Goal: Task Accomplishment & Management: Manage account settings

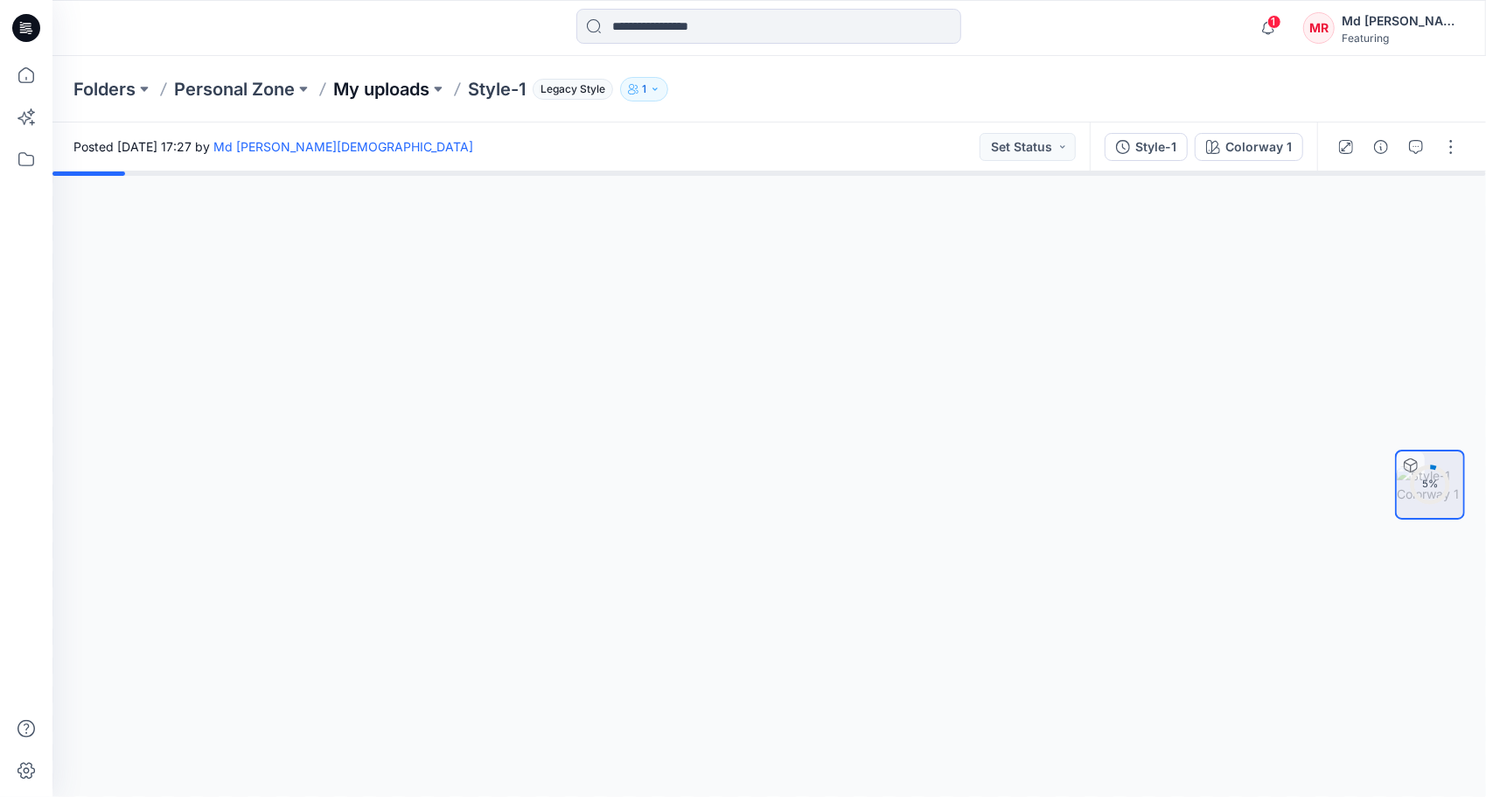
click at [383, 89] on p "My uploads" at bounding box center [381, 89] width 96 height 24
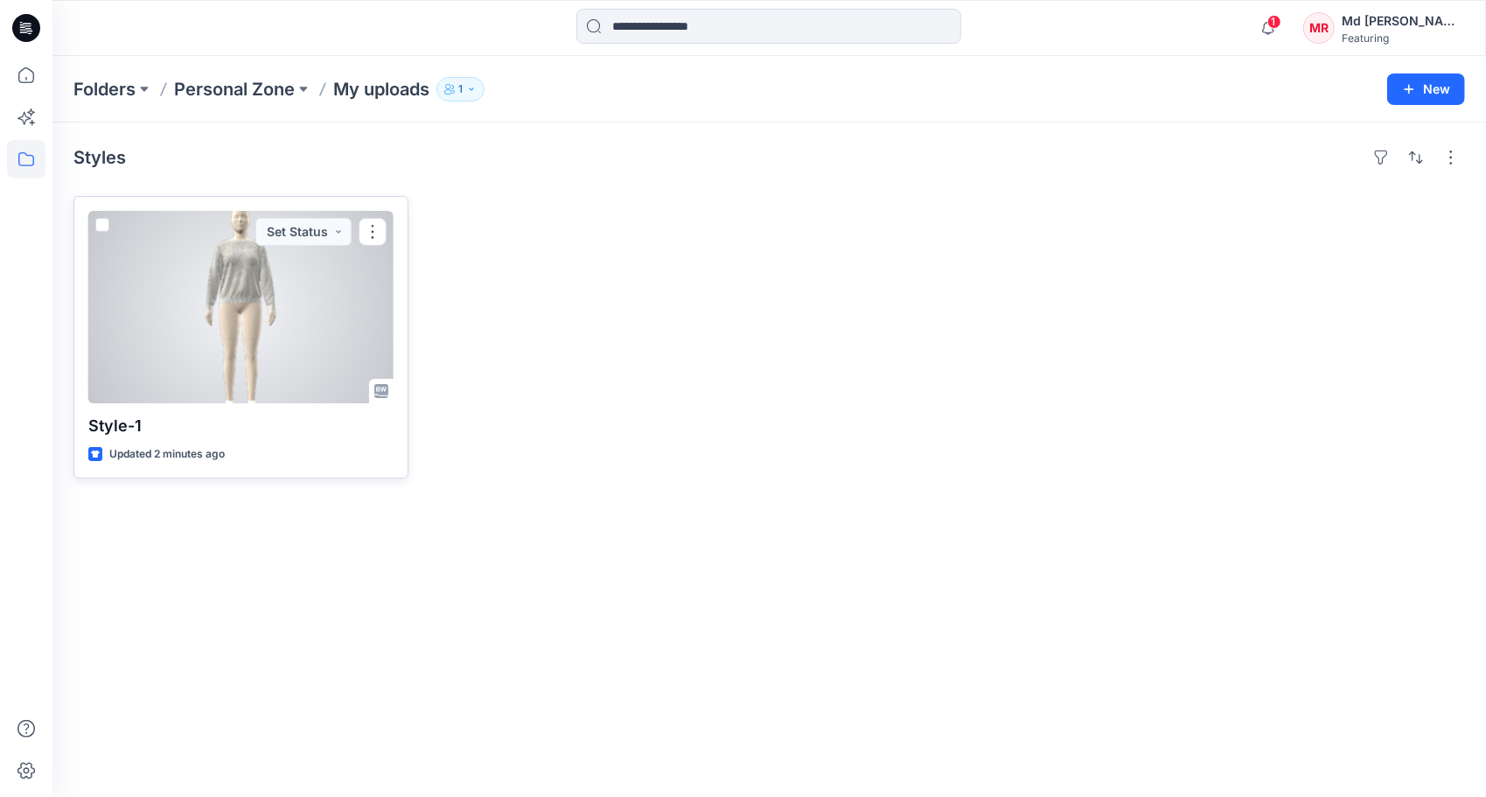
click at [224, 315] on div at bounding box center [240, 307] width 305 height 192
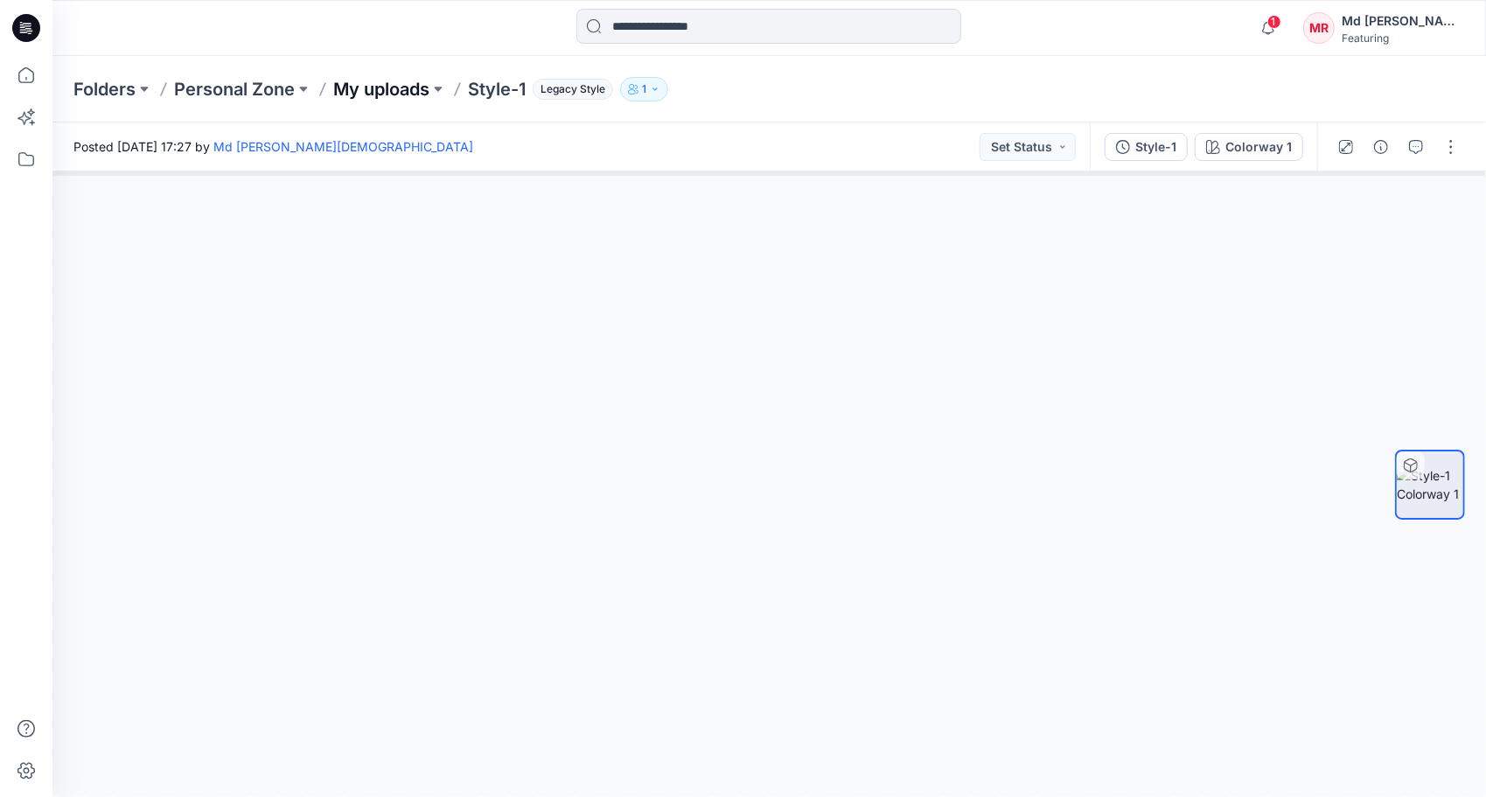
click at [415, 88] on p "My uploads" at bounding box center [381, 89] width 96 height 24
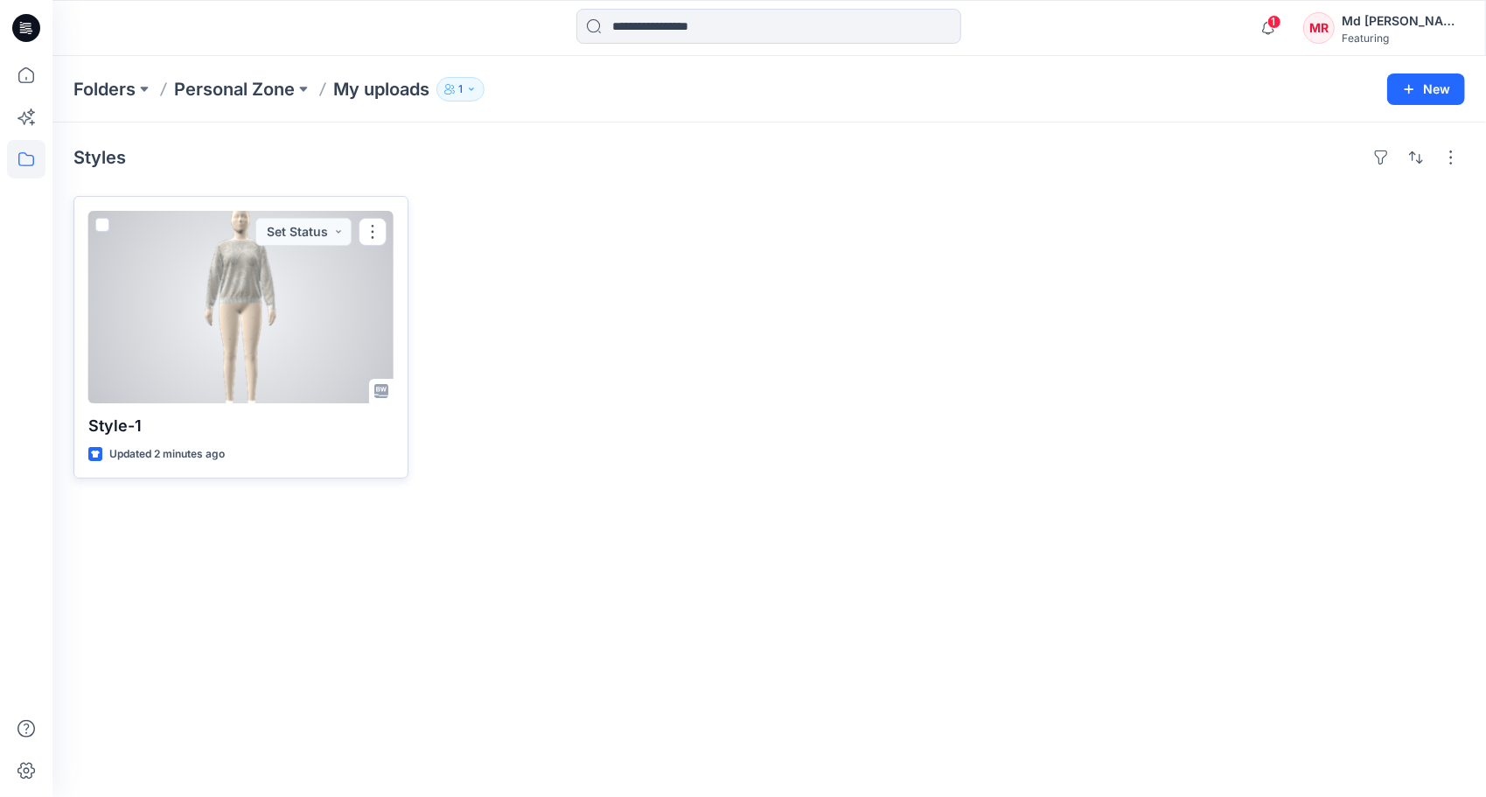
click at [219, 318] on div at bounding box center [240, 307] width 305 height 192
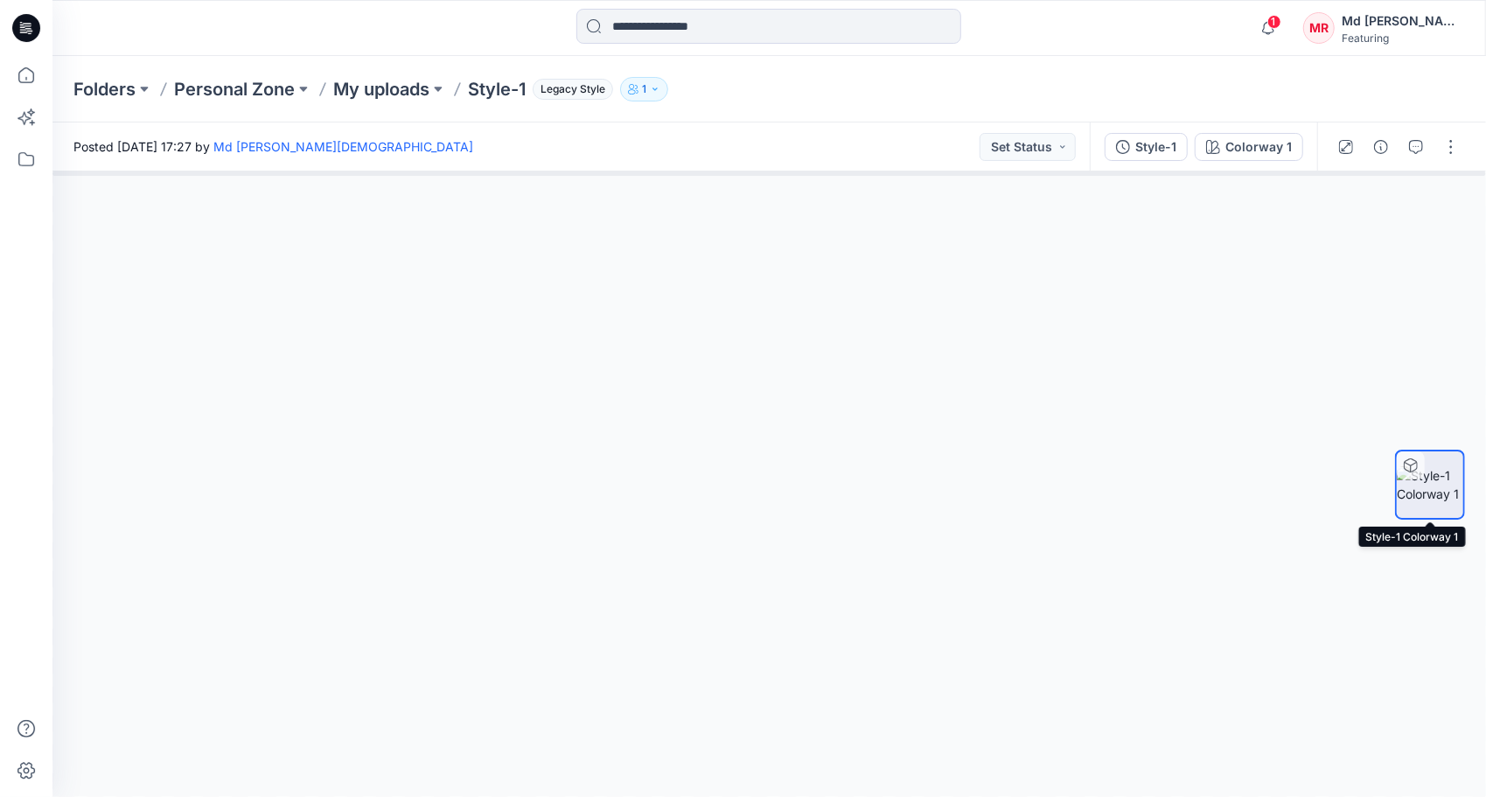
click at [1412, 464] on icon at bounding box center [1411, 465] width 14 height 14
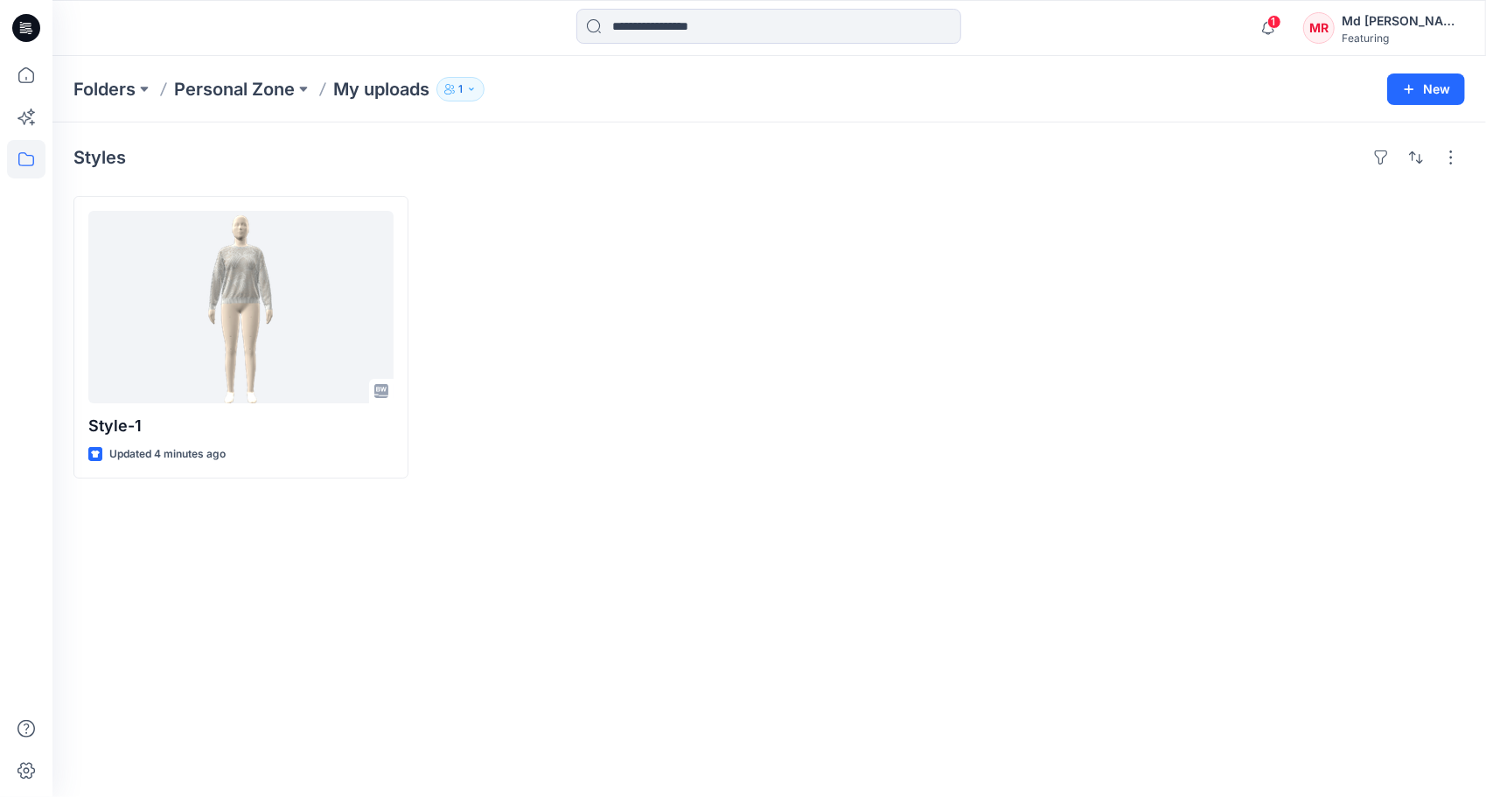
drag, startPoint x: 0, startPoint y: 0, endPoint x: 278, endPoint y: 268, distance: 386.1
click at [278, 268] on div at bounding box center [240, 307] width 305 height 192
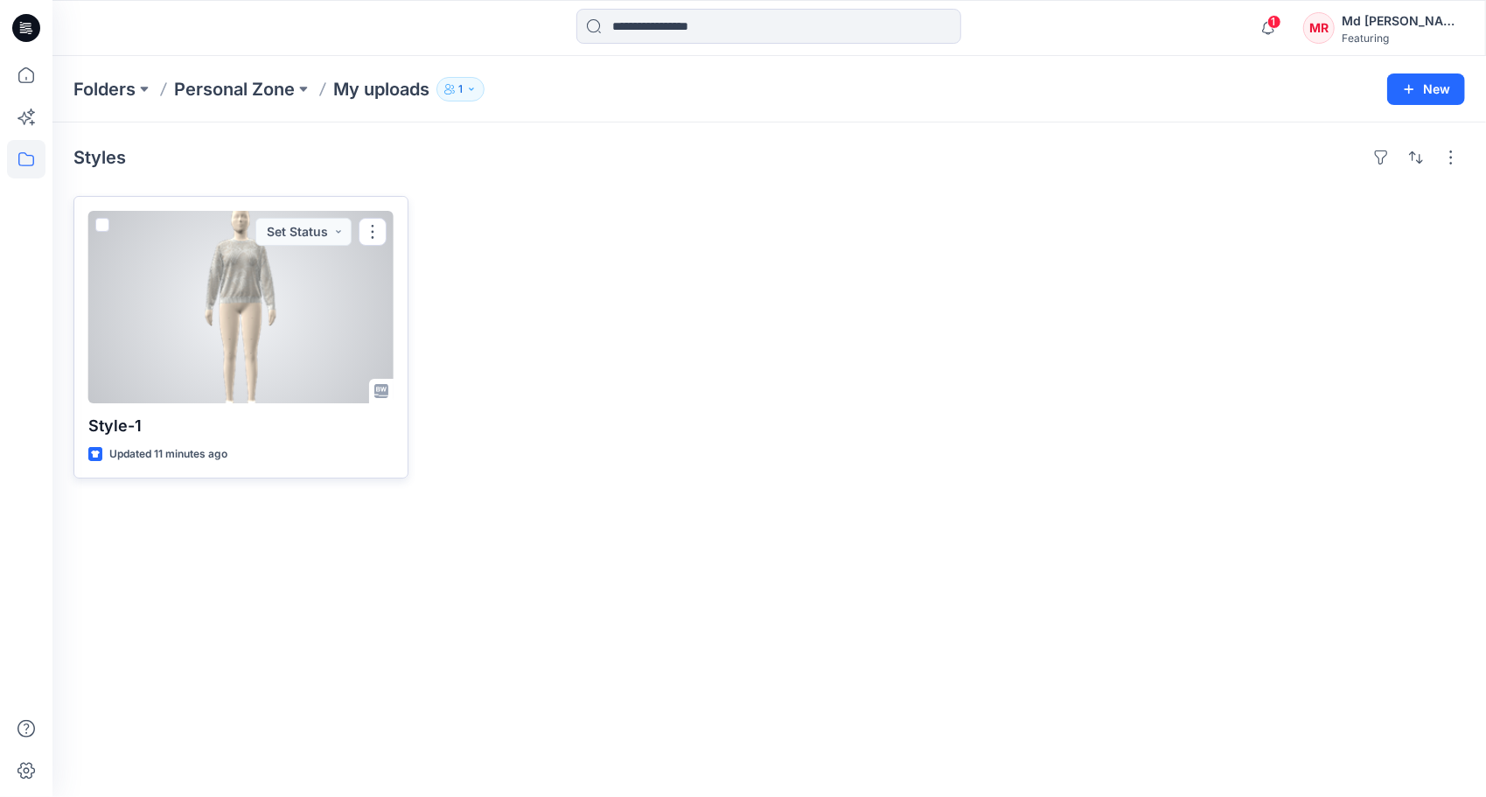
click at [269, 297] on div at bounding box center [240, 307] width 305 height 192
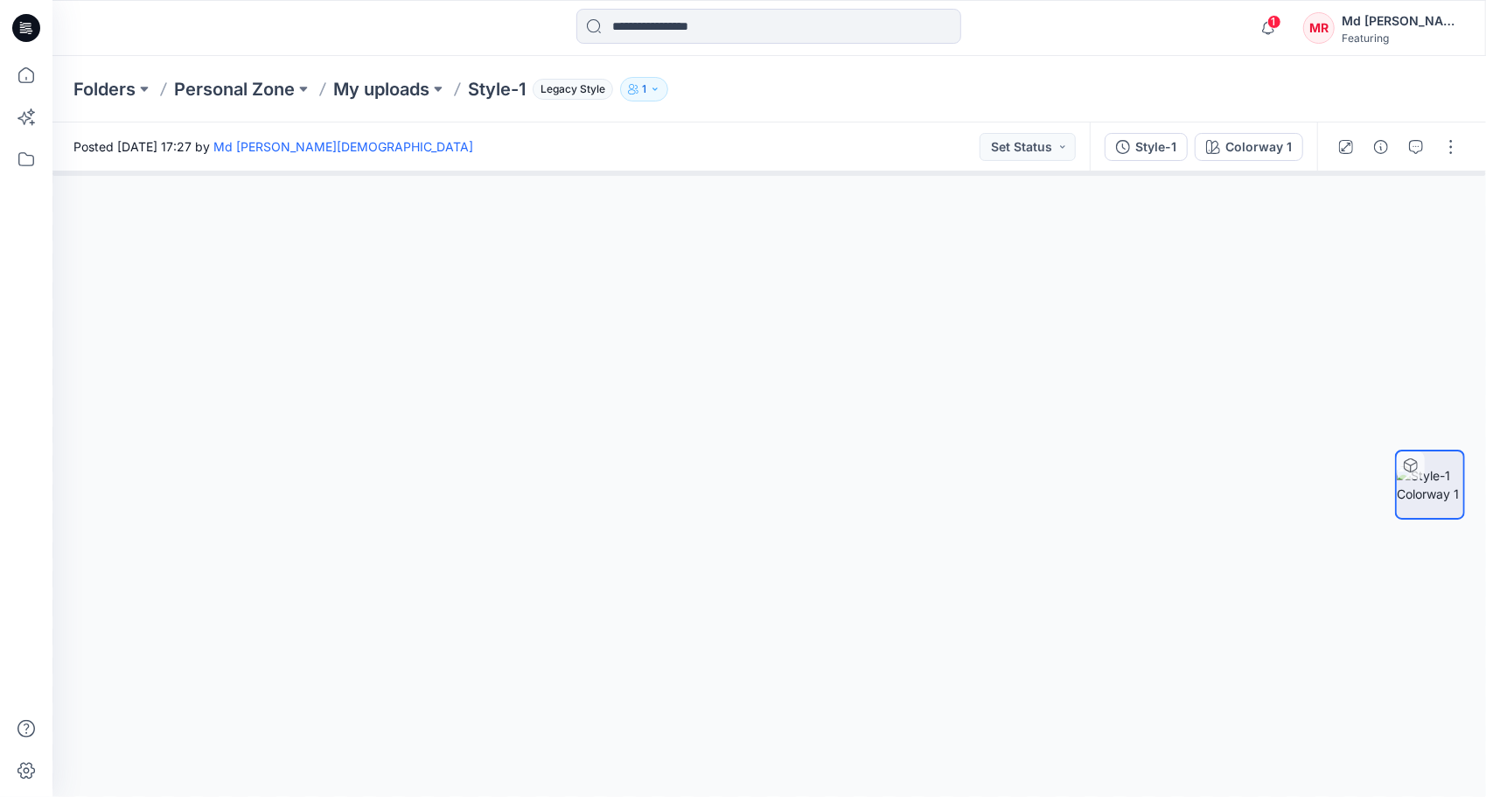
click at [775, 374] on div at bounding box center [769, 483] width 1434 height 625
click at [1412, 452] on div at bounding box center [1411, 465] width 28 height 28
click at [776, 377] on div at bounding box center [769, 483] width 1434 height 625
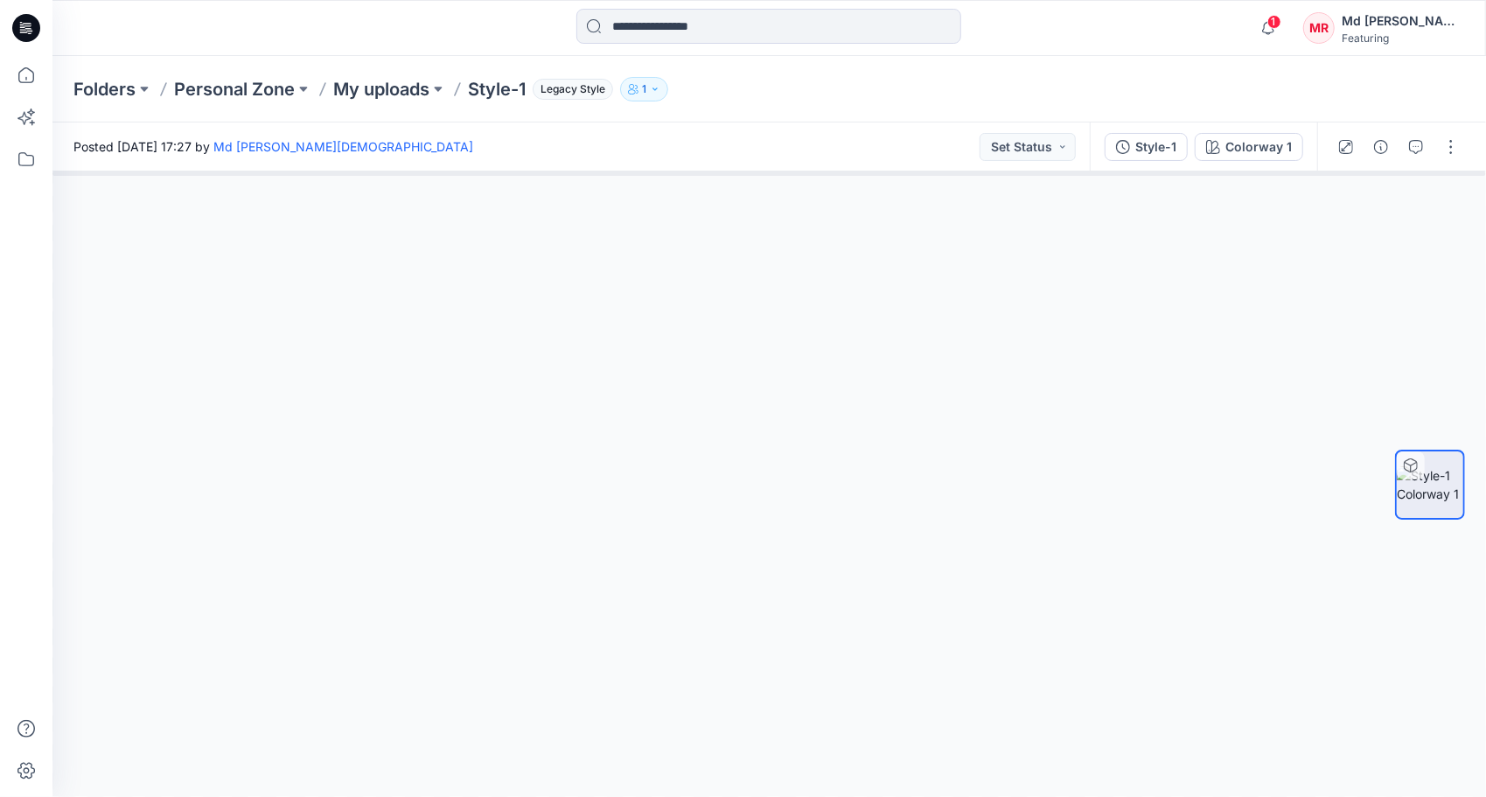
click at [776, 377] on div at bounding box center [769, 483] width 1434 height 625
click at [782, 415] on div at bounding box center [769, 483] width 1434 height 625
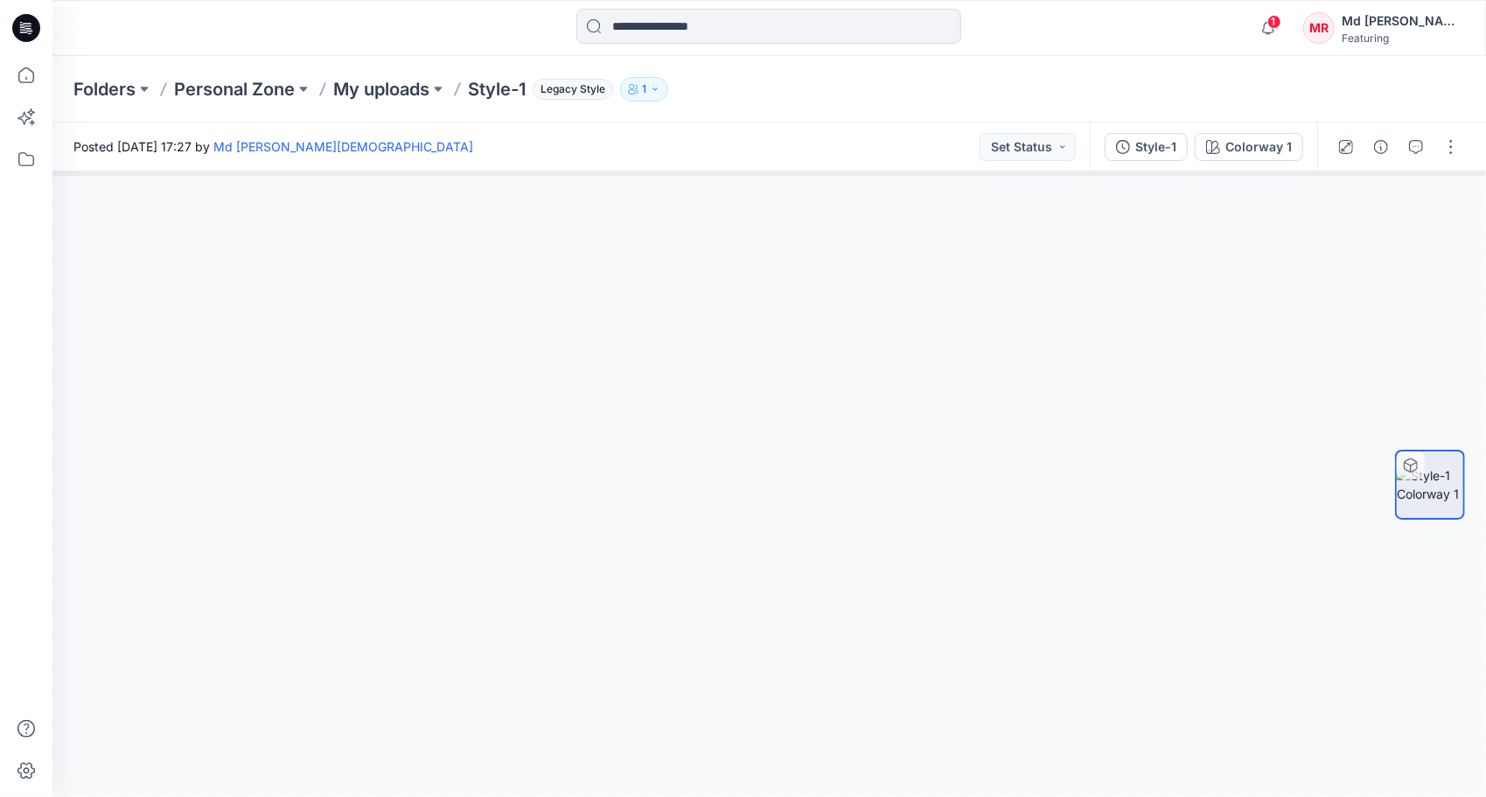
click at [727, 471] on div at bounding box center [769, 483] width 1434 height 625
drag, startPoint x: 731, startPoint y: 444, endPoint x: 748, endPoint y: 388, distance: 58.4
click at [735, 432] on div at bounding box center [769, 483] width 1434 height 625
click at [749, 388] on div at bounding box center [769, 483] width 1434 height 625
click at [1032, 145] on button "Set Status" at bounding box center [1028, 147] width 96 height 28
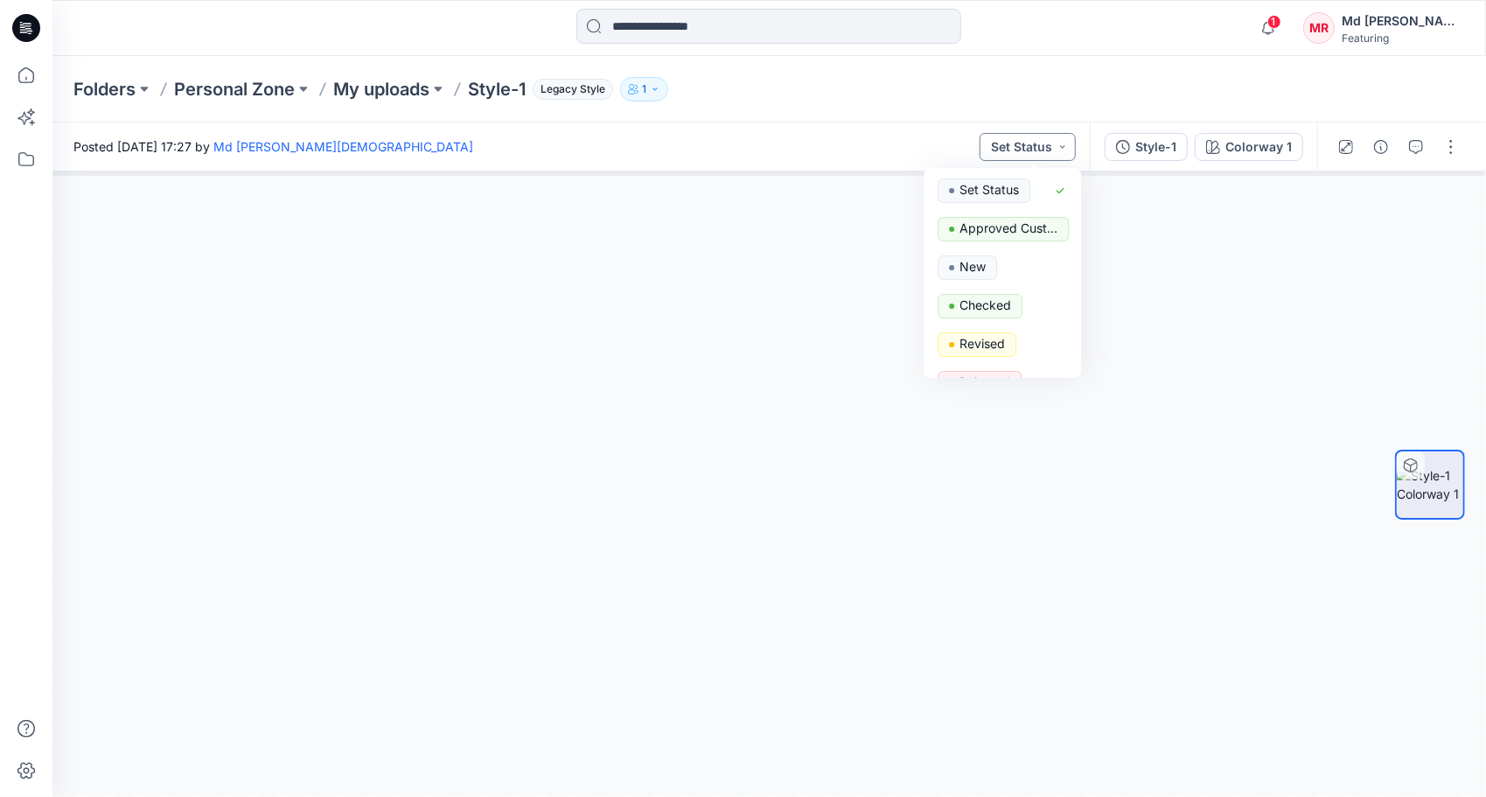
click at [1032, 145] on button "Set Status" at bounding box center [1028, 147] width 96 height 28
click at [791, 402] on div at bounding box center [769, 483] width 1434 height 625
drag, startPoint x: 766, startPoint y: 453, endPoint x: 651, endPoint y: 462, distance: 115.8
click at [651, 462] on div at bounding box center [769, 483] width 1434 height 625
drag, startPoint x: 758, startPoint y: 542, endPoint x: 968, endPoint y: 588, distance: 214.8
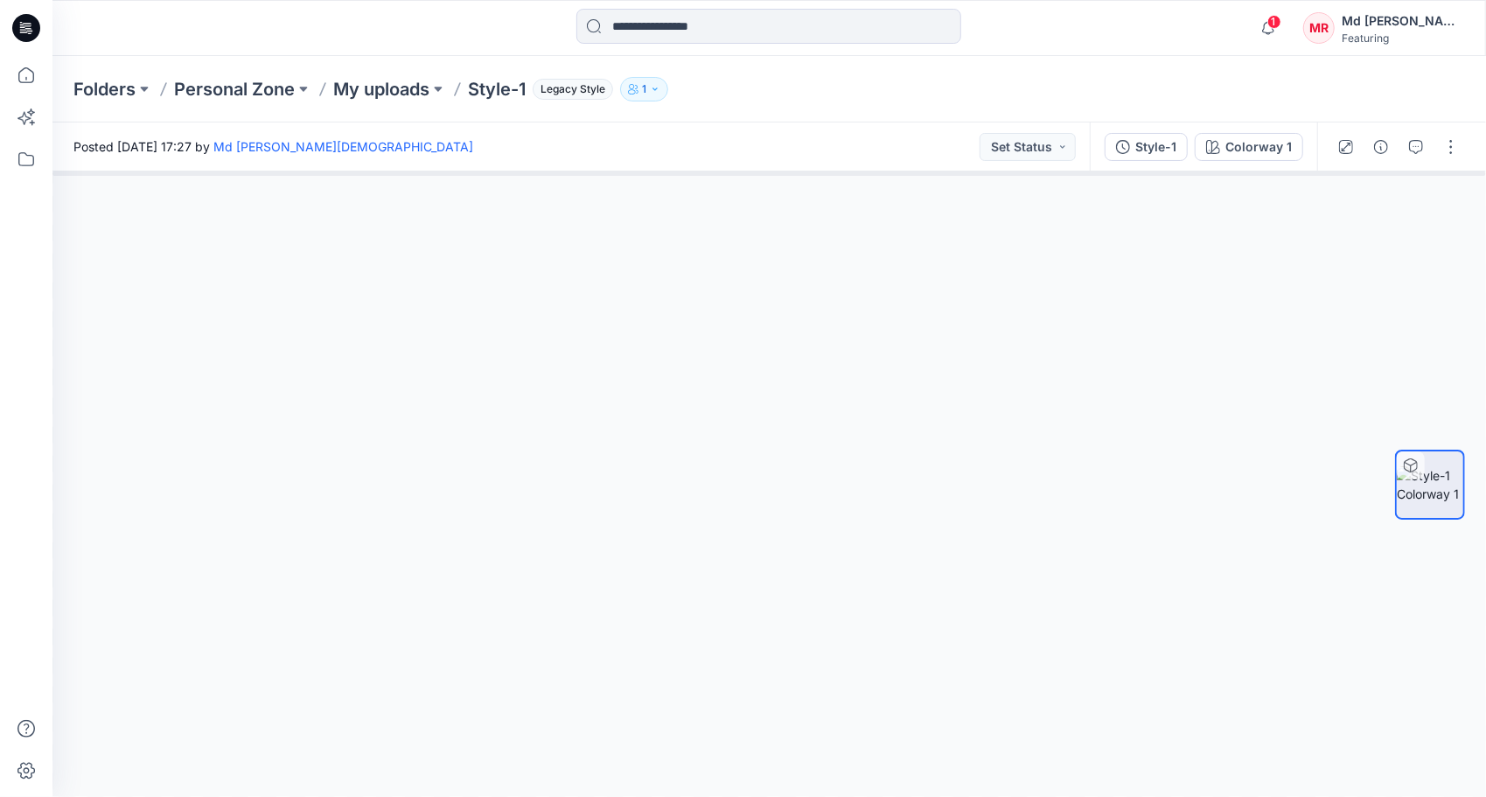
click at [877, 621] on div at bounding box center [769, 483] width 1434 height 625
drag, startPoint x: 666, startPoint y: 727, endPoint x: 730, endPoint y: 588, distance: 153.0
click at [943, 691] on div at bounding box center [769, 483] width 1434 height 625
drag, startPoint x: 688, startPoint y: 565, endPoint x: 497, endPoint y: 574, distance: 191.8
click at [497, 574] on div at bounding box center [769, 483] width 1434 height 625
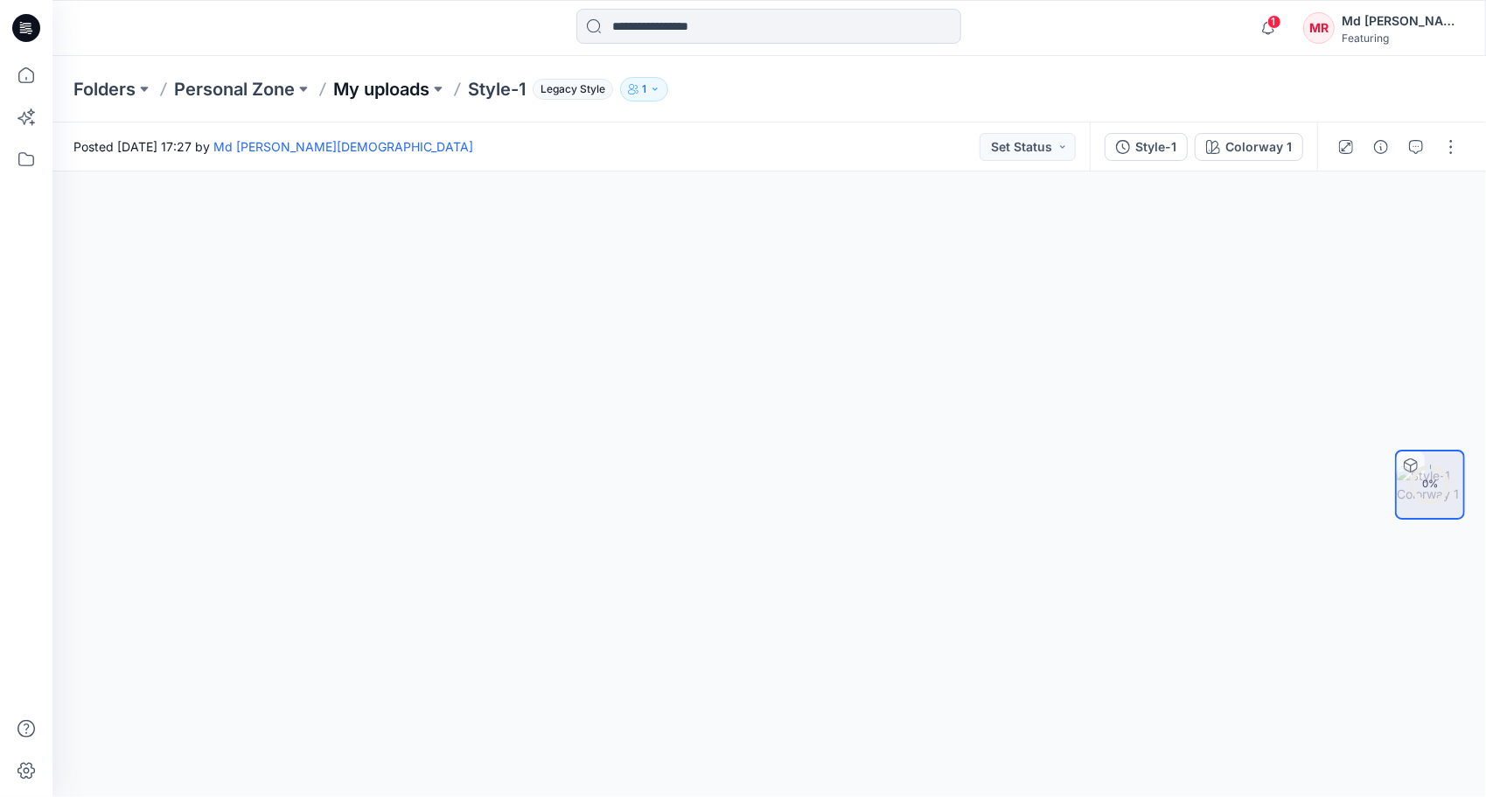
click at [403, 92] on p "My uploads" at bounding box center [381, 89] width 96 height 24
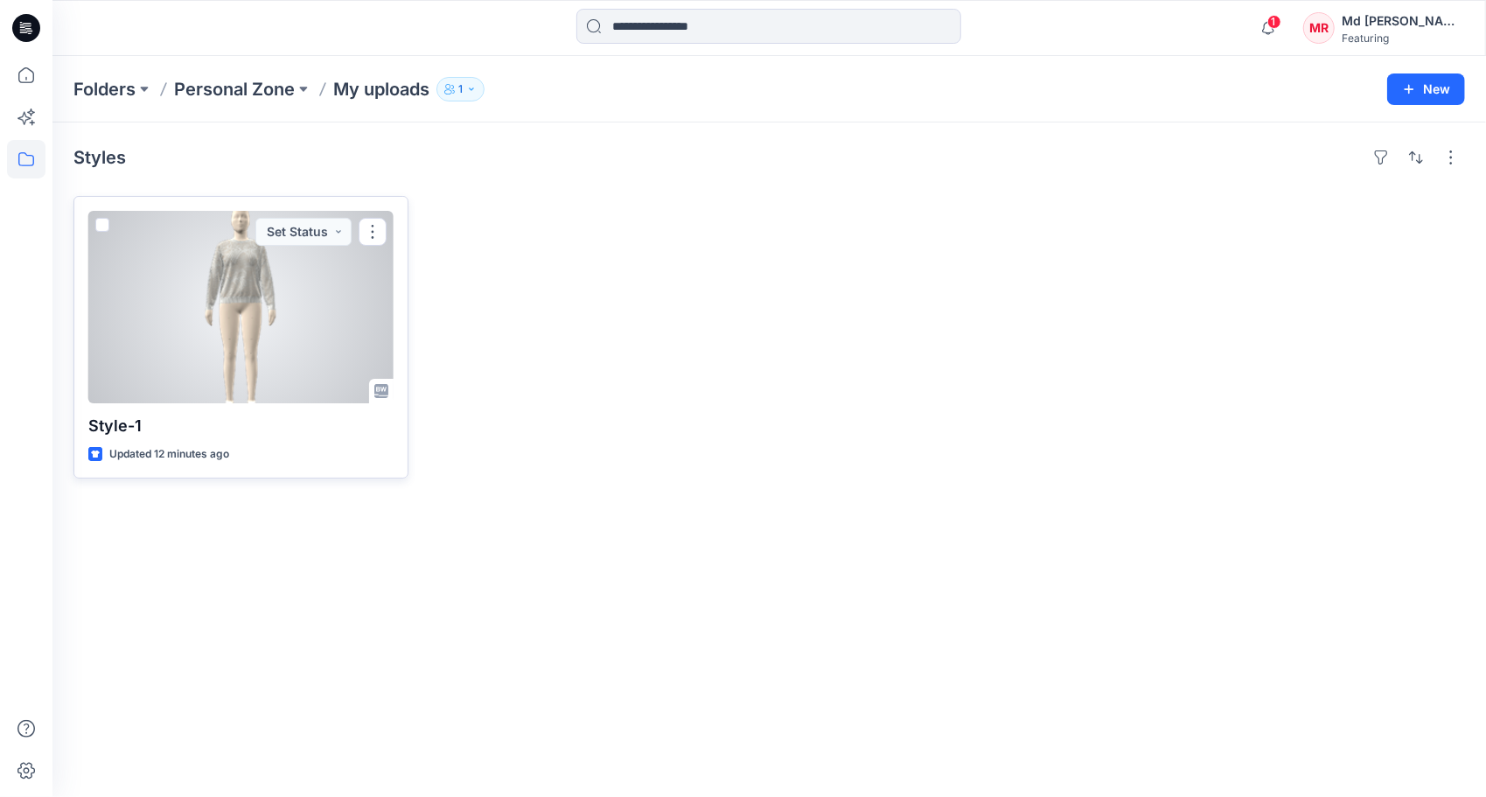
click at [269, 311] on div at bounding box center [240, 307] width 305 height 192
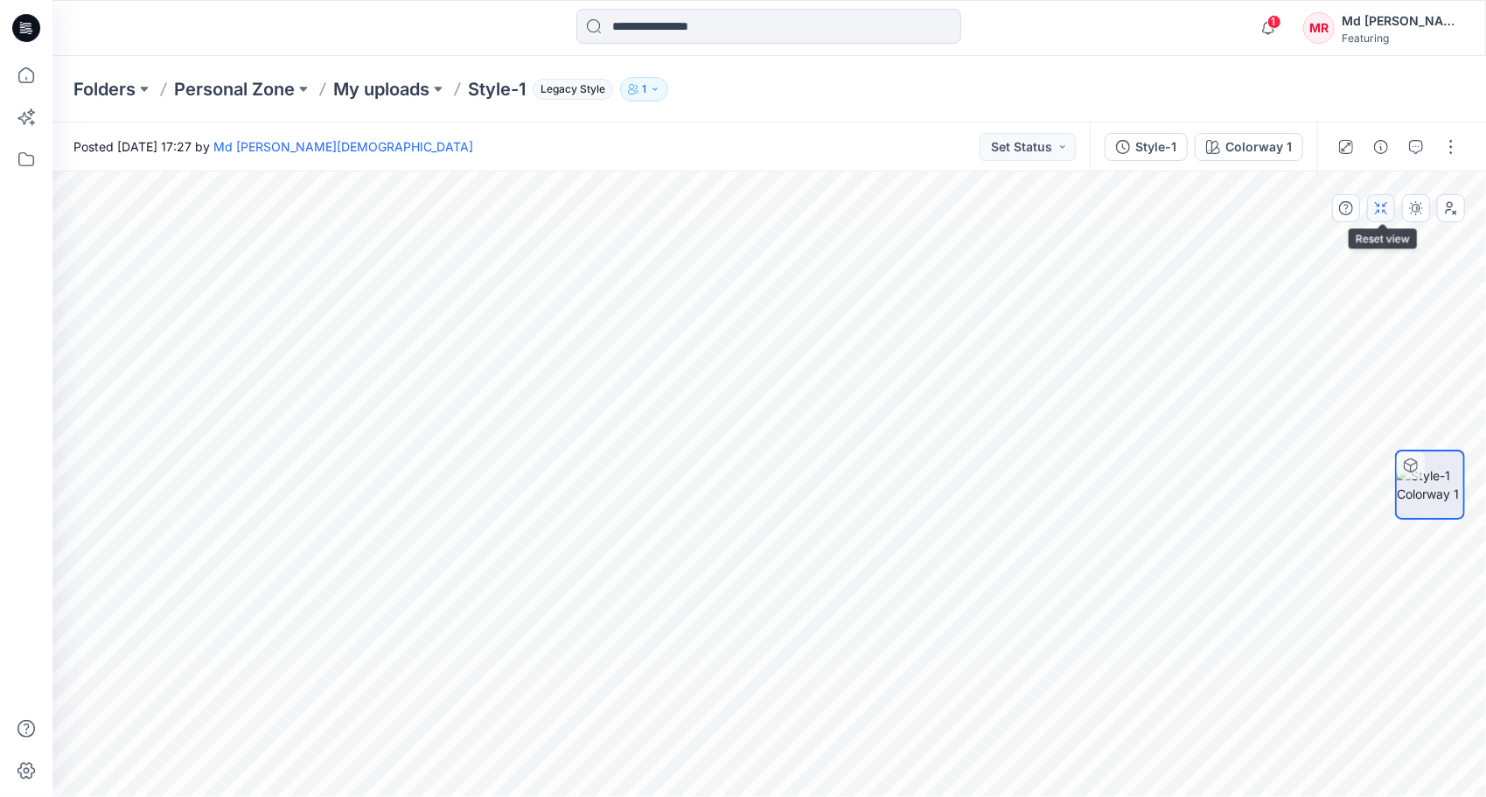
click at [1387, 218] on button "button" at bounding box center [1381, 208] width 28 height 28
click at [397, 87] on p "My uploads" at bounding box center [381, 89] width 96 height 24
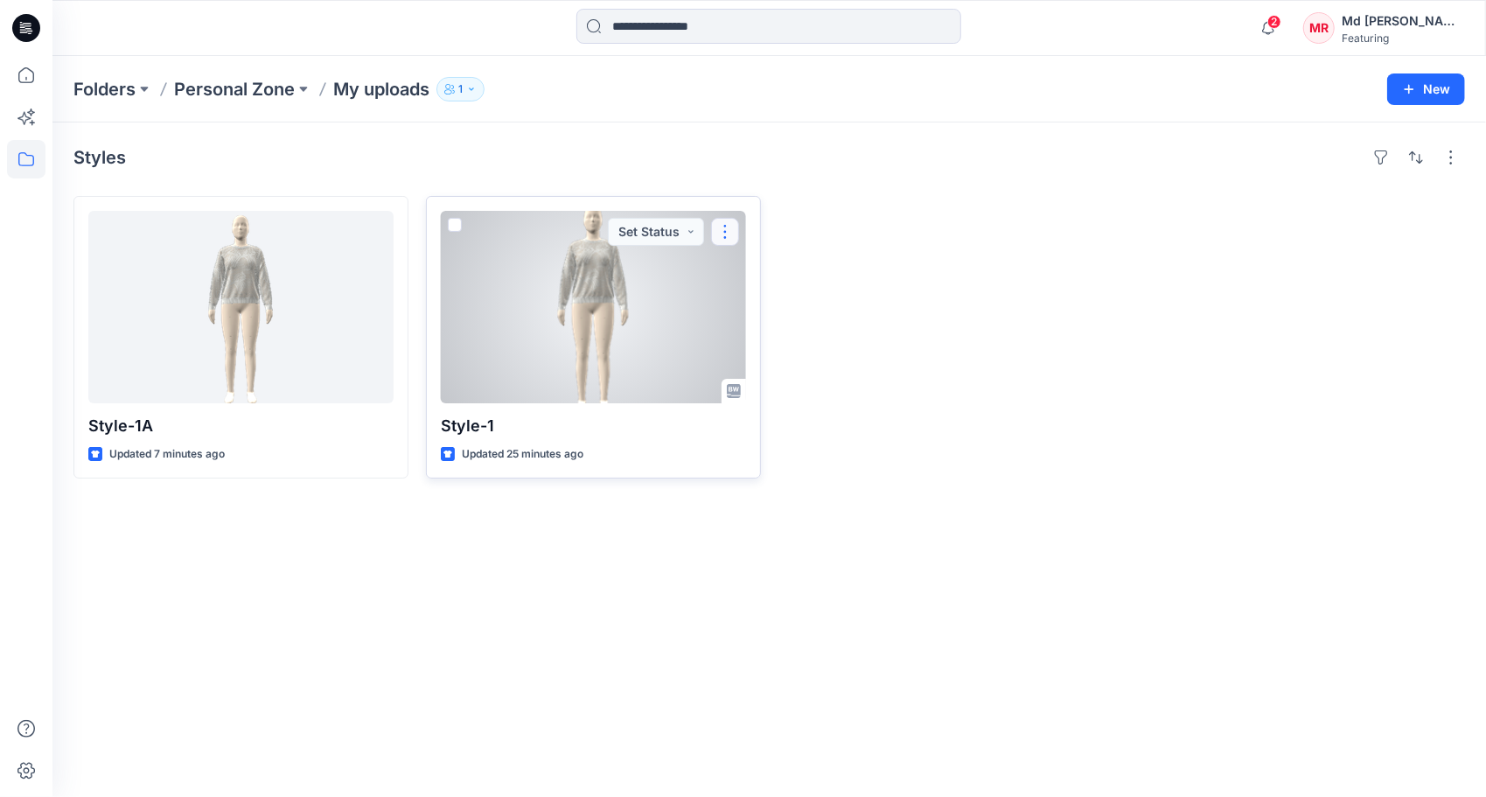
click at [734, 233] on button "button" at bounding box center [725, 232] width 28 height 28
click at [749, 262] on p "Edit" at bounding box center [757, 271] width 22 height 18
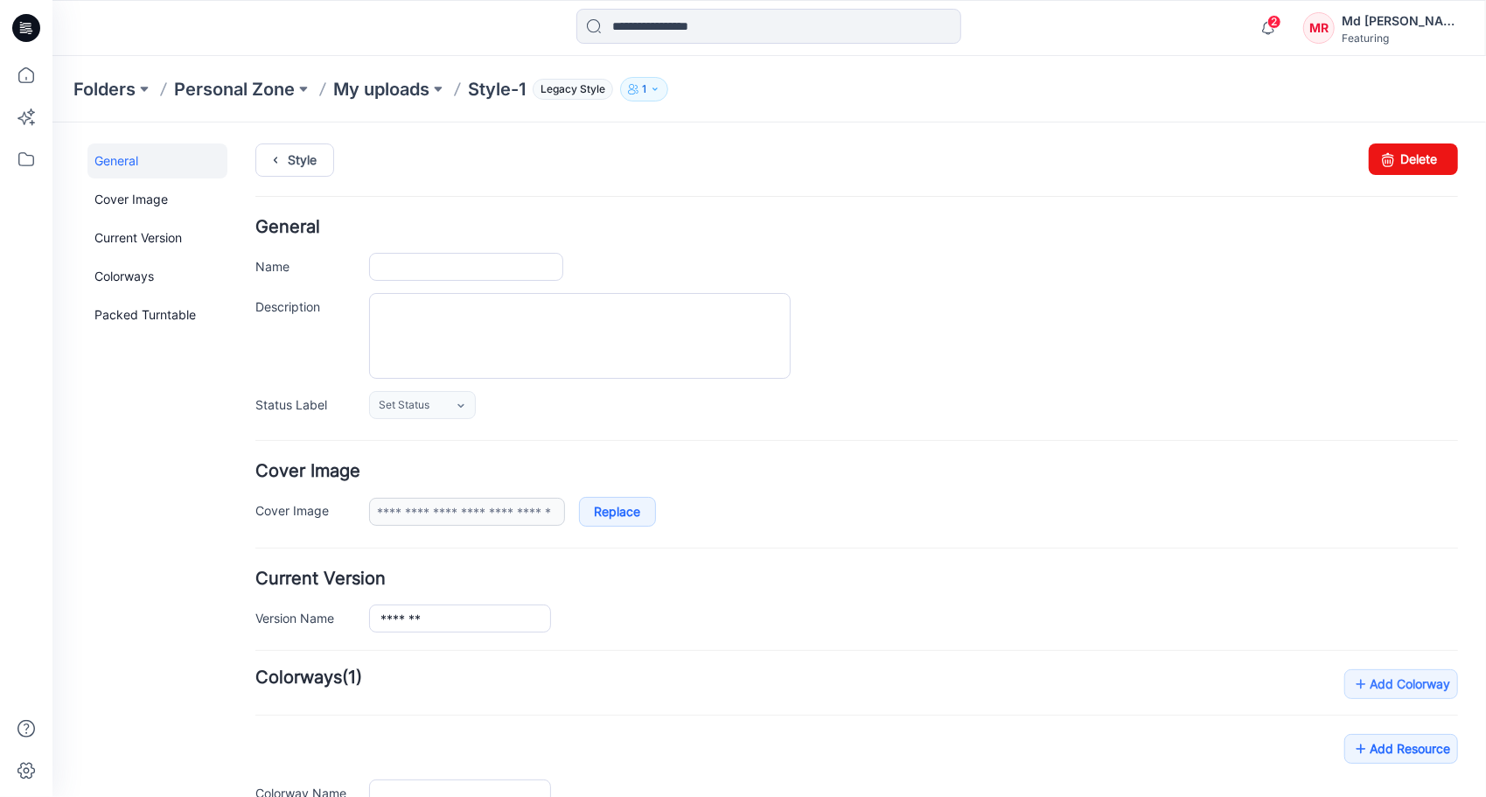
type input "*******"
type input "**********"
click at [1402, 157] on link "Delete" at bounding box center [1412, 158] width 89 height 31
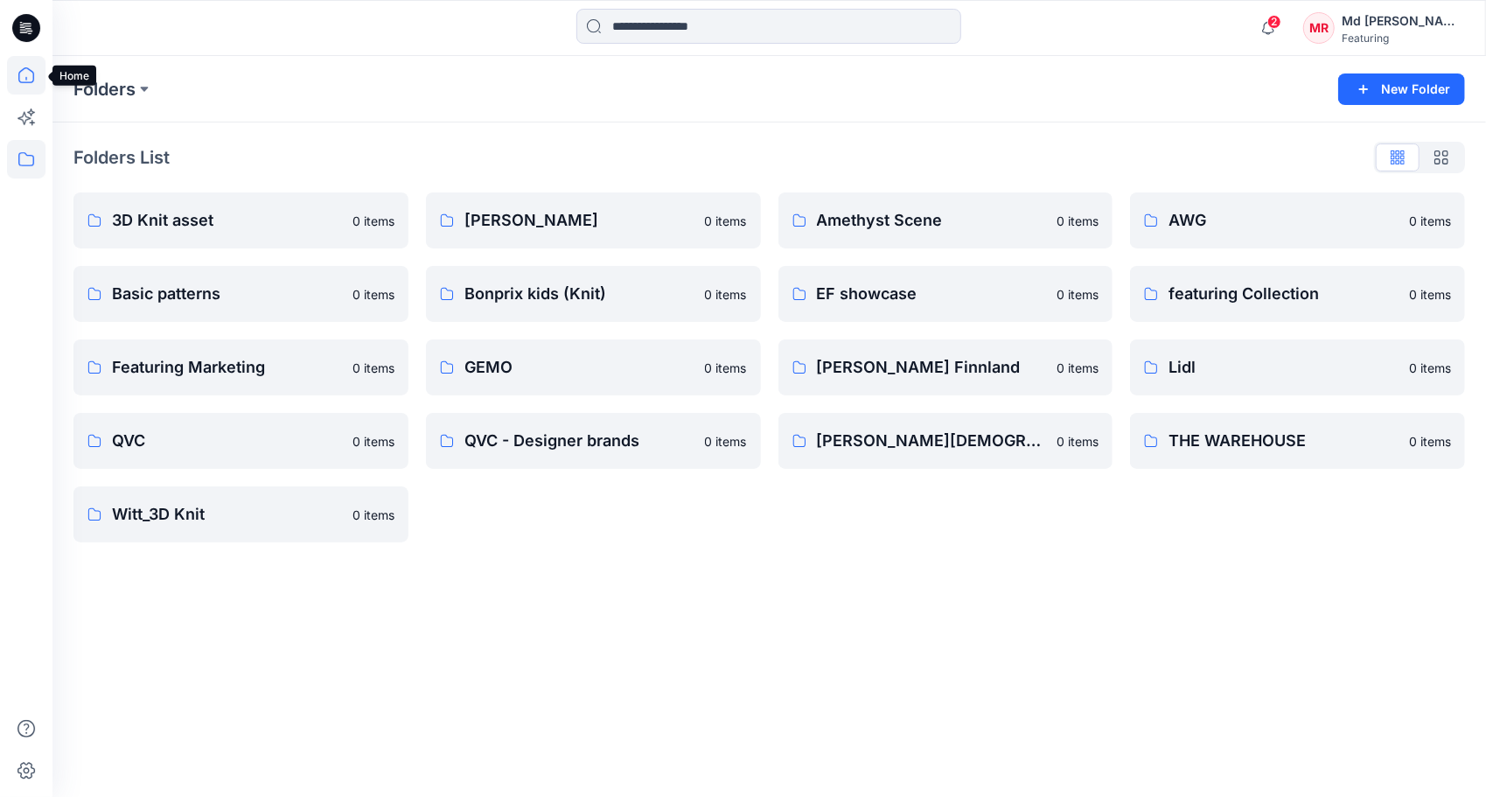
click at [11, 82] on icon at bounding box center [26, 75] width 38 height 38
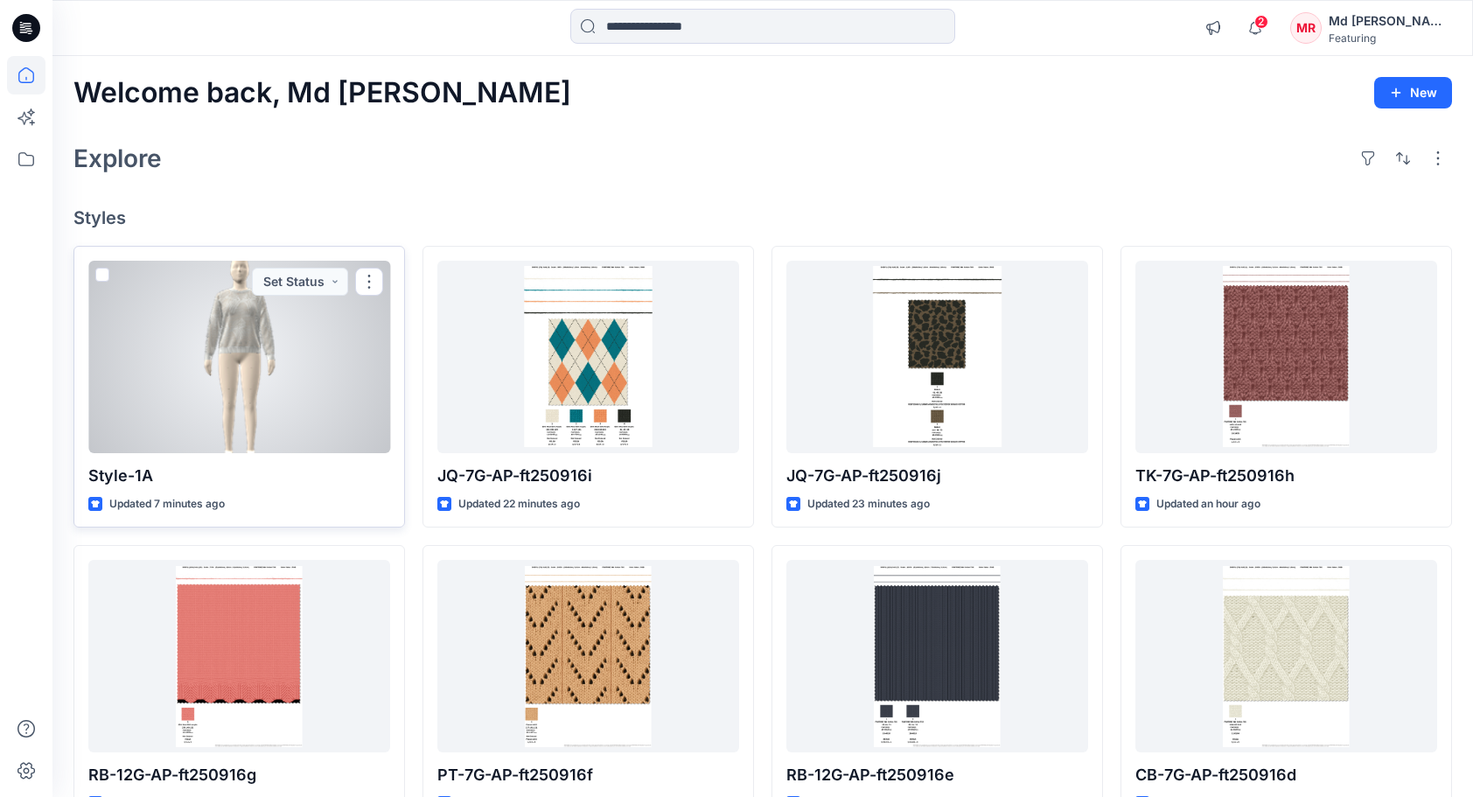
click at [227, 376] on div at bounding box center [239, 357] width 302 height 192
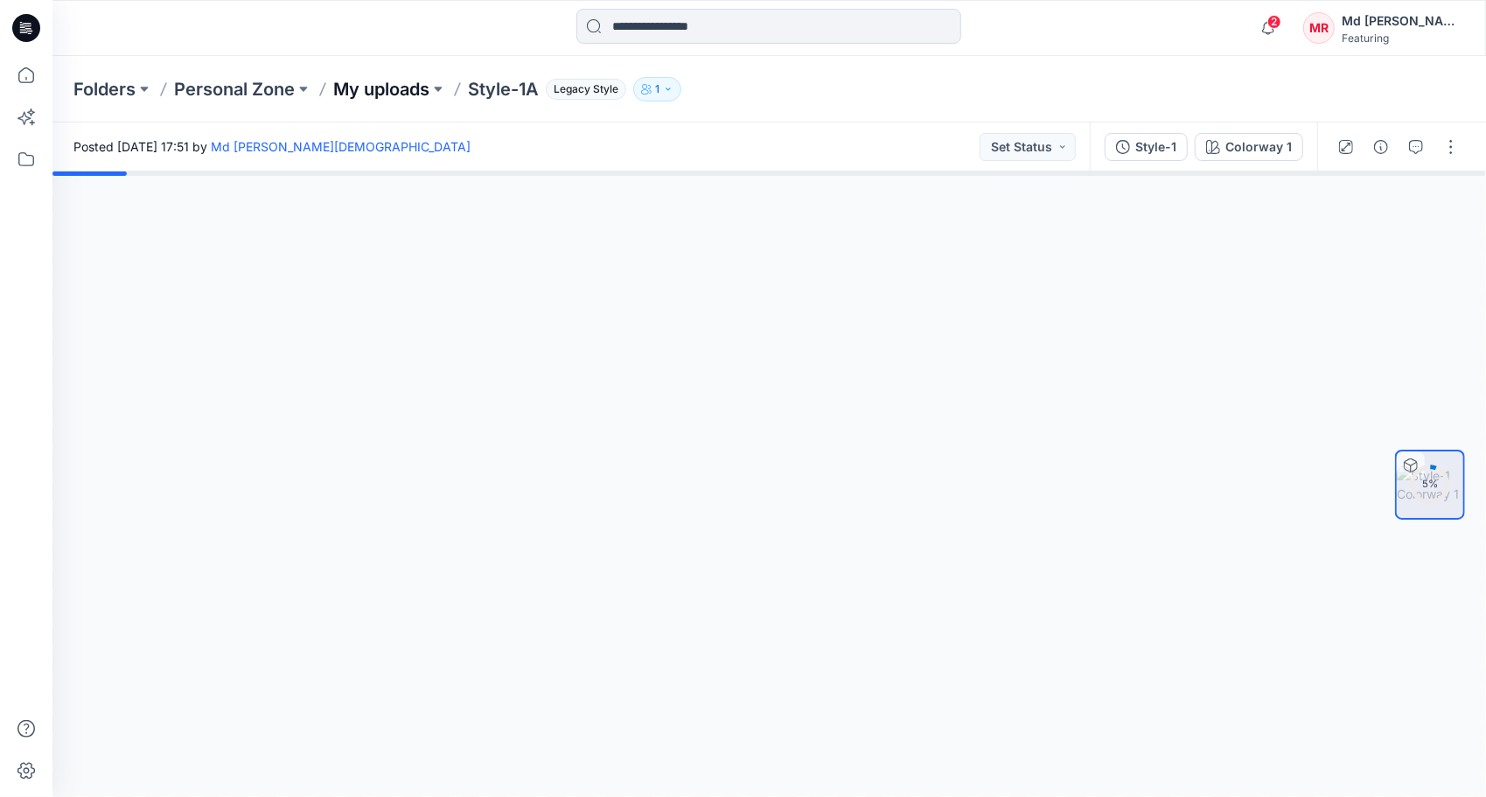
click at [373, 80] on p "My uploads" at bounding box center [381, 89] width 96 height 24
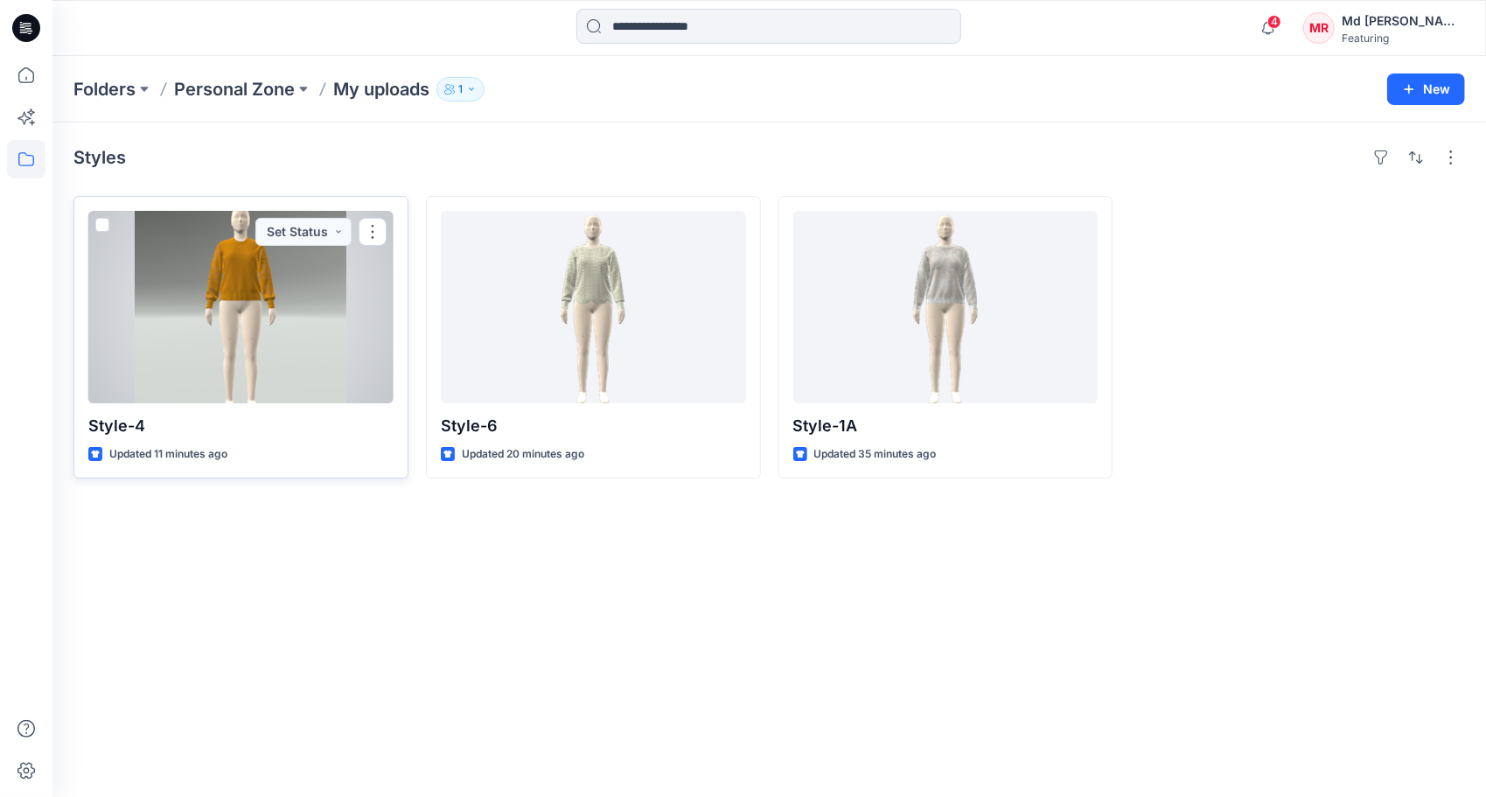
click at [255, 296] on div at bounding box center [240, 307] width 305 height 192
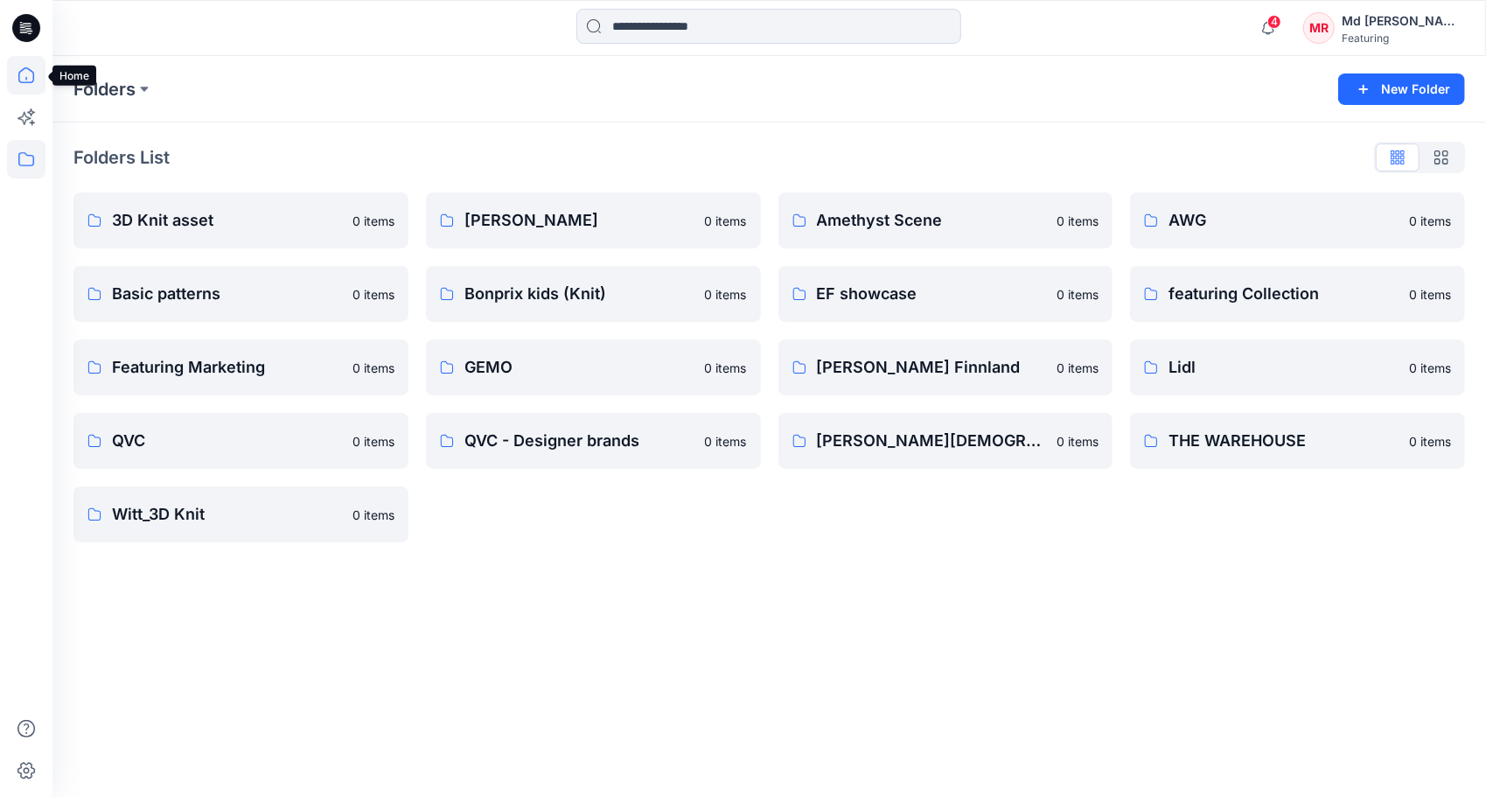
click at [35, 72] on icon at bounding box center [26, 75] width 38 height 38
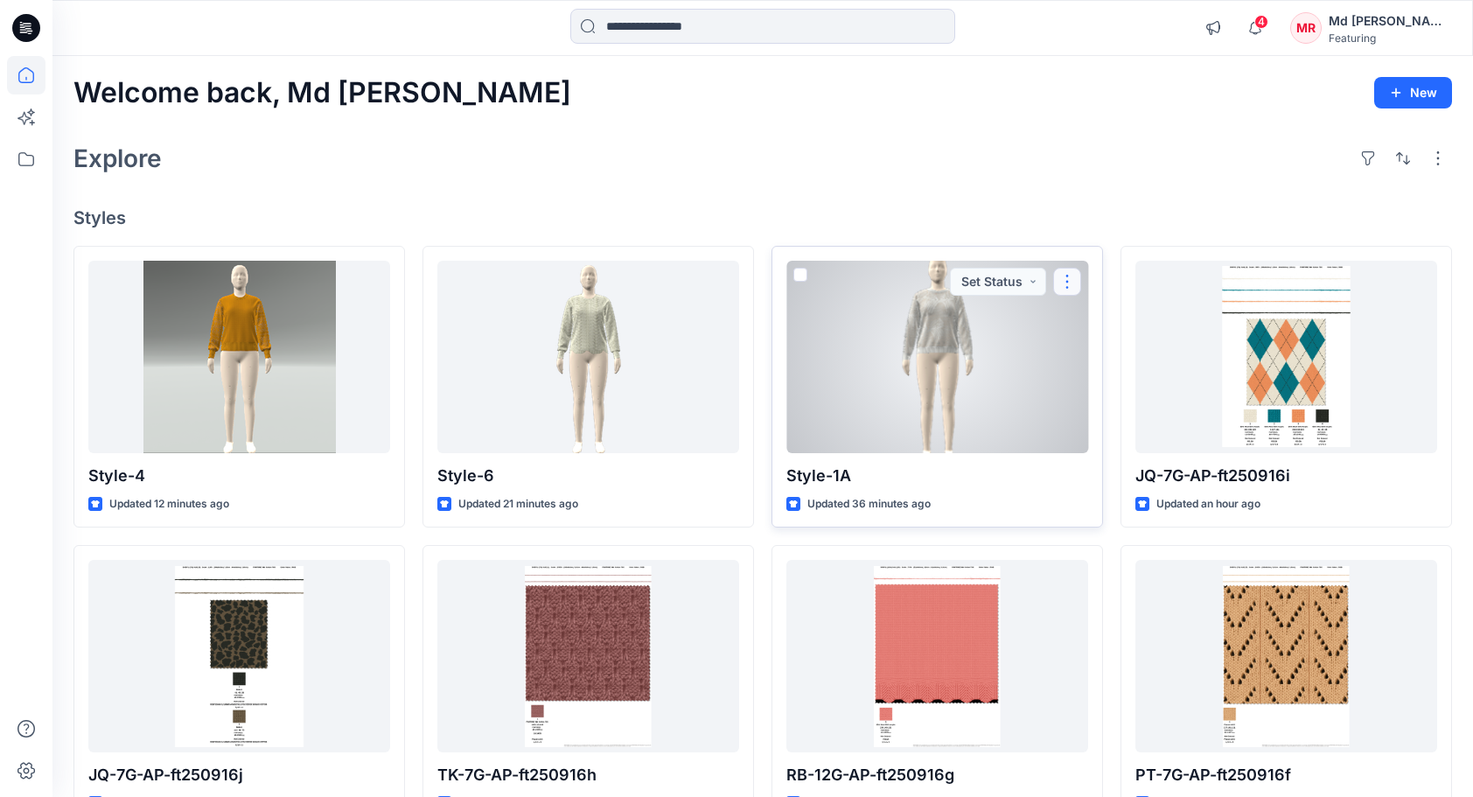
click at [1074, 274] on button "button" at bounding box center [1067, 282] width 28 height 28
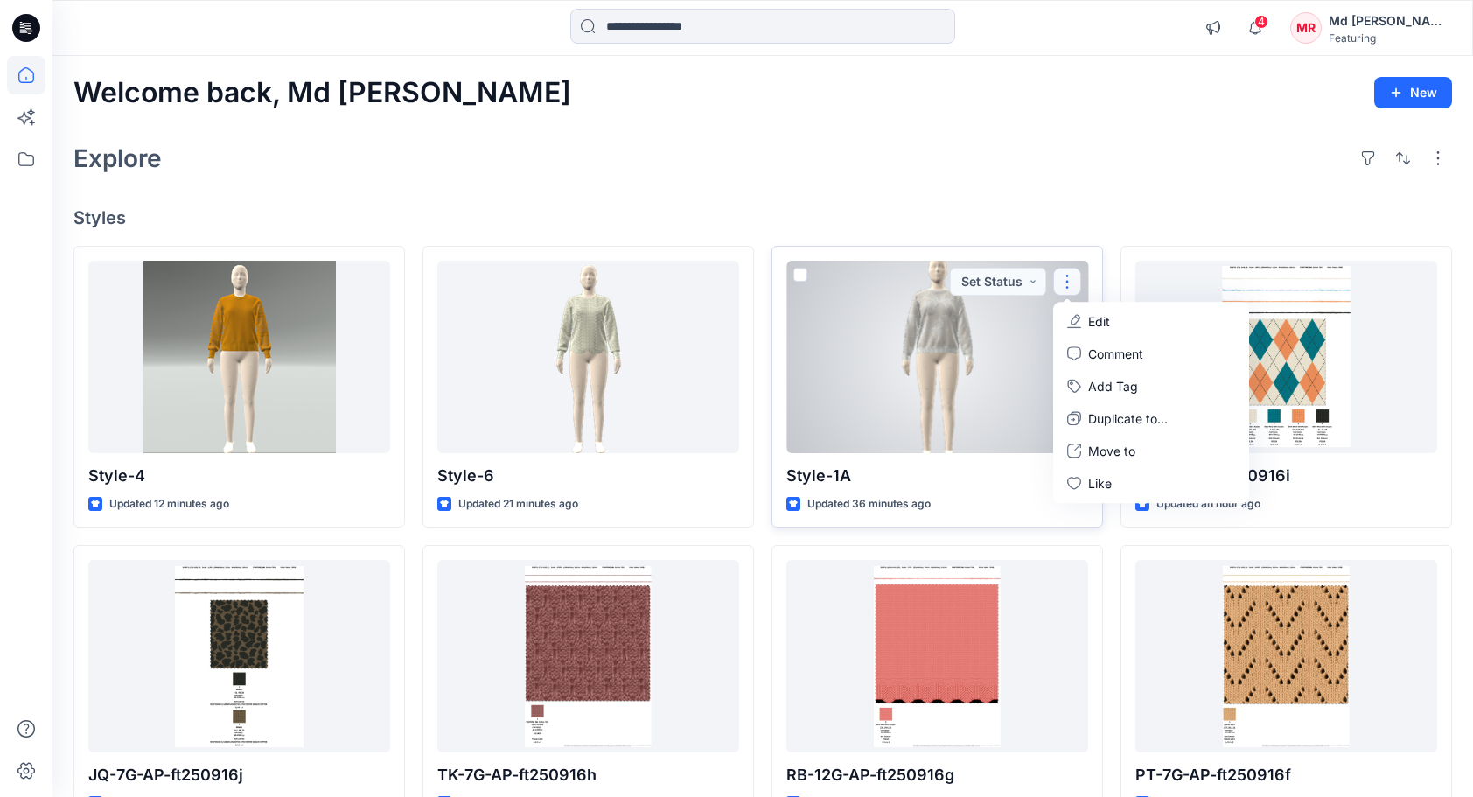
click at [1093, 321] on p "Edit" at bounding box center [1099, 321] width 22 height 18
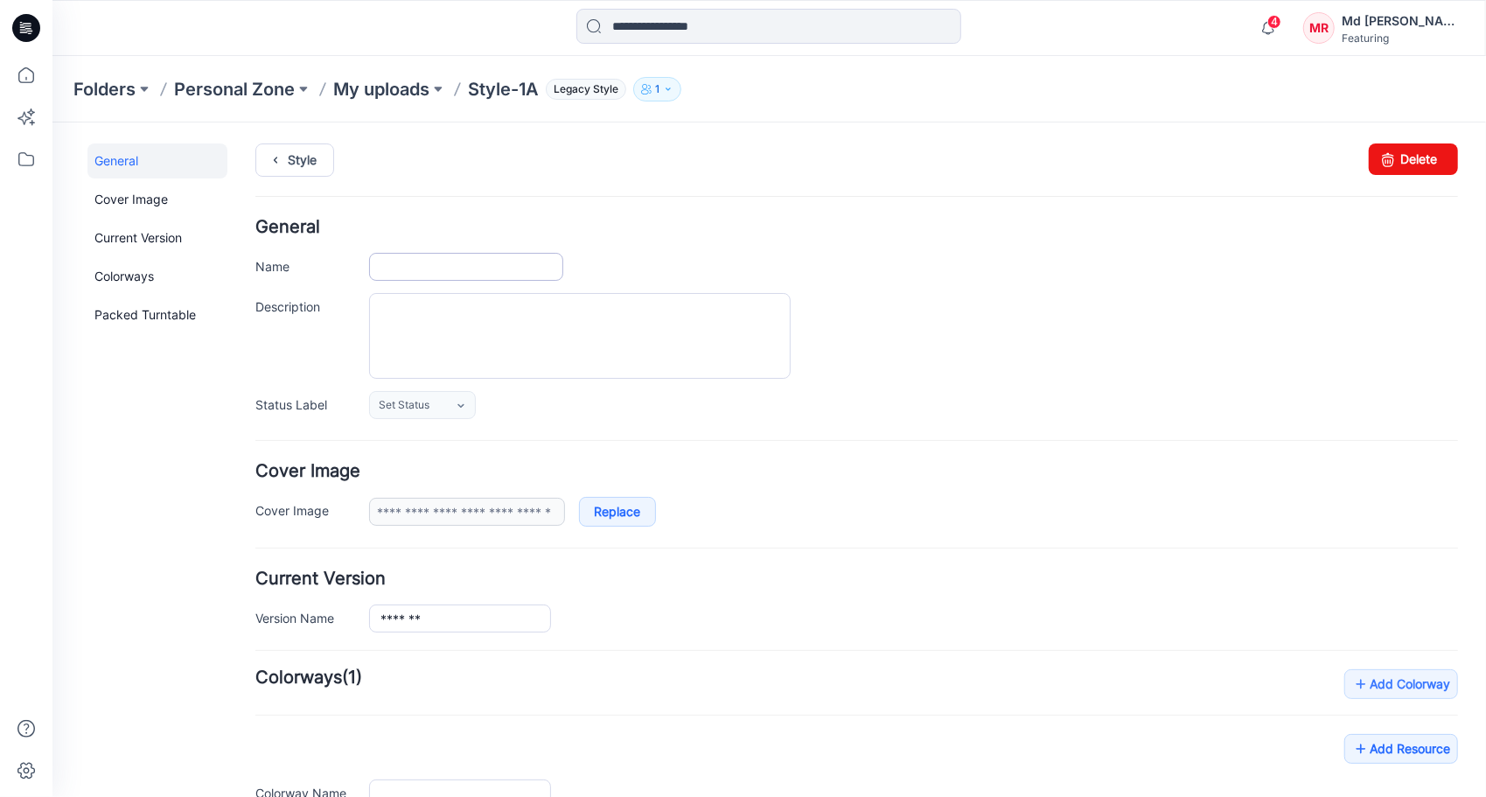
type input "********"
type input "**********"
drag, startPoint x: 419, startPoint y: 265, endPoint x: 466, endPoint y: 265, distance: 47.2
click at [466, 265] on input "********" at bounding box center [465, 266] width 194 height 28
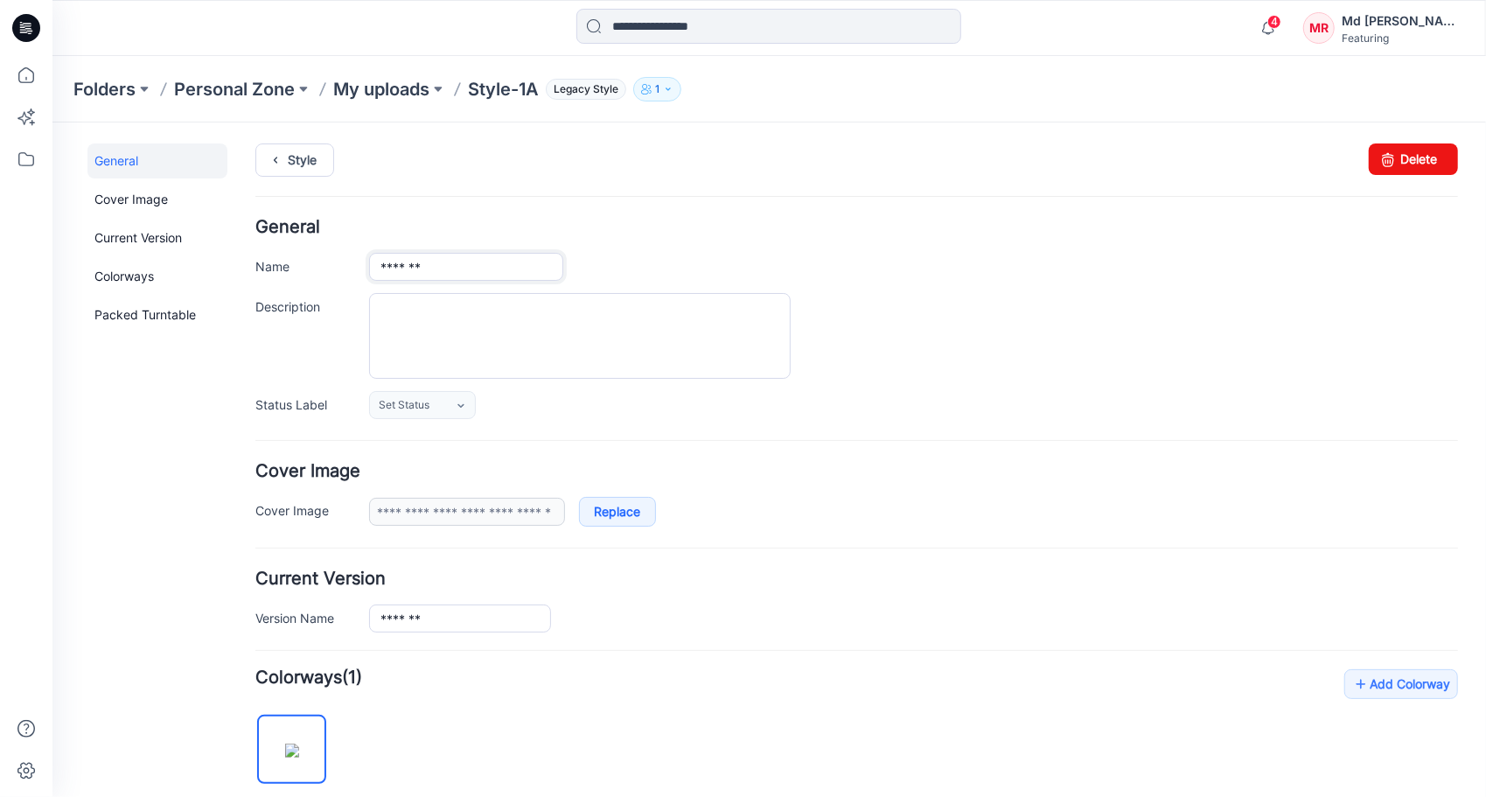
type input "*******"
click at [762, 241] on div "General Name ******* Description Status Label Set Status Set Status Approved Cu…" at bounding box center [856, 318] width 1203 height 200
click at [743, 234] on div "General Name ******* Description Status Label Set Status Set Status Approved Cu…" at bounding box center [856, 318] width 1203 height 200
click at [395, 88] on p "My uploads" at bounding box center [381, 89] width 96 height 24
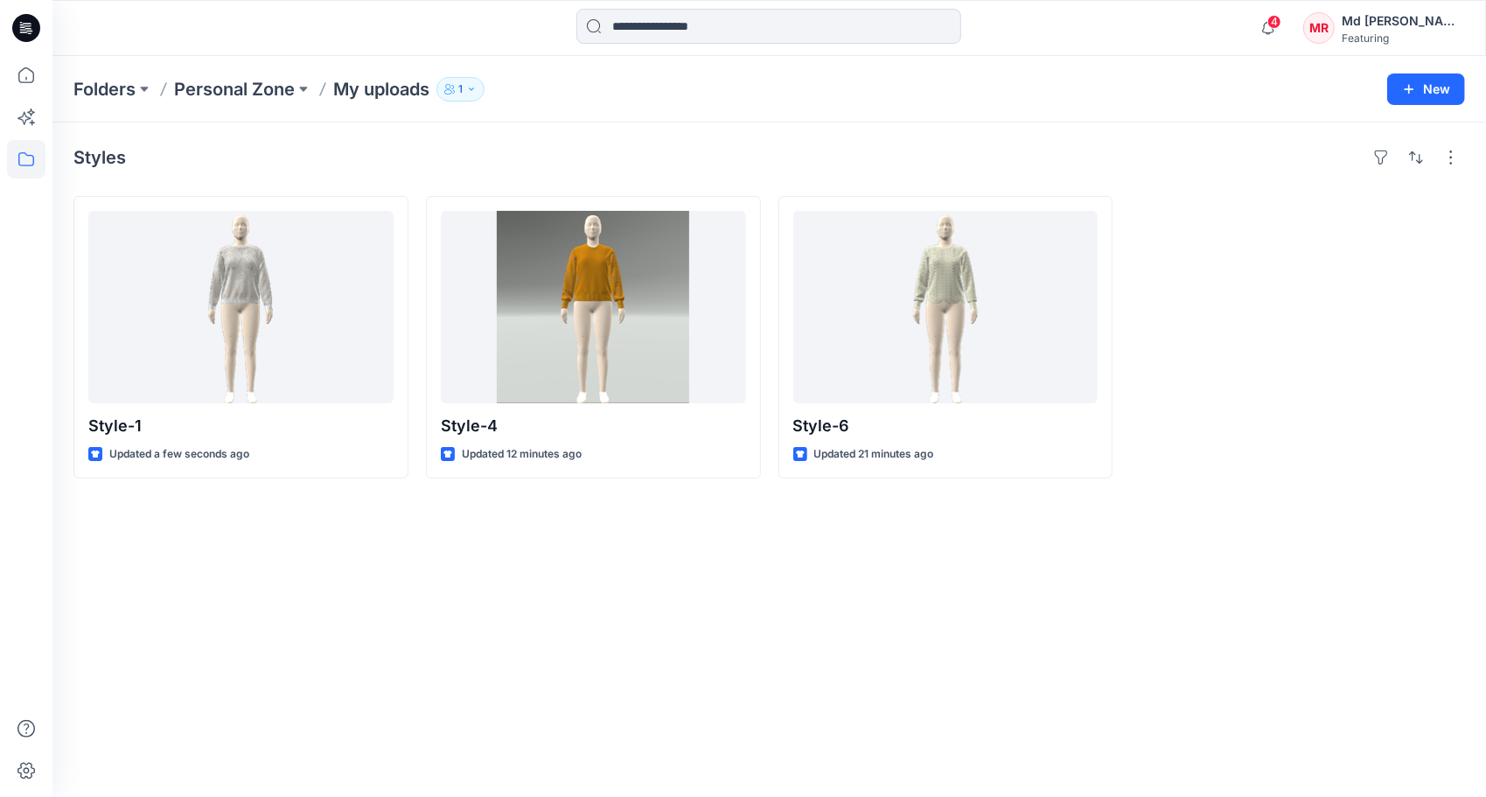
click at [783, 542] on div "Styles Style-1 Updated a few seconds ago Style-4 Updated 12 minutes ago Style-6…" at bounding box center [769, 459] width 1434 height 674
click at [732, 530] on div "Styles Style-1 Updated a few seconds ago Style-4 Updated 12 minutes ago Style-6…" at bounding box center [769, 459] width 1434 height 674
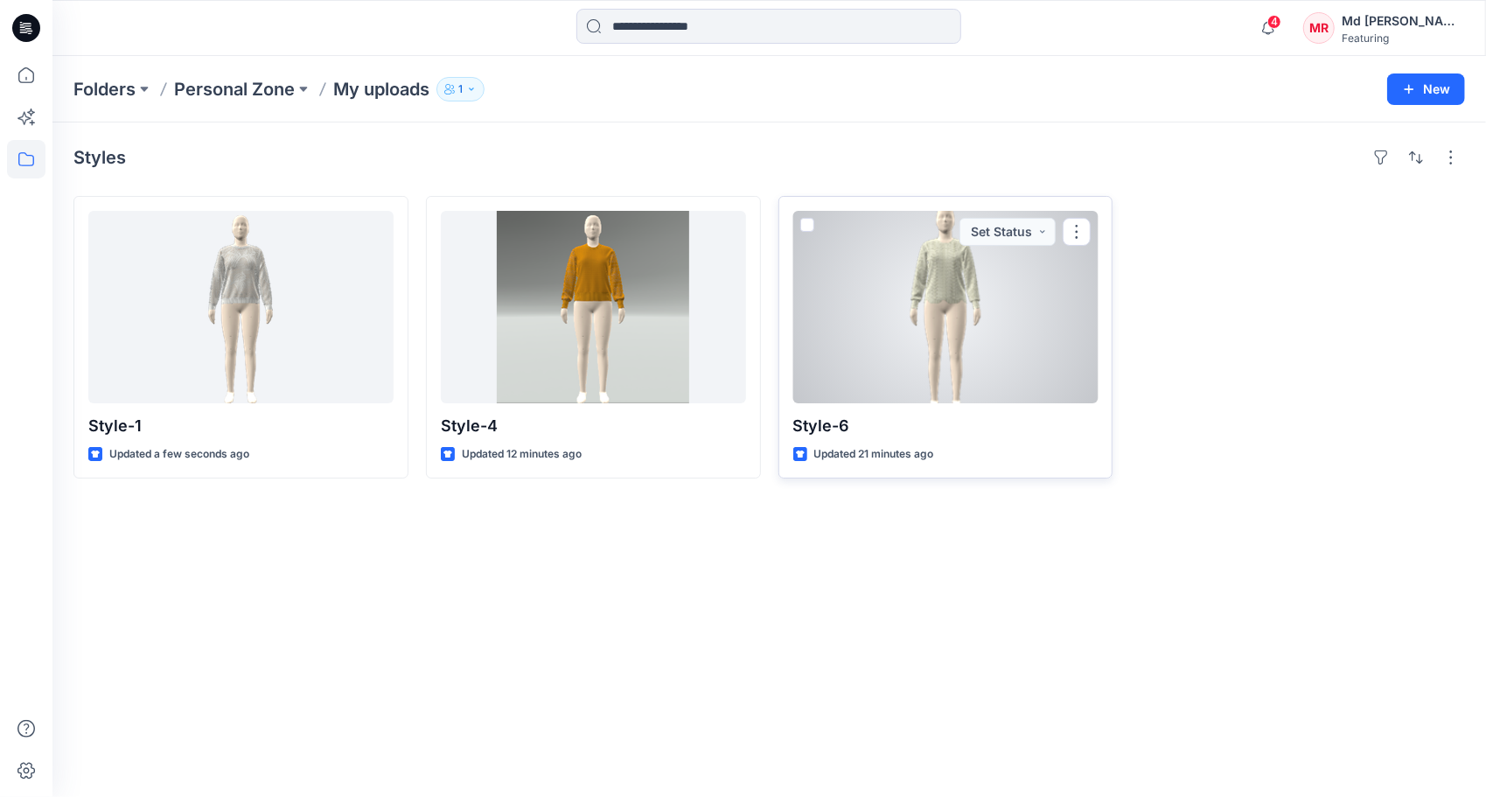
click at [959, 327] on div at bounding box center [945, 307] width 305 height 192
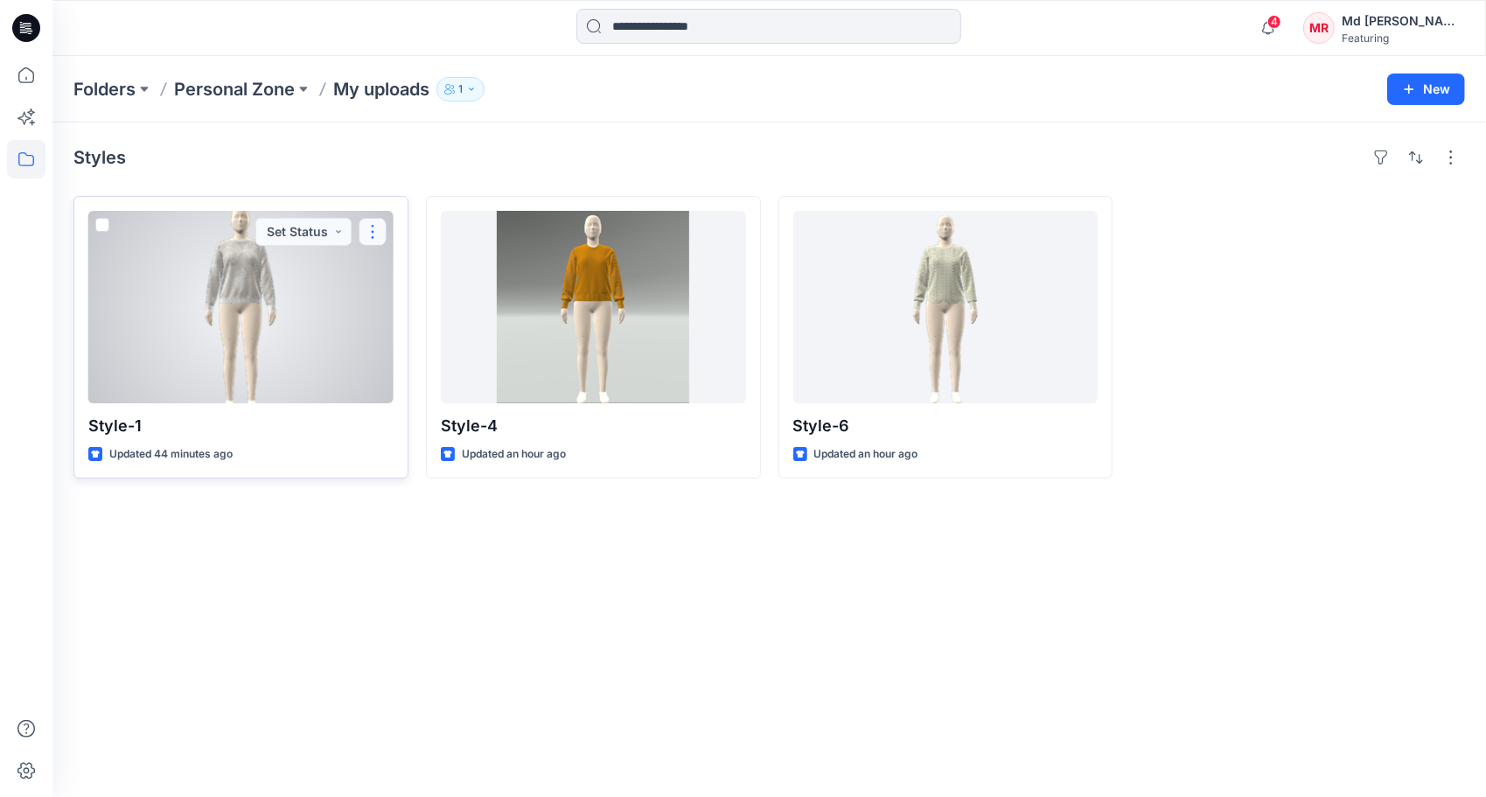
click at [369, 234] on button "button" at bounding box center [373, 232] width 28 height 28
click at [373, 231] on button "button" at bounding box center [373, 232] width 28 height 28
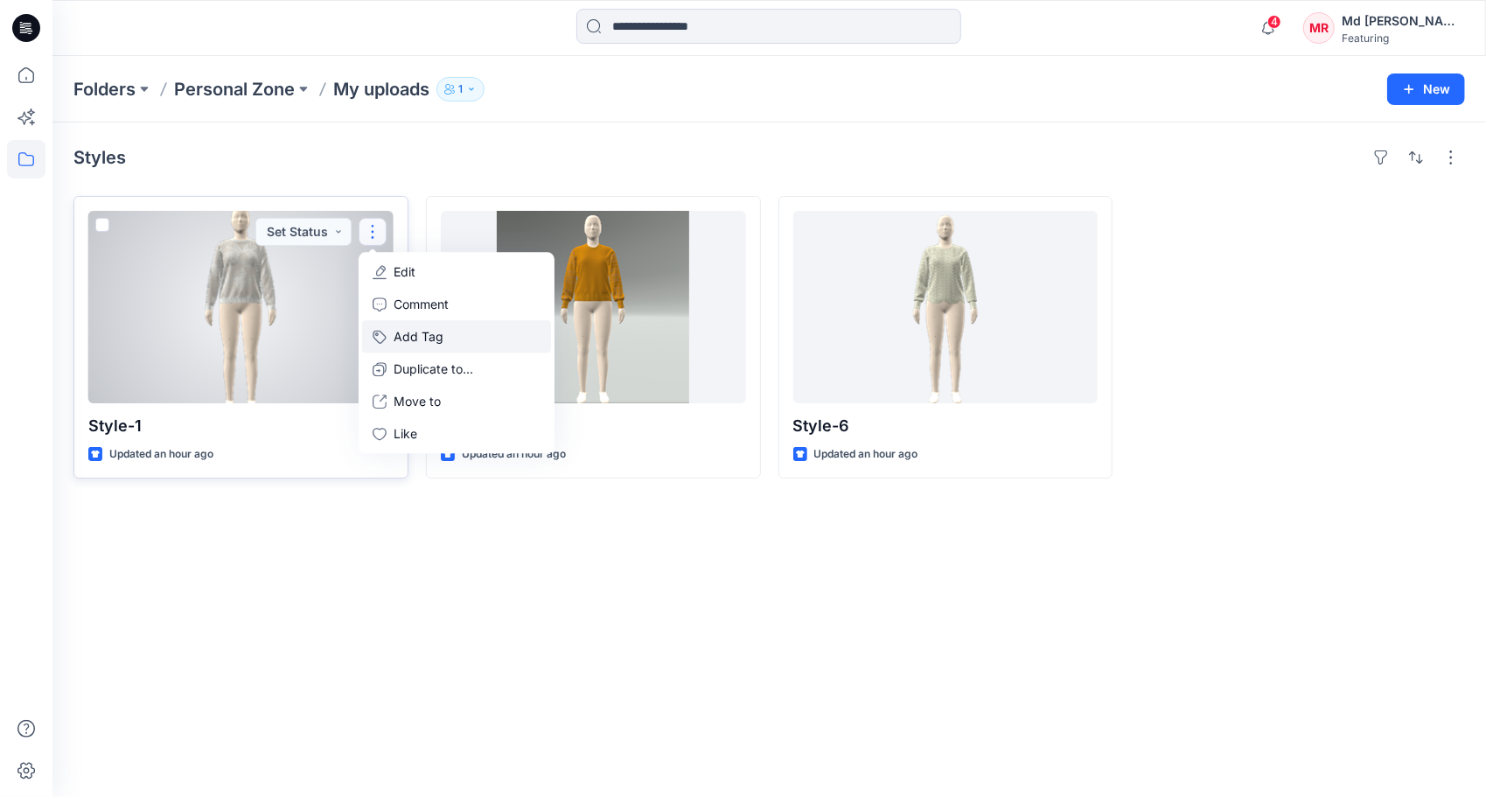
click at [424, 331] on button "Add Tag" at bounding box center [456, 336] width 189 height 32
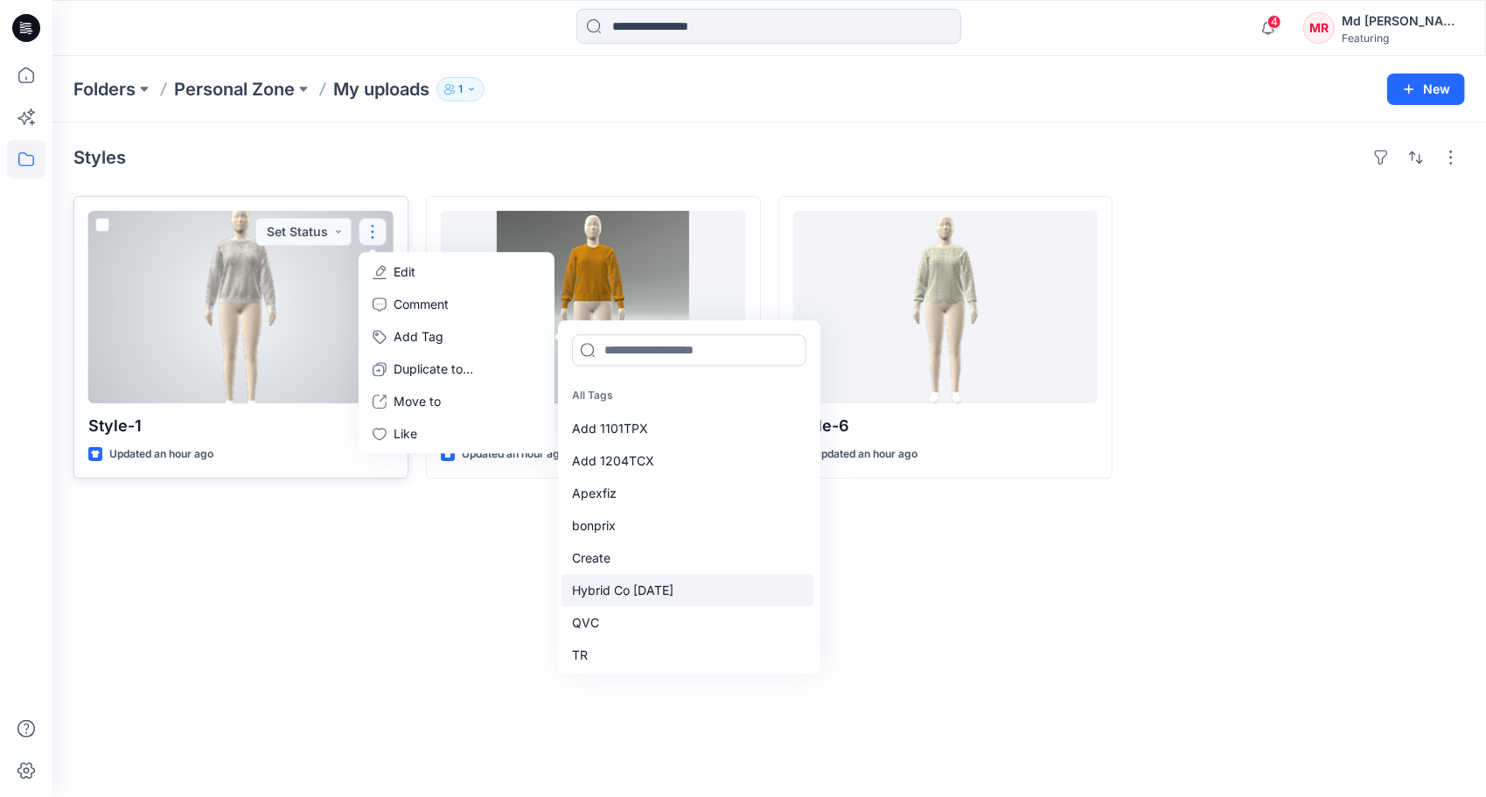
click at [625, 592] on div "Hybrid Co Oct25" at bounding box center [688, 590] width 252 height 32
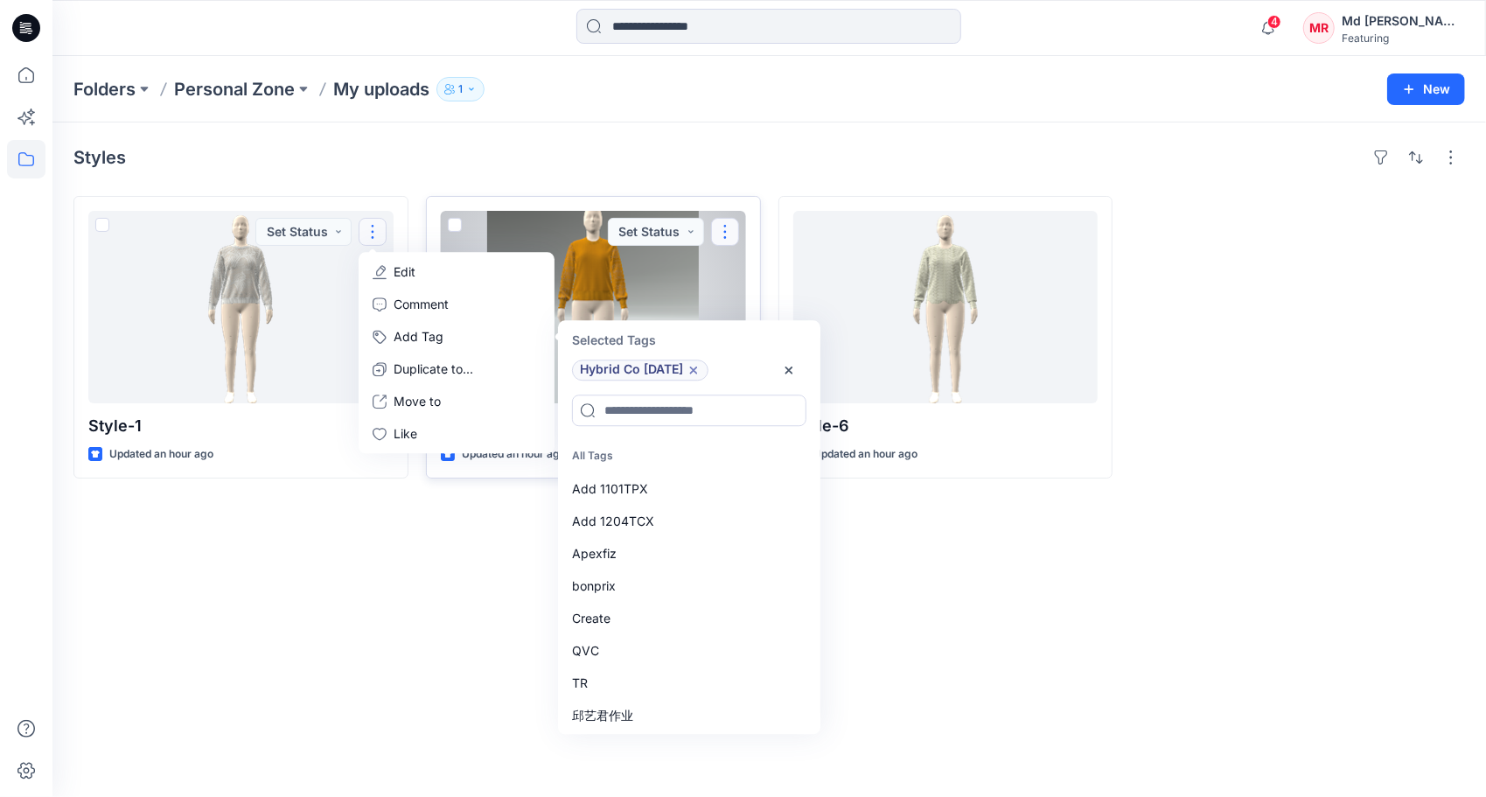
click at [726, 224] on button "button" at bounding box center [725, 232] width 28 height 28
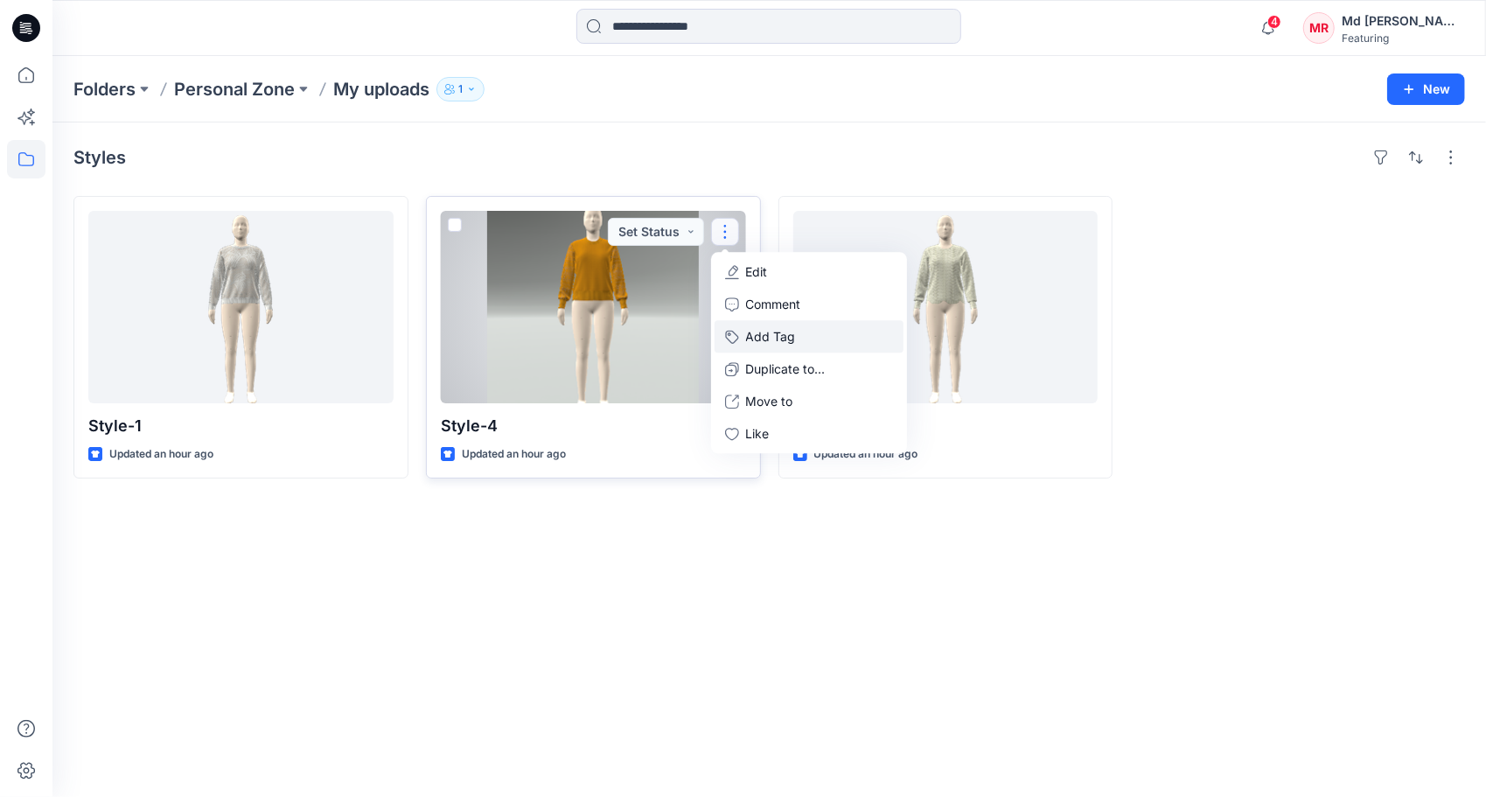
click at [782, 331] on button "Add Tag" at bounding box center [809, 336] width 189 height 32
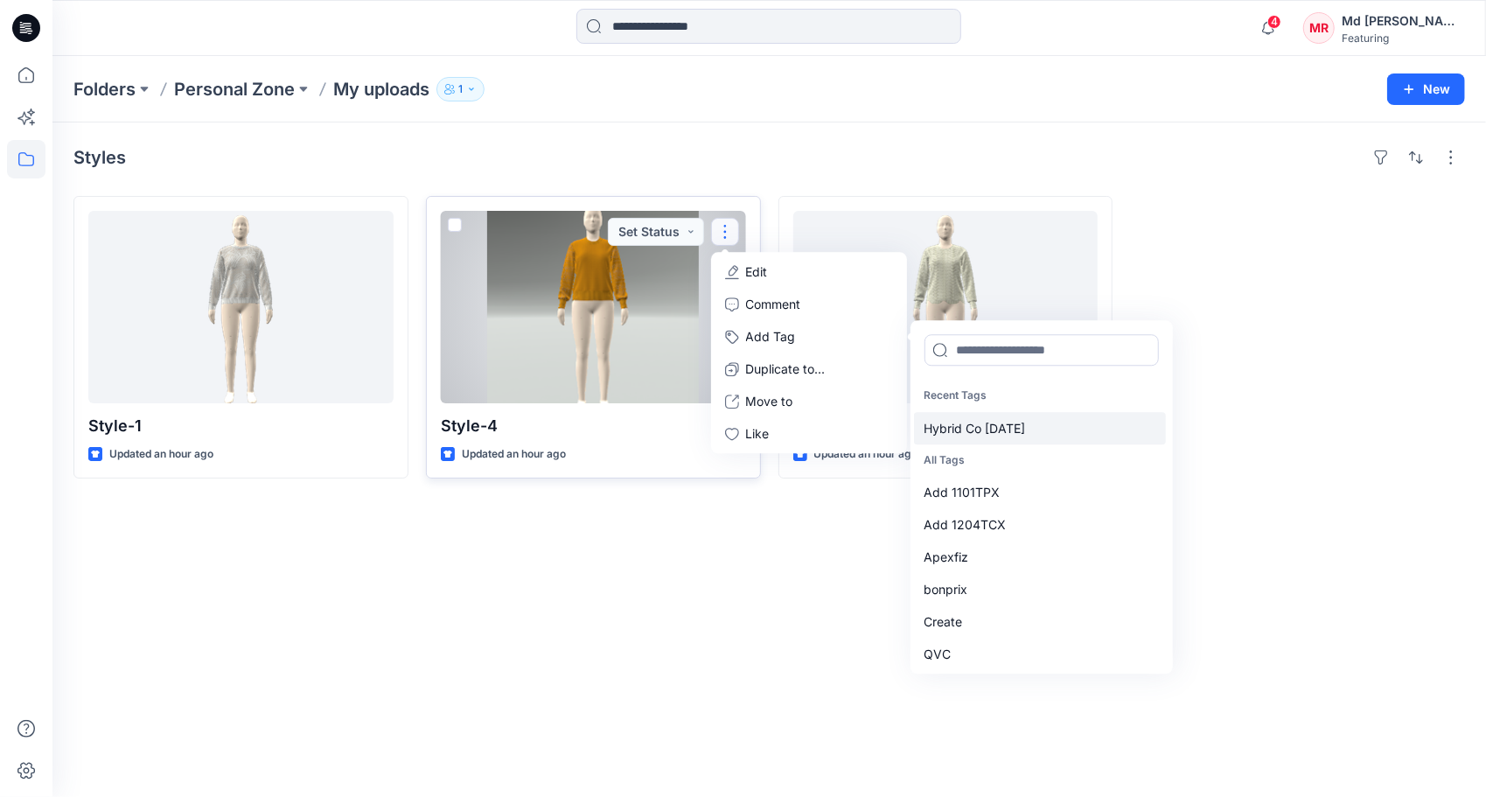
click at [990, 430] on div "Hybrid Co Oct25" at bounding box center [1040, 428] width 252 height 32
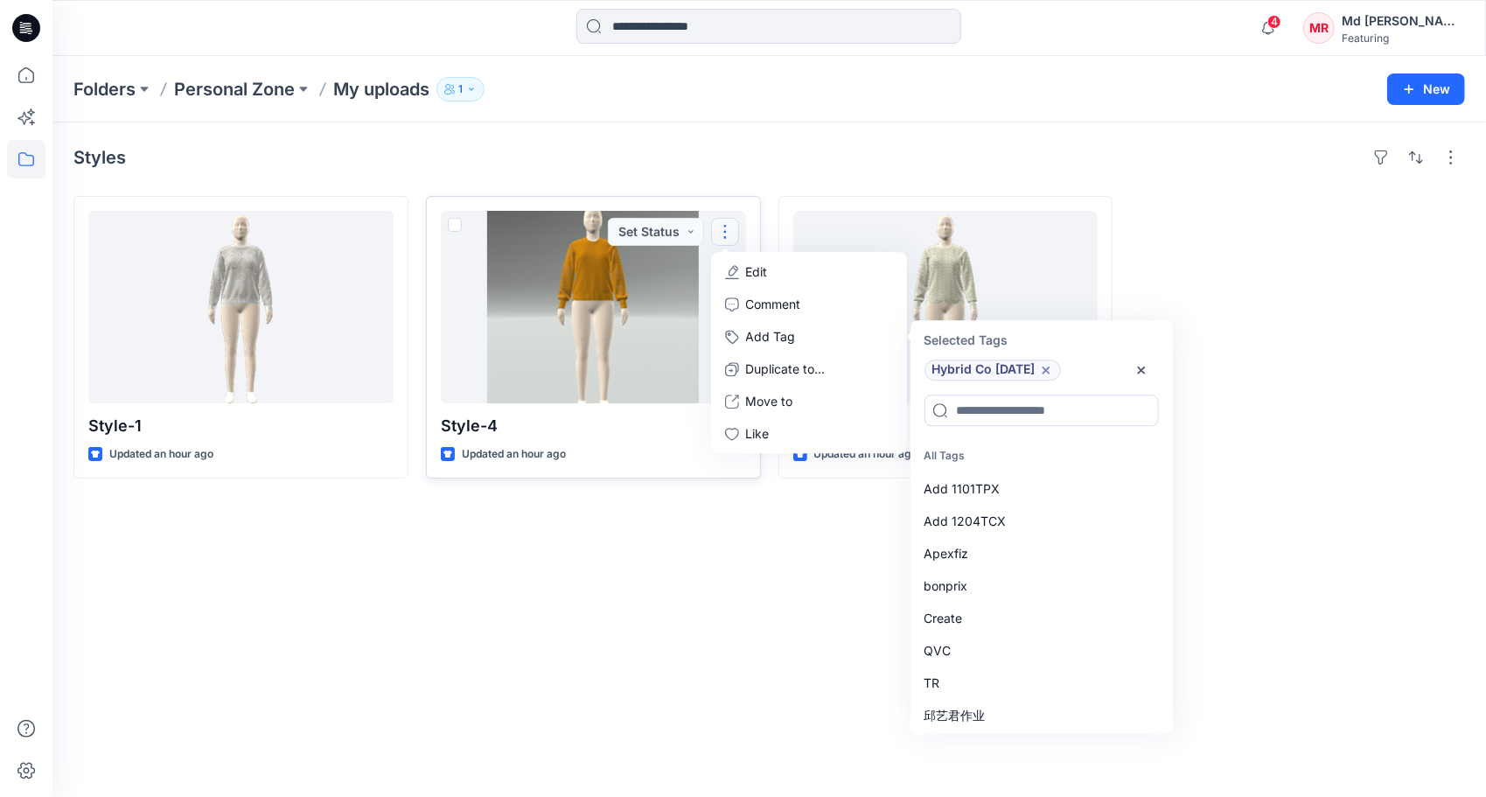
click at [1263, 410] on div at bounding box center [1297, 337] width 335 height 283
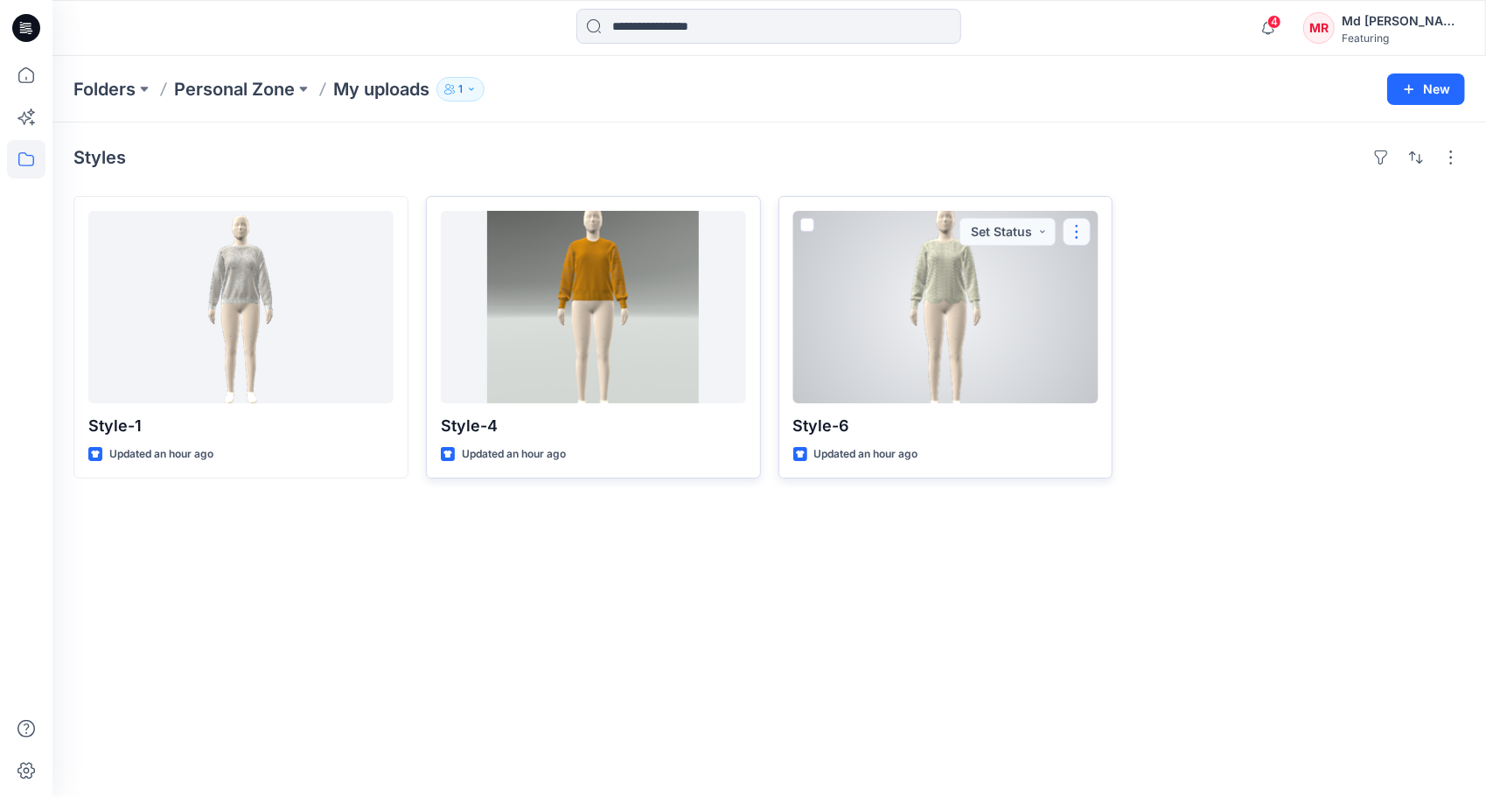
click at [1082, 229] on button "button" at bounding box center [1077, 232] width 28 height 28
click at [1152, 339] on button "Add Tag" at bounding box center [1160, 336] width 189 height 32
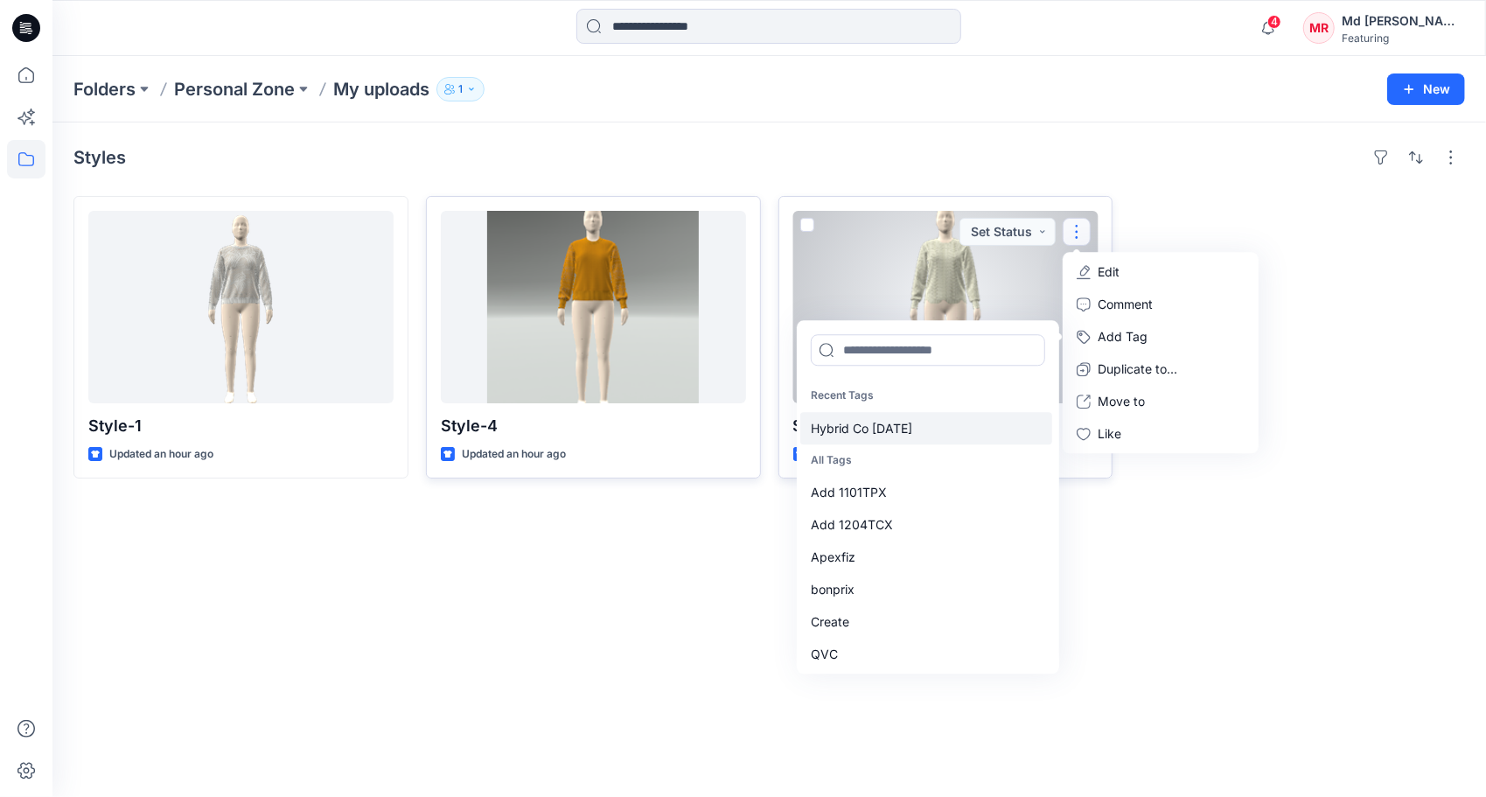
click at [918, 423] on div "Hybrid Co Oct25" at bounding box center [926, 428] width 252 height 32
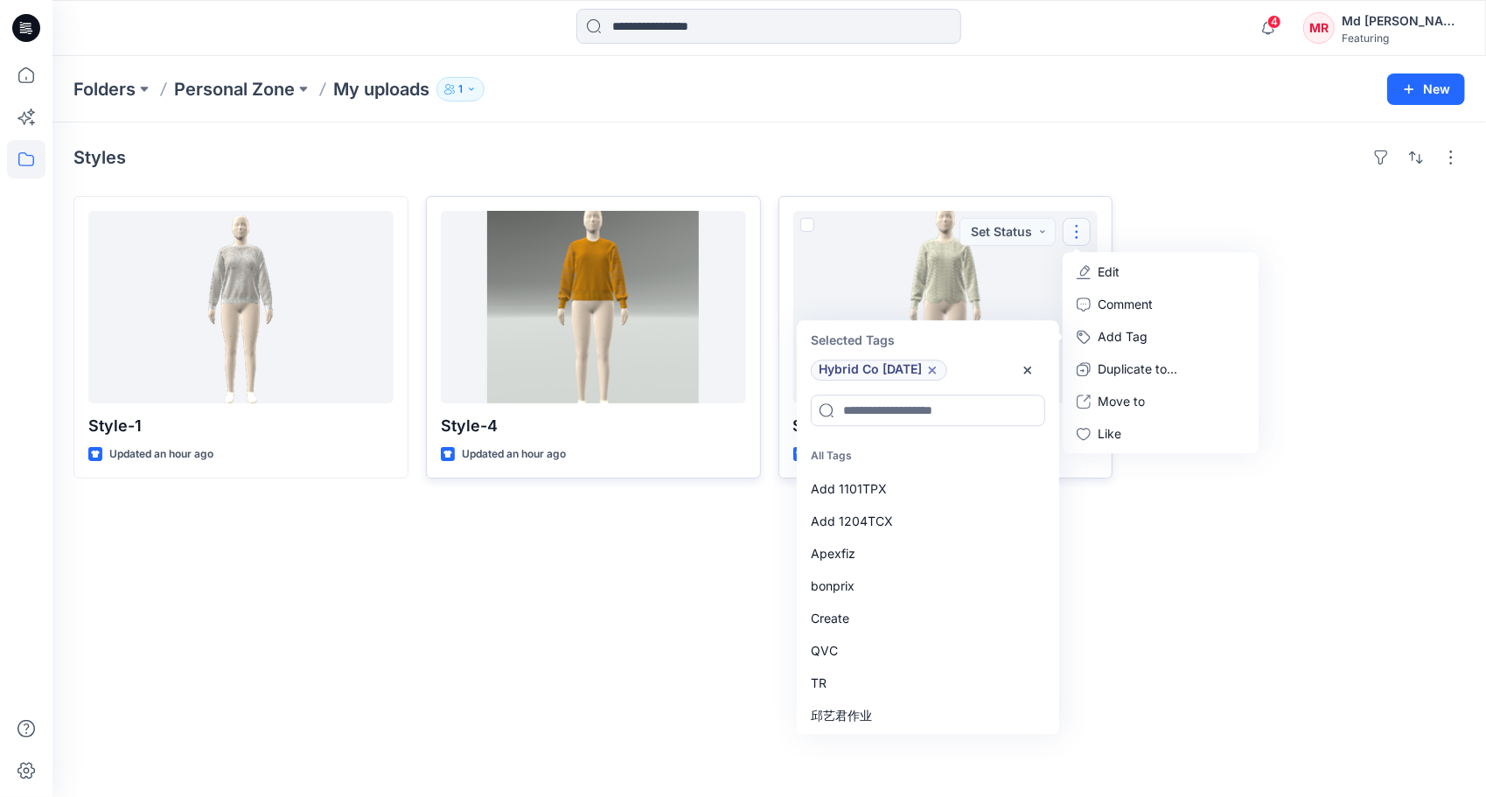
click at [1240, 551] on div "Styles Style-1 Updated an hour ago Style-4 Updated an hour ago Style-6 Updated …" at bounding box center [769, 459] width 1434 height 674
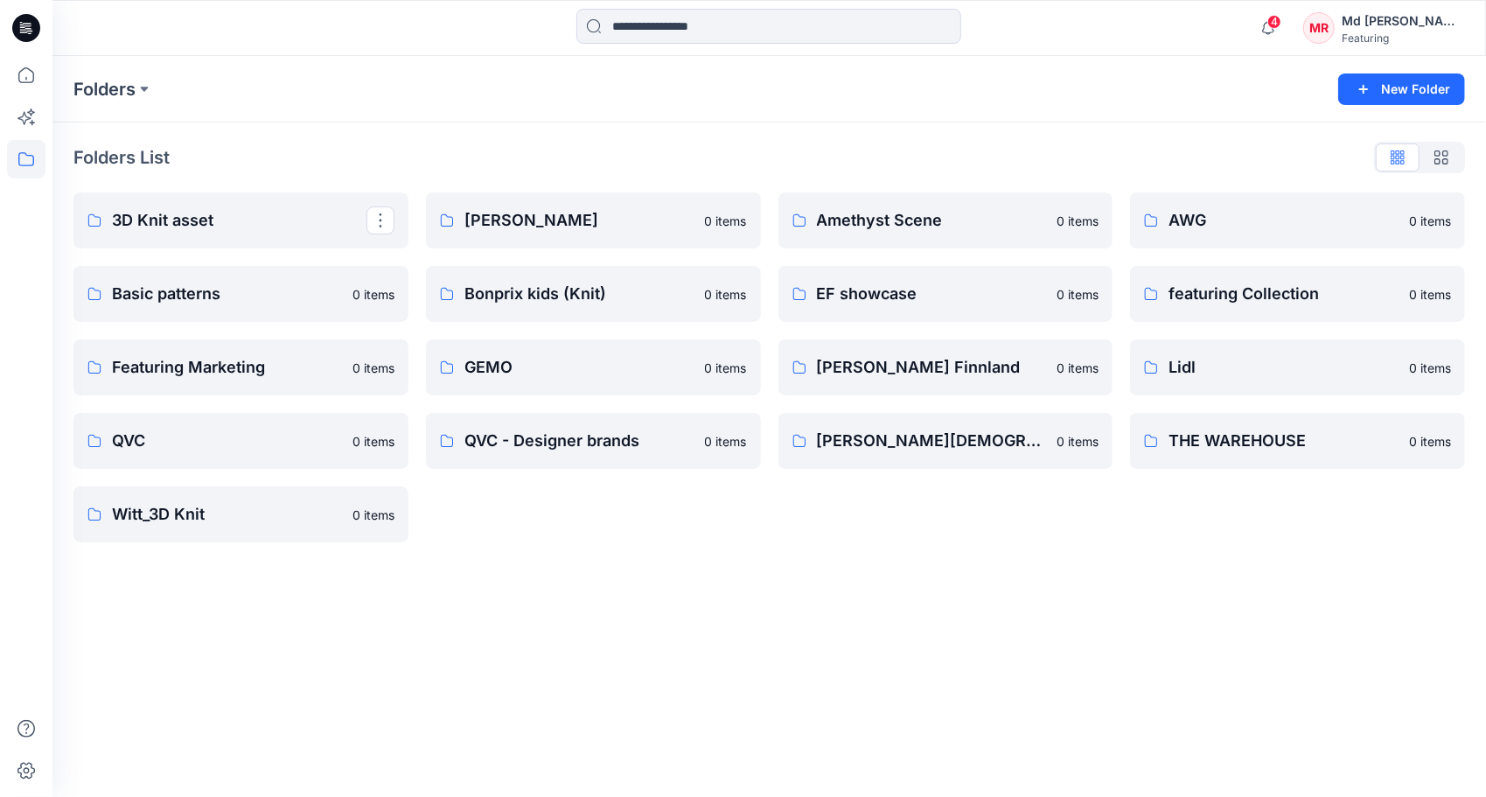
click at [148, 215] on p "3D Knit asset" at bounding box center [239, 220] width 255 height 24
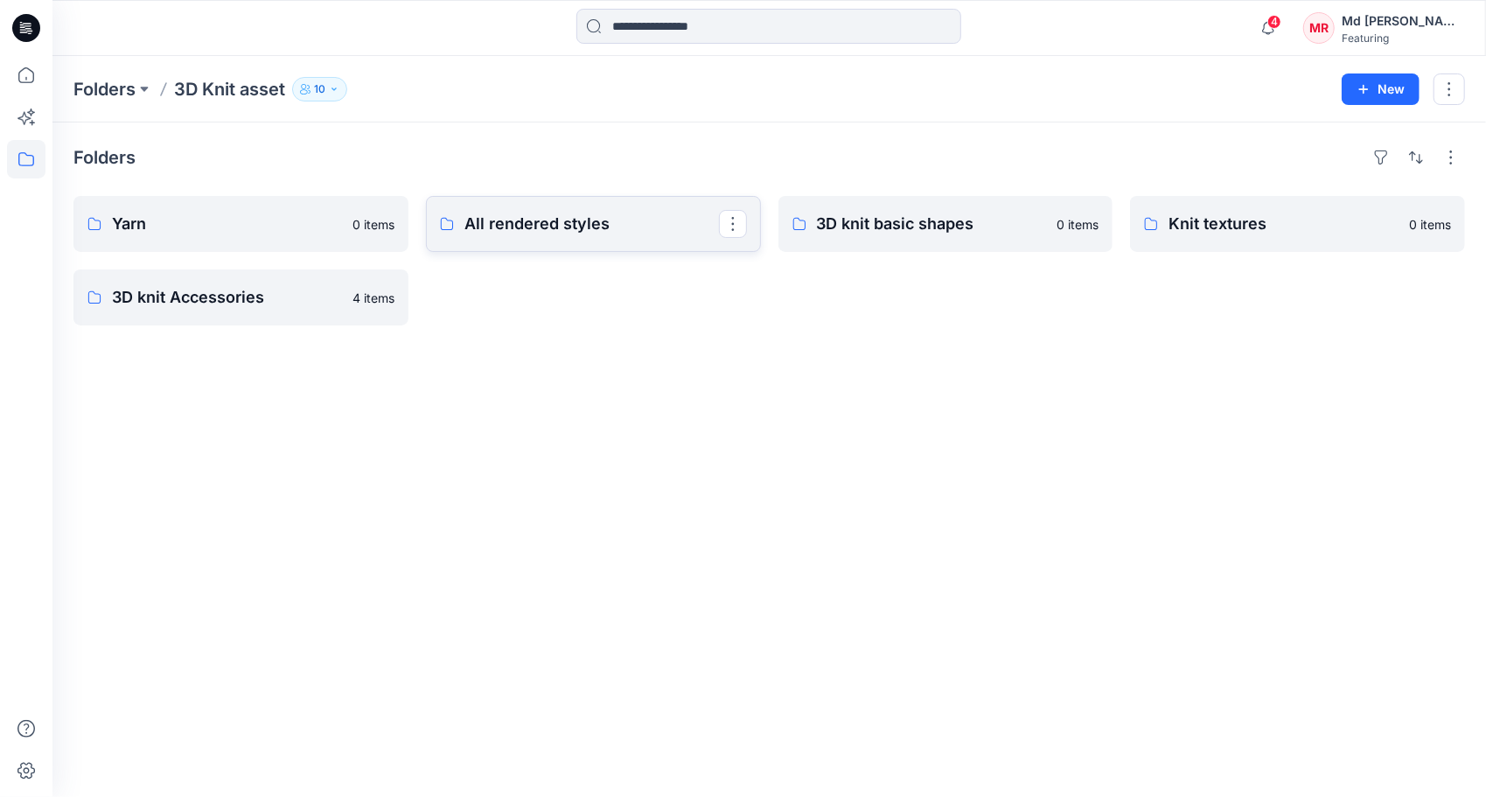
click at [504, 228] on p "All rendered styles" at bounding box center [592, 224] width 255 height 24
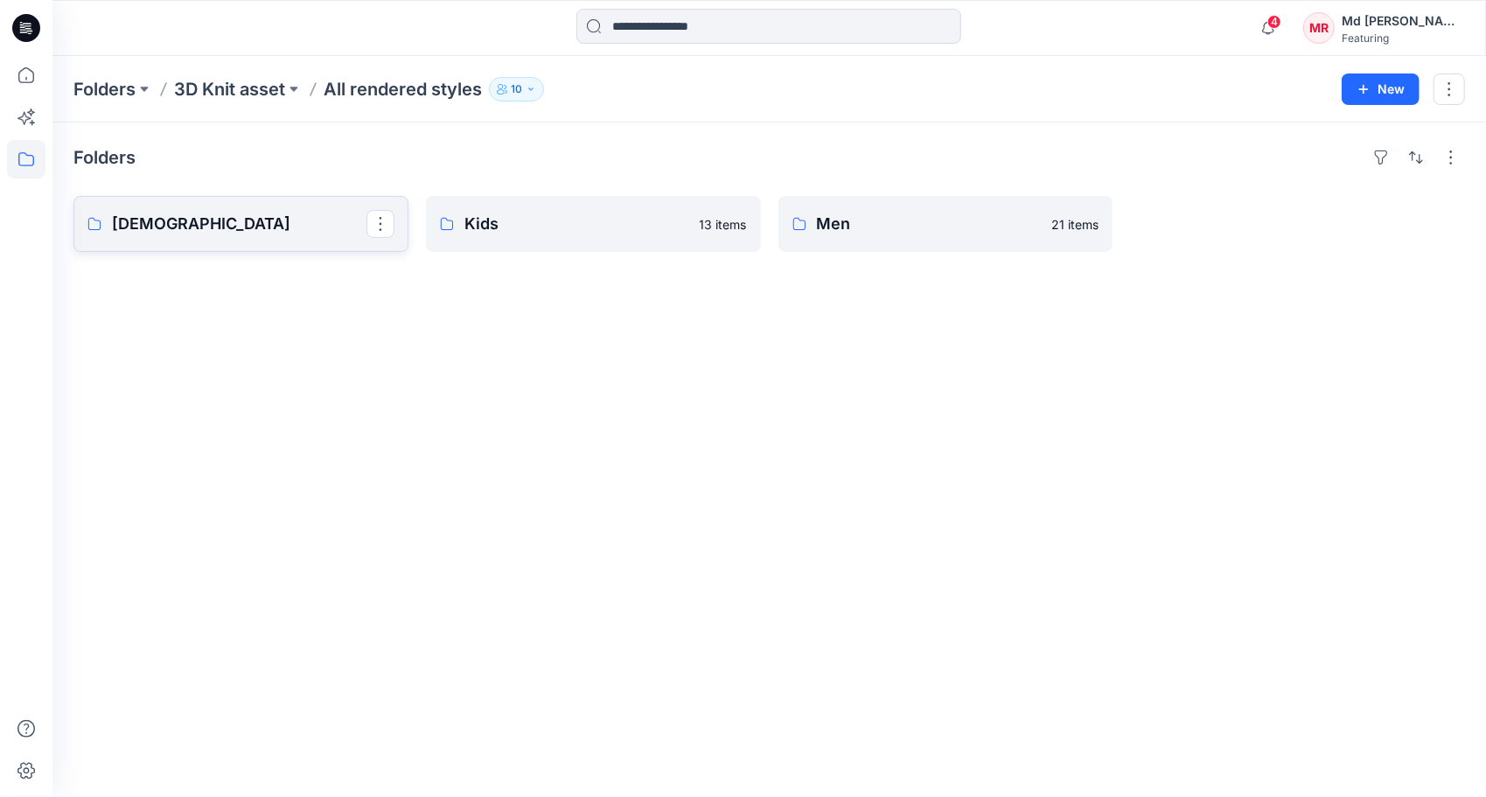
click at [184, 228] on p "[DEMOGRAPHIC_DATA]" at bounding box center [239, 224] width 255 height 24
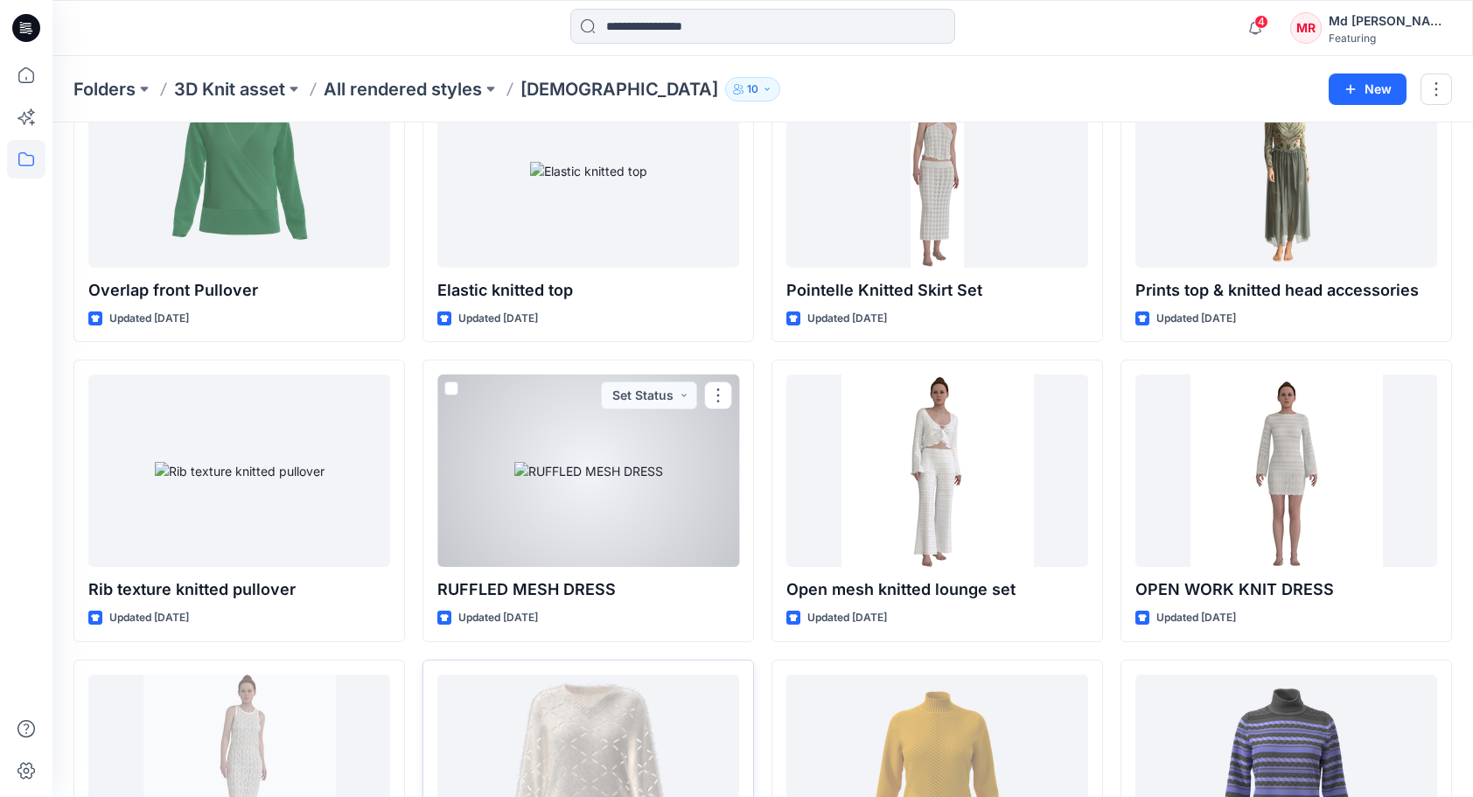
scroll to position [10384, 0]
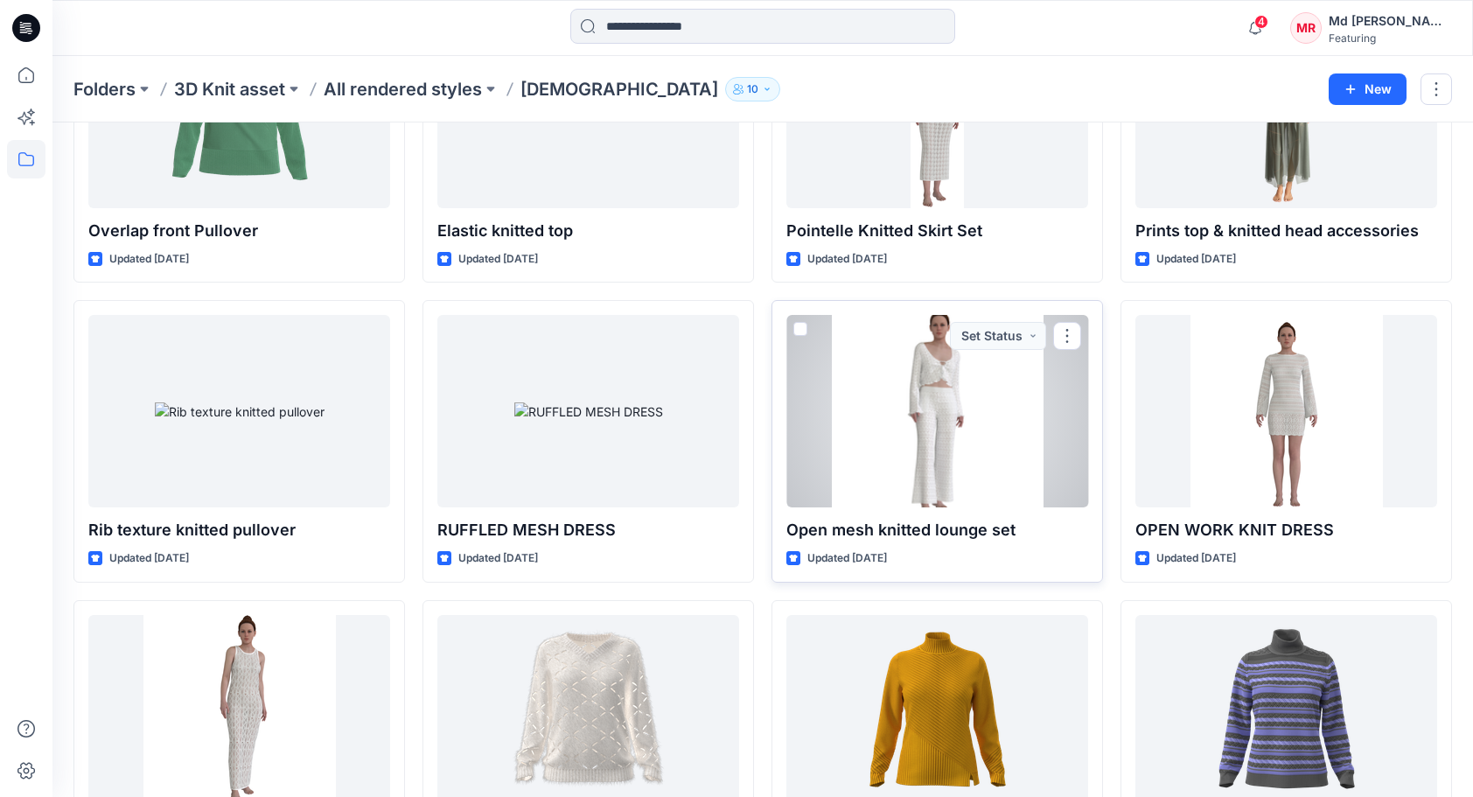
click at [966, 383] on div at bounding box center [937, 411] width 302 height 192
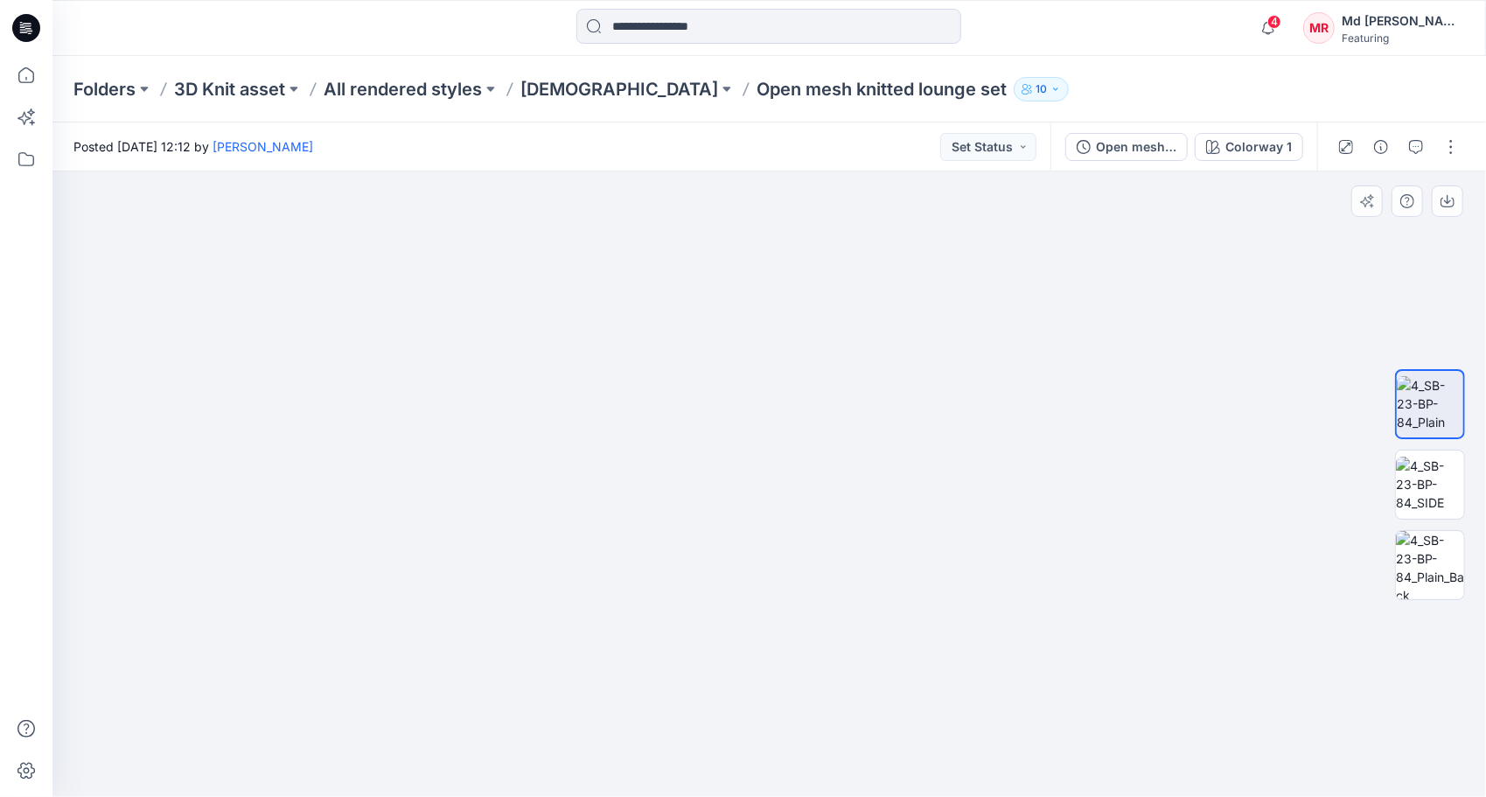
drag, startPoint x: 801, startPoint y: 351, endPoint x: 770, endPoint y: 649, distance: 300.0
click at [770, 649] on img at bounding box center [738, 399] width 1564 height 797
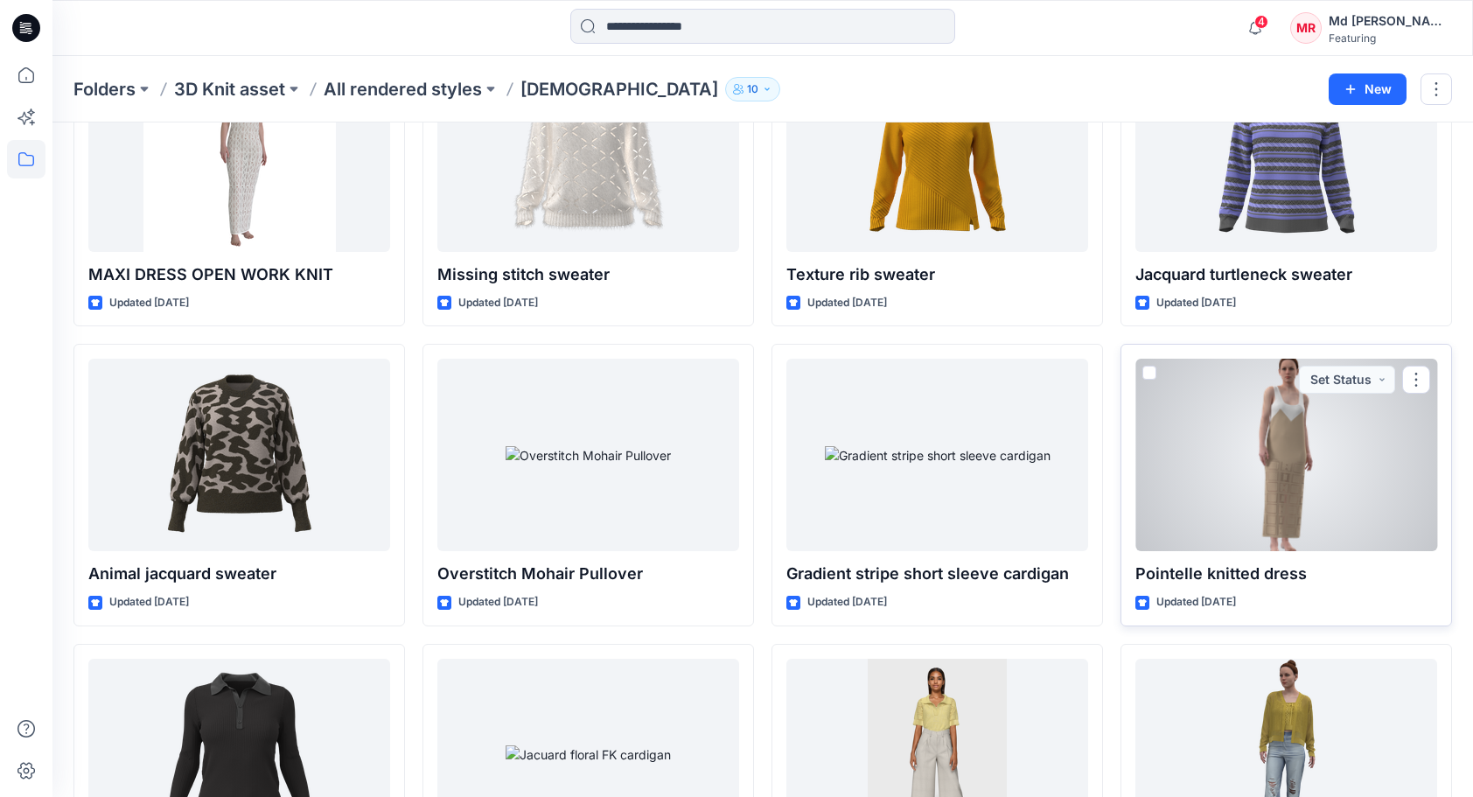
scroll to position [11128, 0]
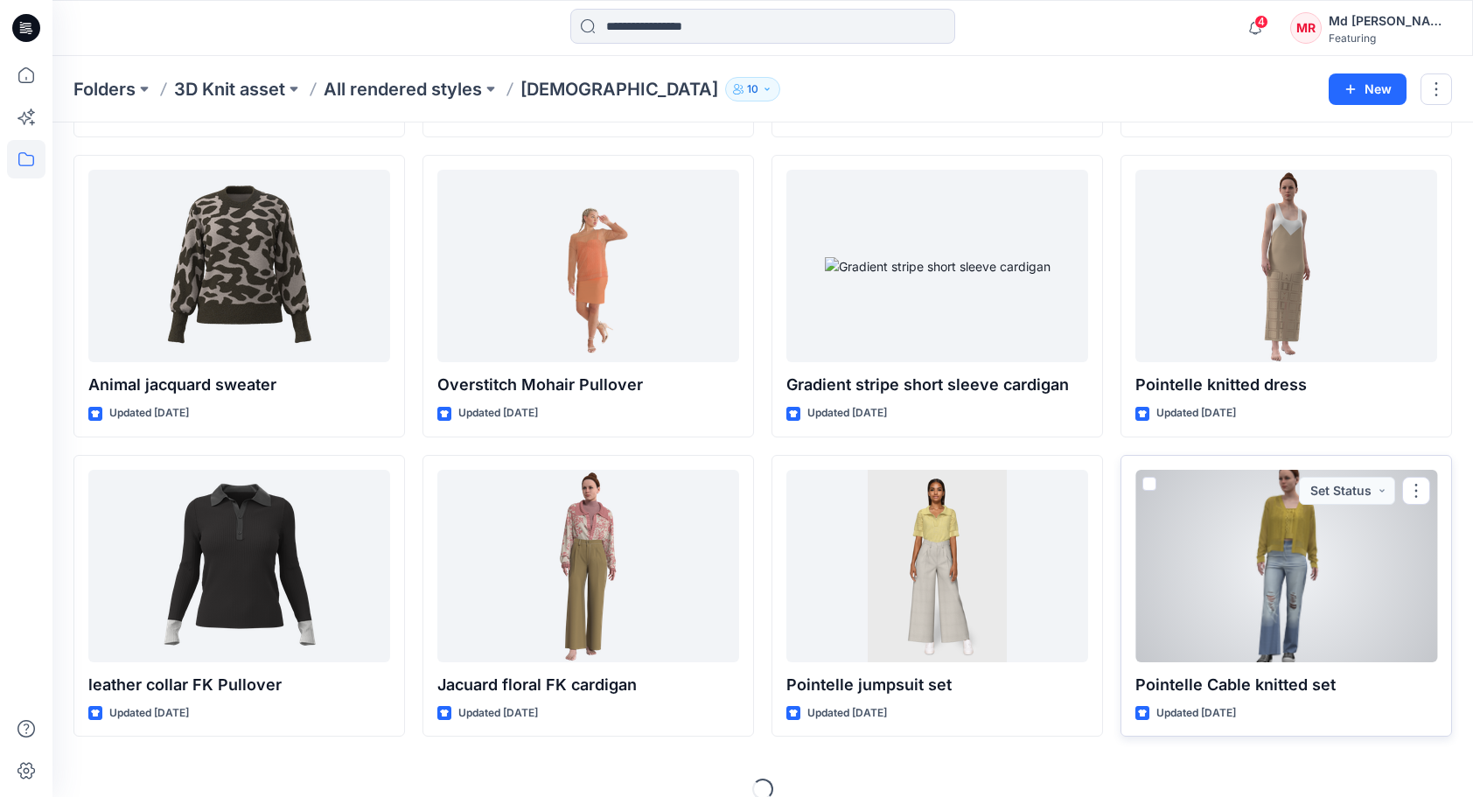
click at [1313, 548] on div at bounding box center [1286, 566] width 302 height 192
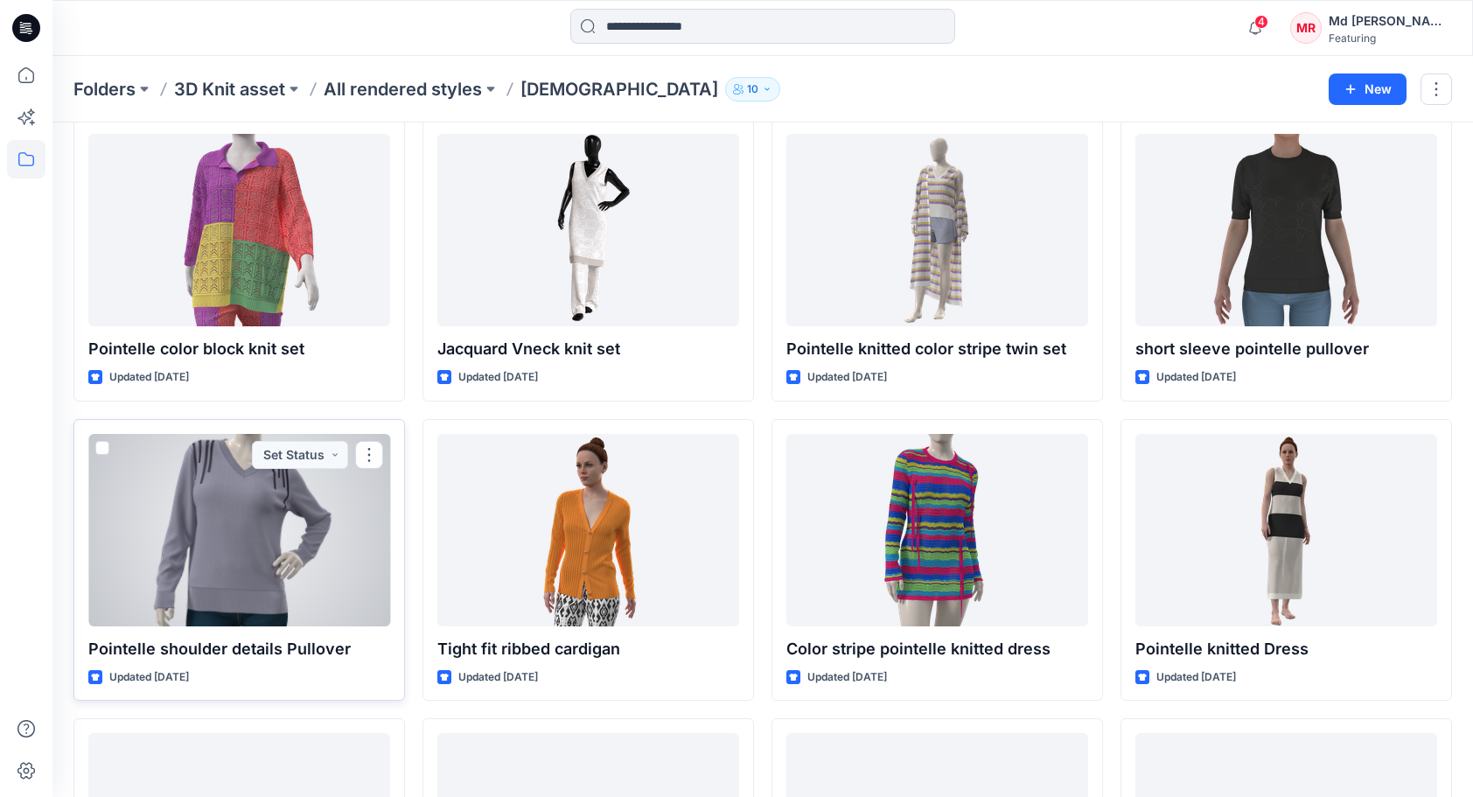
scroll to position [12703, 0]
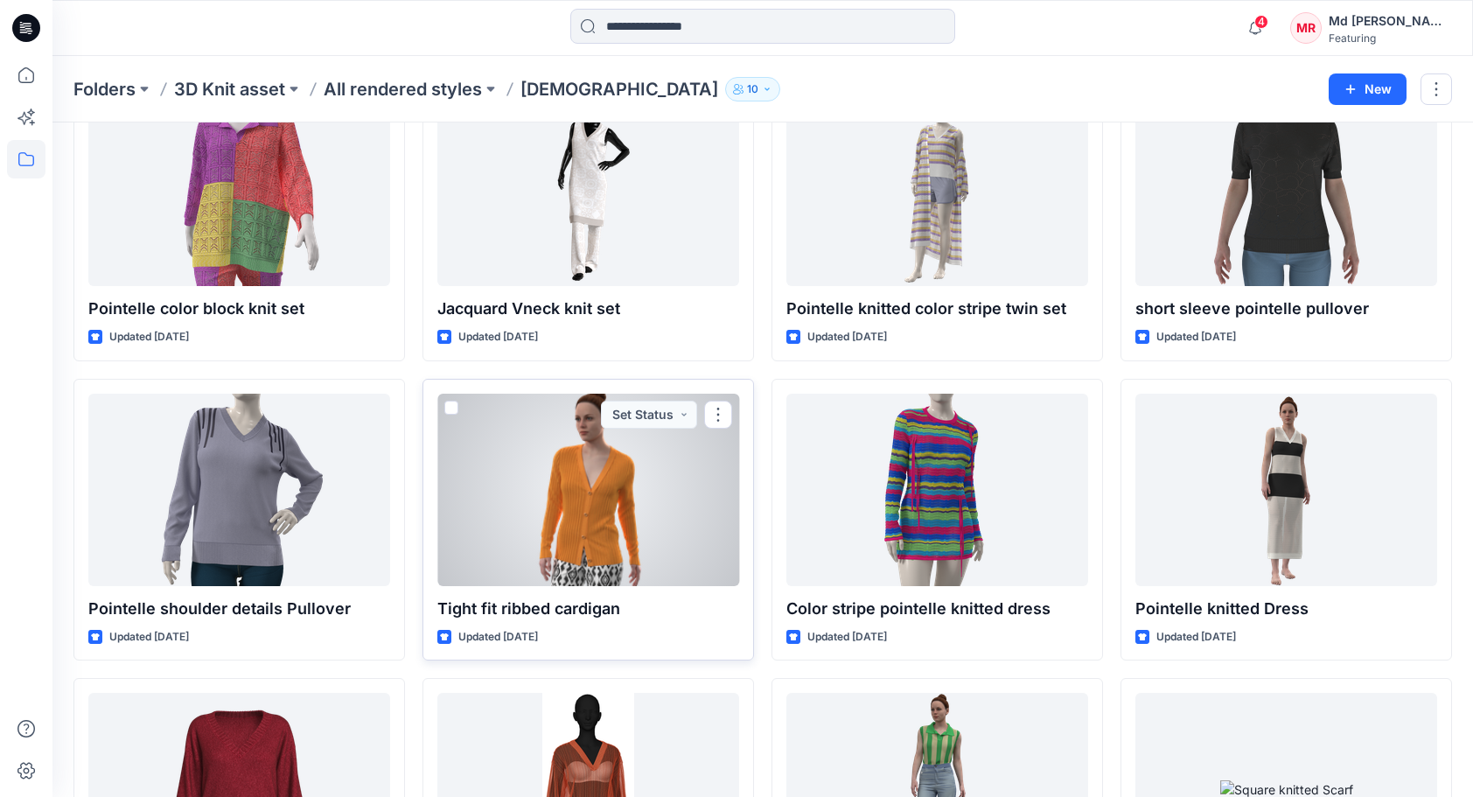
click at [614, 474] on div at bounding box center [588, 490] width 302 height 192
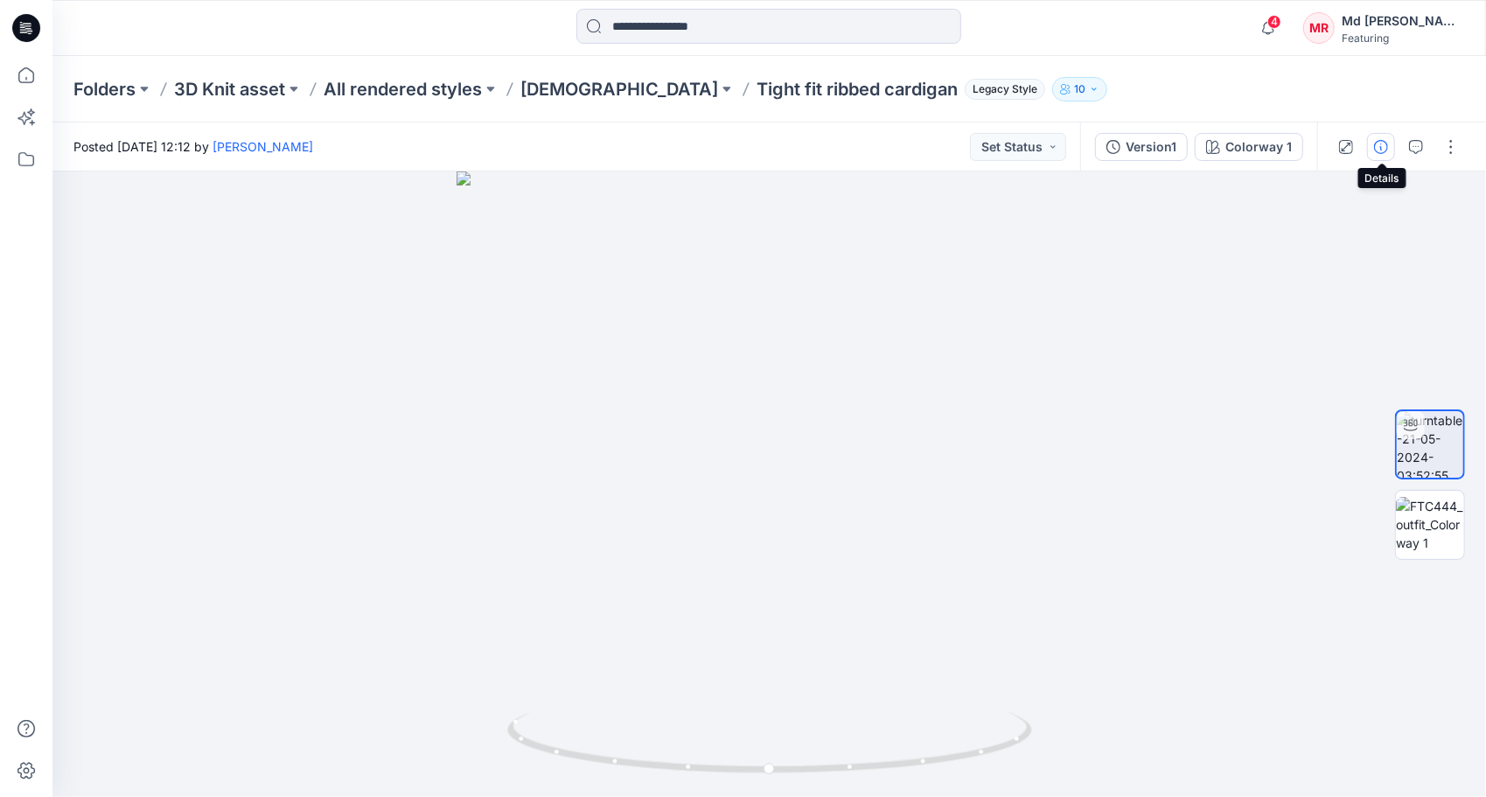
click at [1386, 145] on icon "button" at bounding box center [1381, 147] width 14 height 14
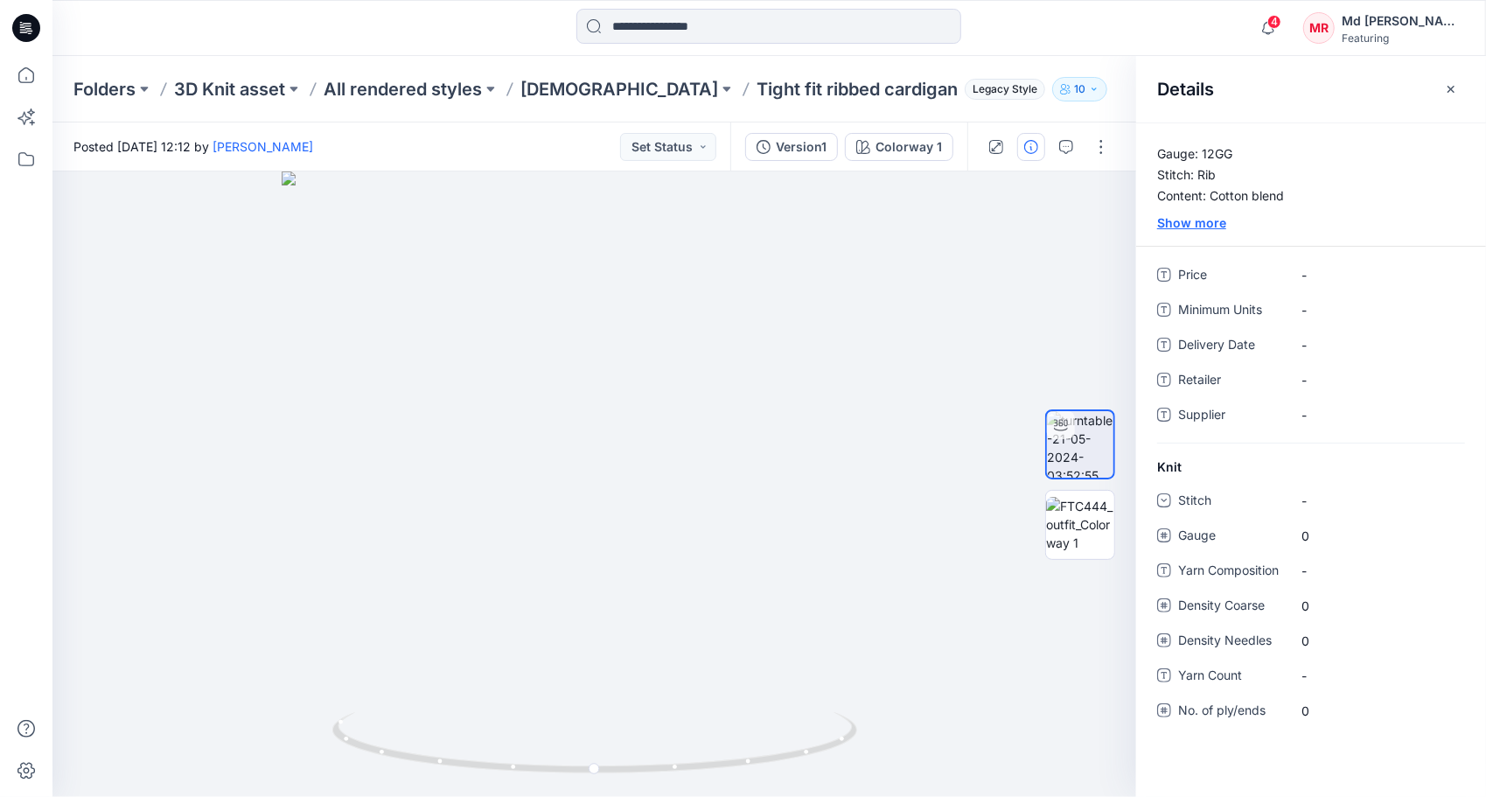
click at [1210, 222] on div "Show more" at bounding box center [1311, 222] width 350 height 18
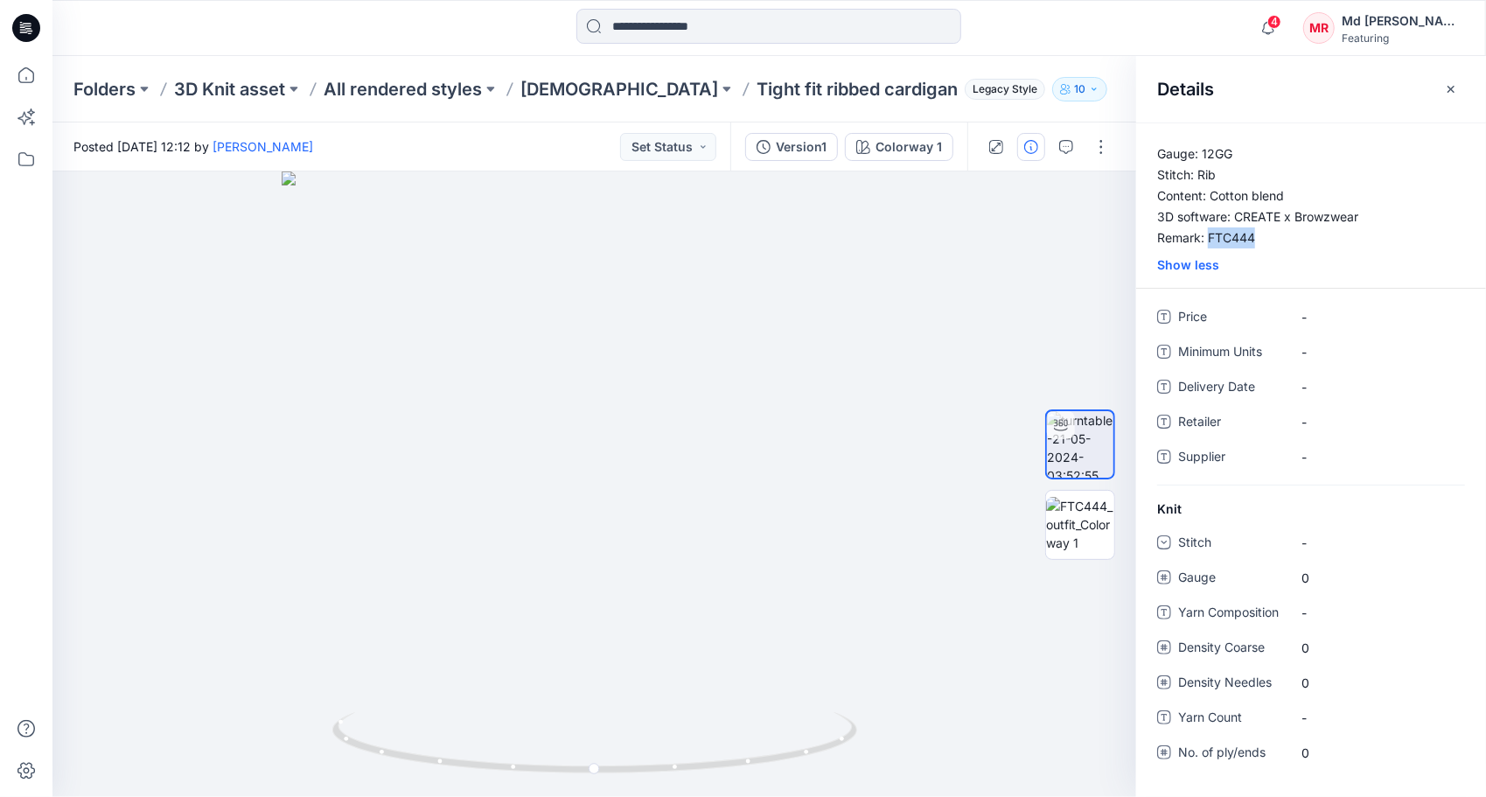
drag, startPoint x: 1208, startPoint y: 238, endPoint x: 1281, endPoint y: 238, distance: 72.6
click at [1281, 238] on p "Gauge: 12GG Stitch: Rib Content: Cotton blend 3D software: CREATE x Browzwear R…" at bounding box center [1311, 195] width 350 height 105
drag, startPoint x: 1281, startPoint y: 238, endPoint x: 1238, endPoint y: 236, distance: 42.9
copy p "FTC444"
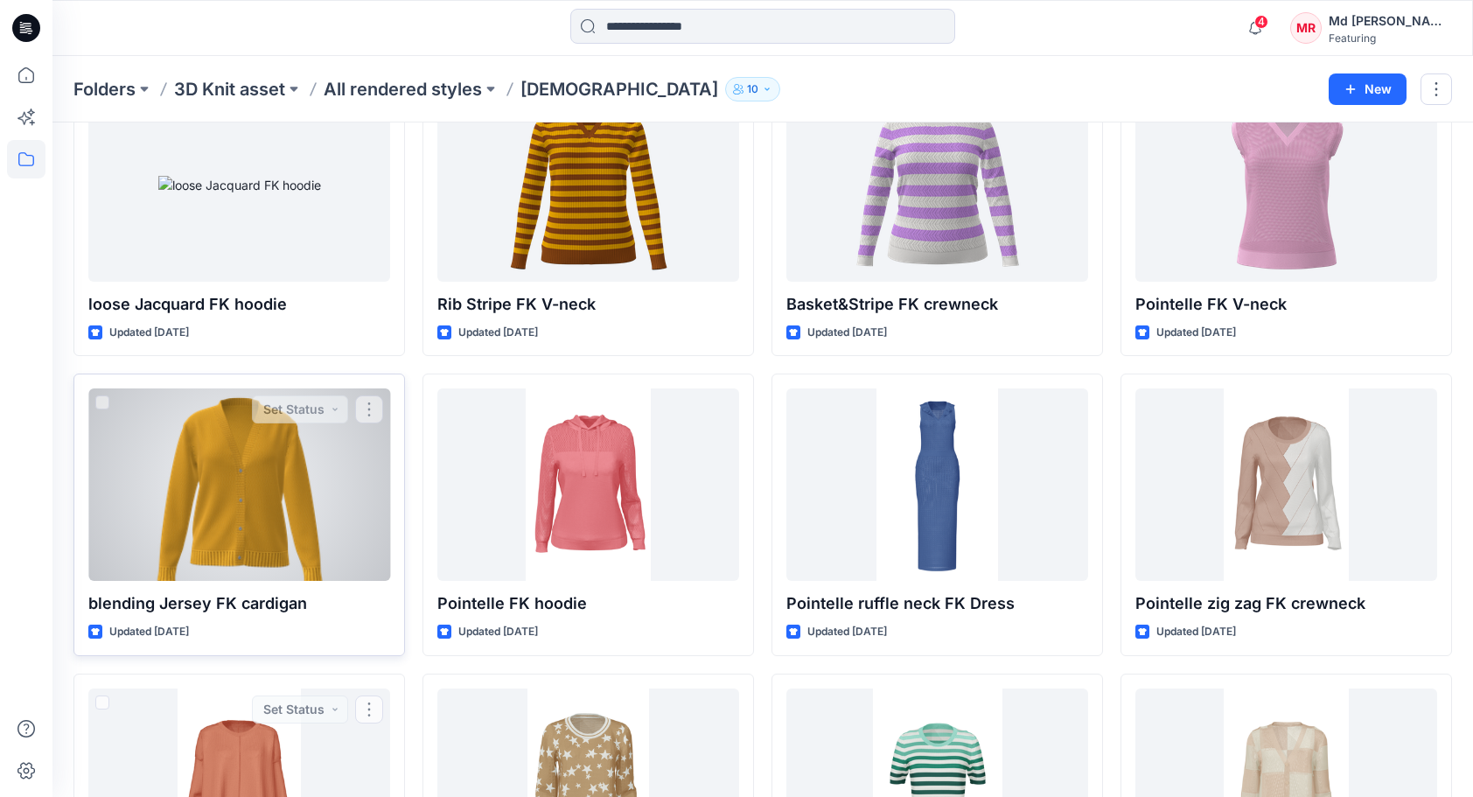
scroll to position [1018, 0]
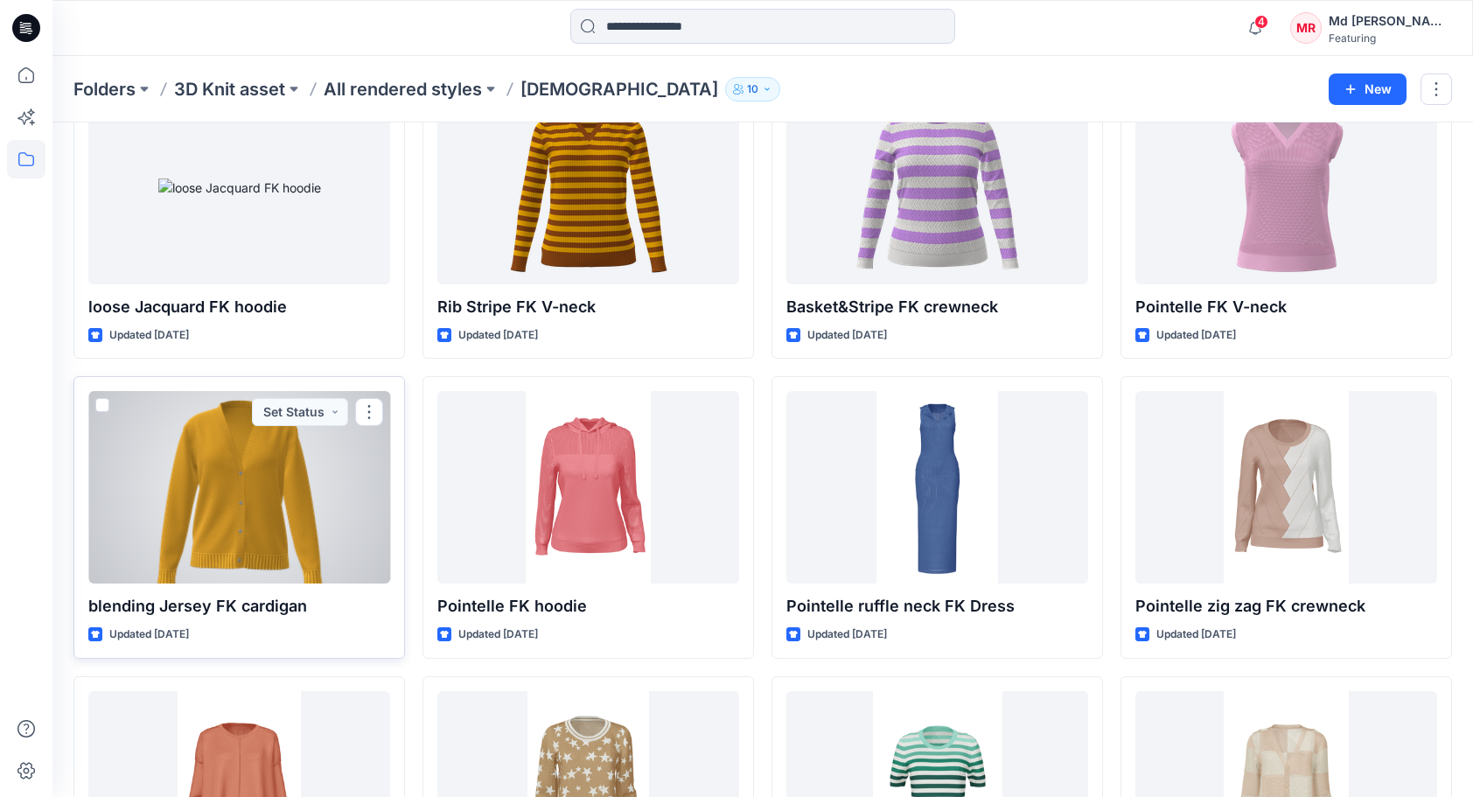
click at [223, 486] on div at bounding box center [239, 487] width 302 height 192
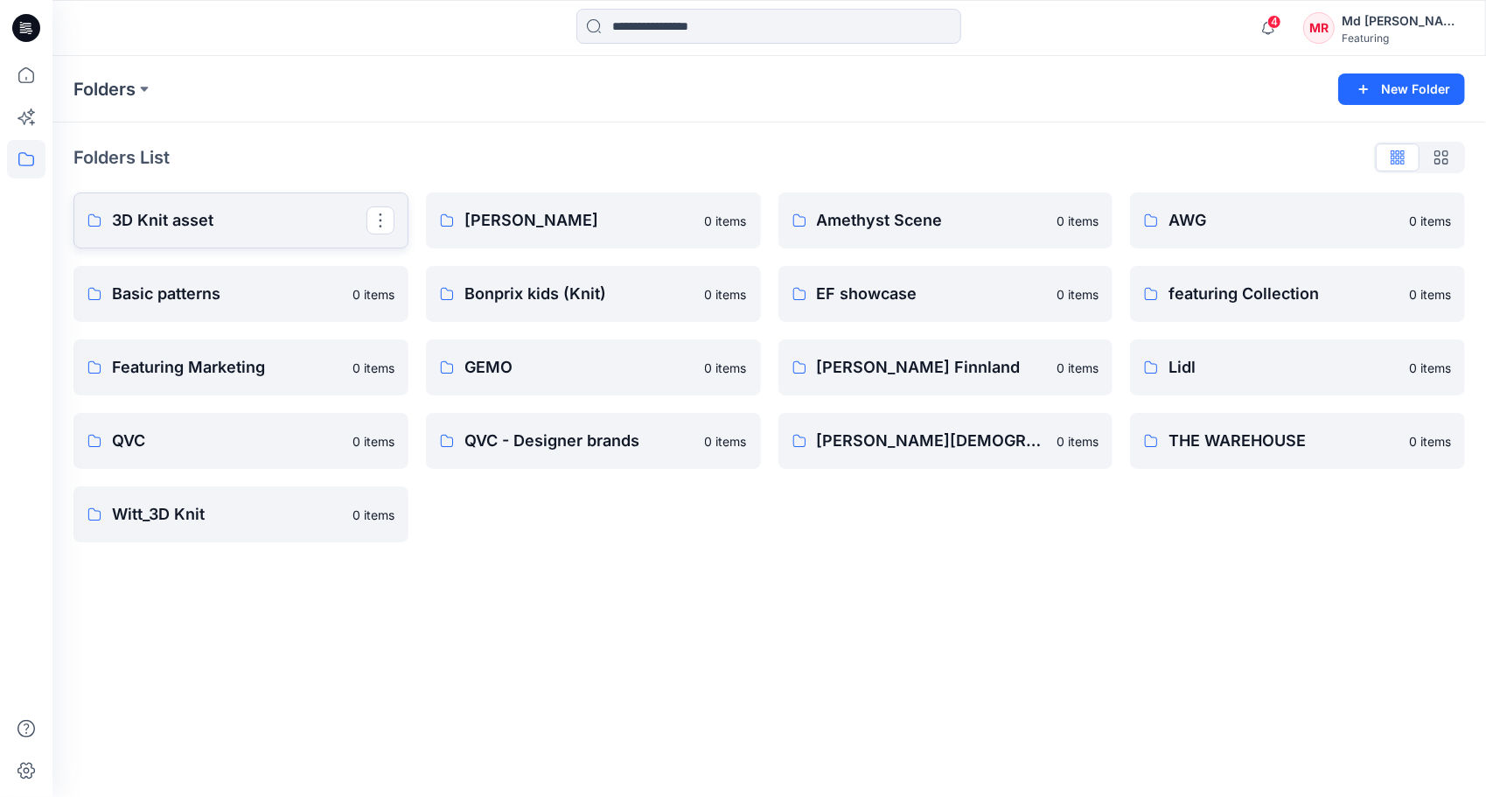
click at [189, 218] on p "3D Knit asset" at bounding box center [239, 220] width 255 height 24
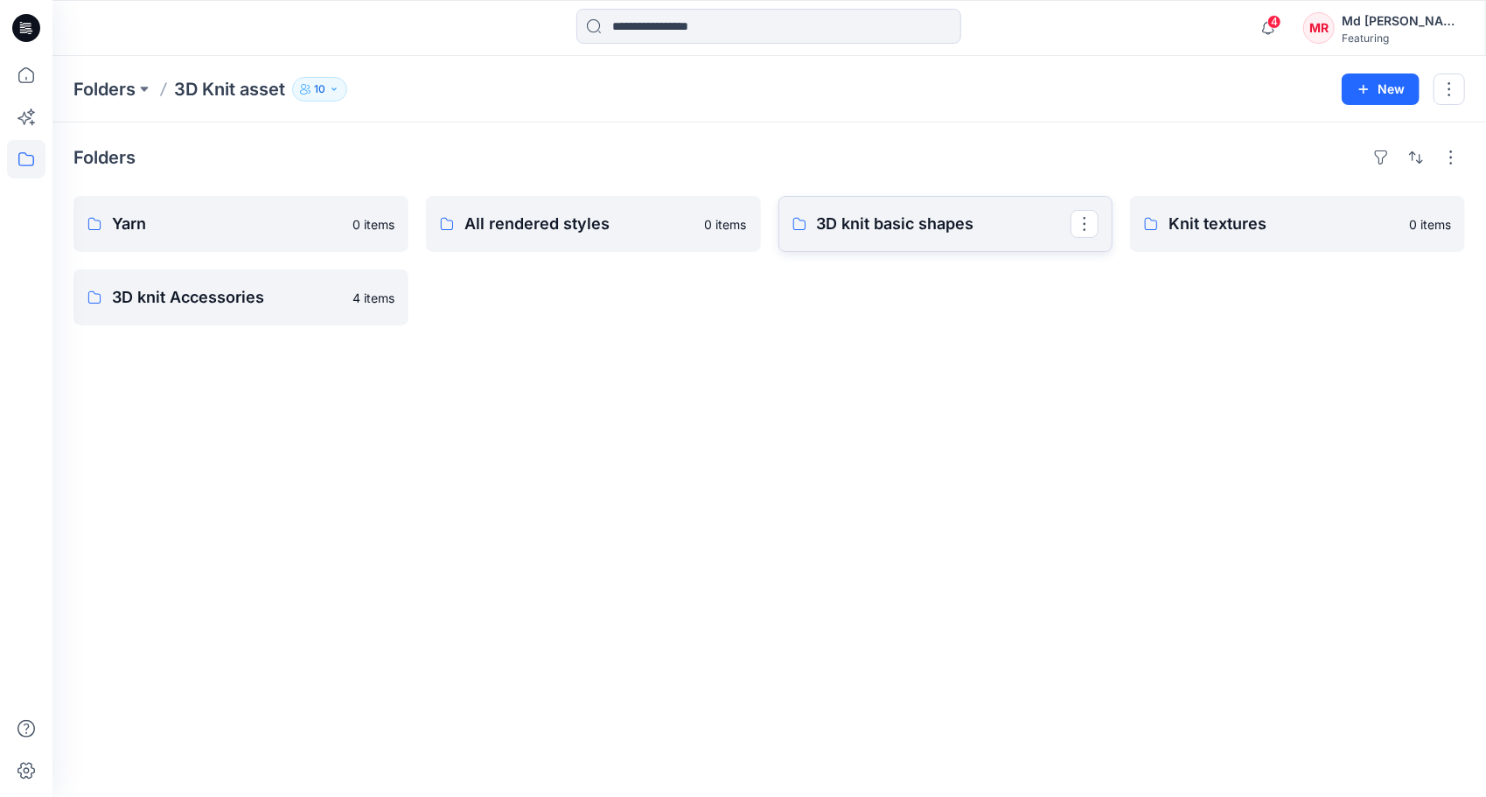
click at [915, 221] on p "3D knit basic shapes" at bounding box center [944, 224] width 255 height 24
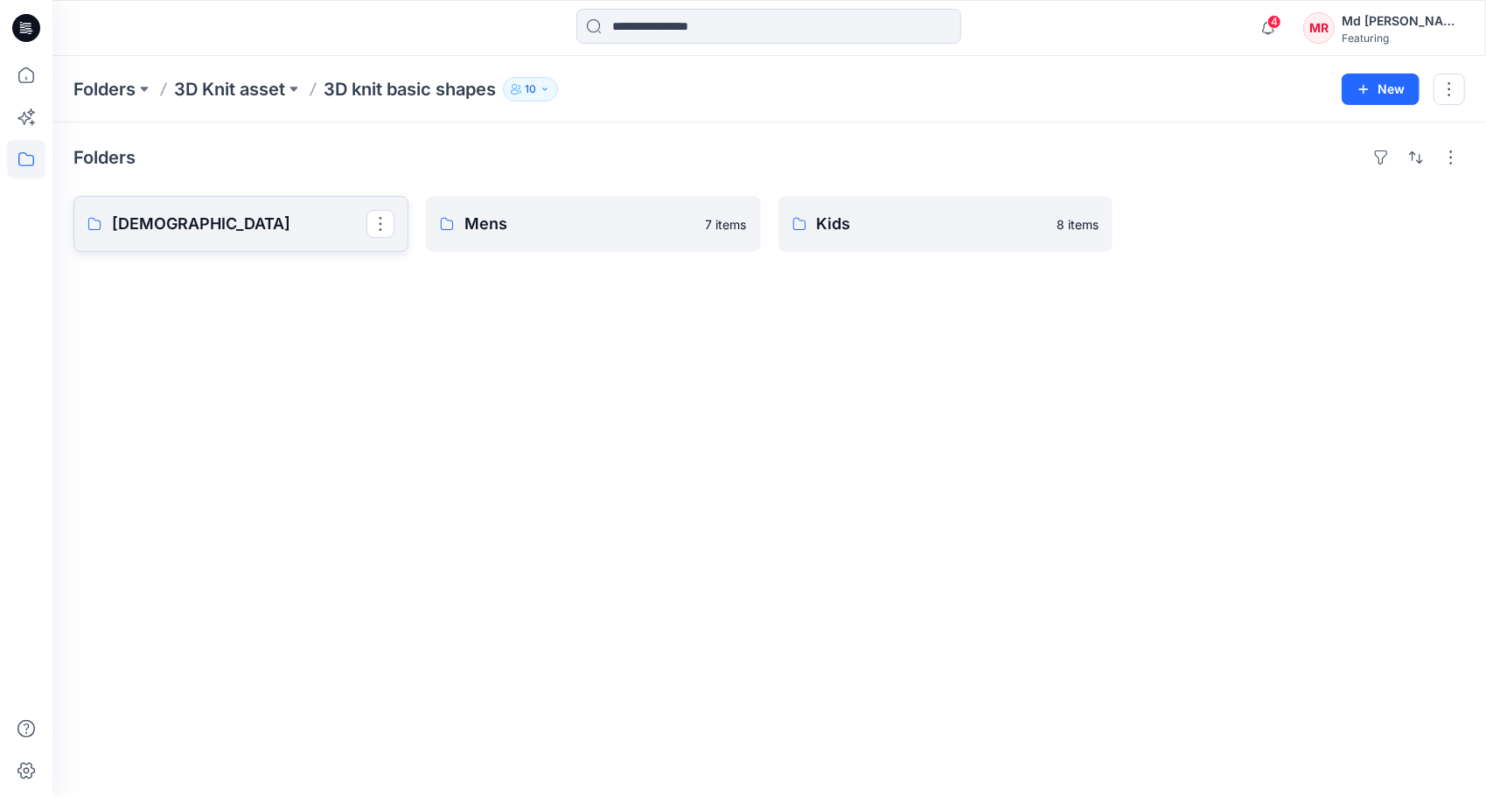
click at [176, 222] on p "[DEMOGRAPHIC_DATA]" at bounding box center [239, 224] width 255 height 24
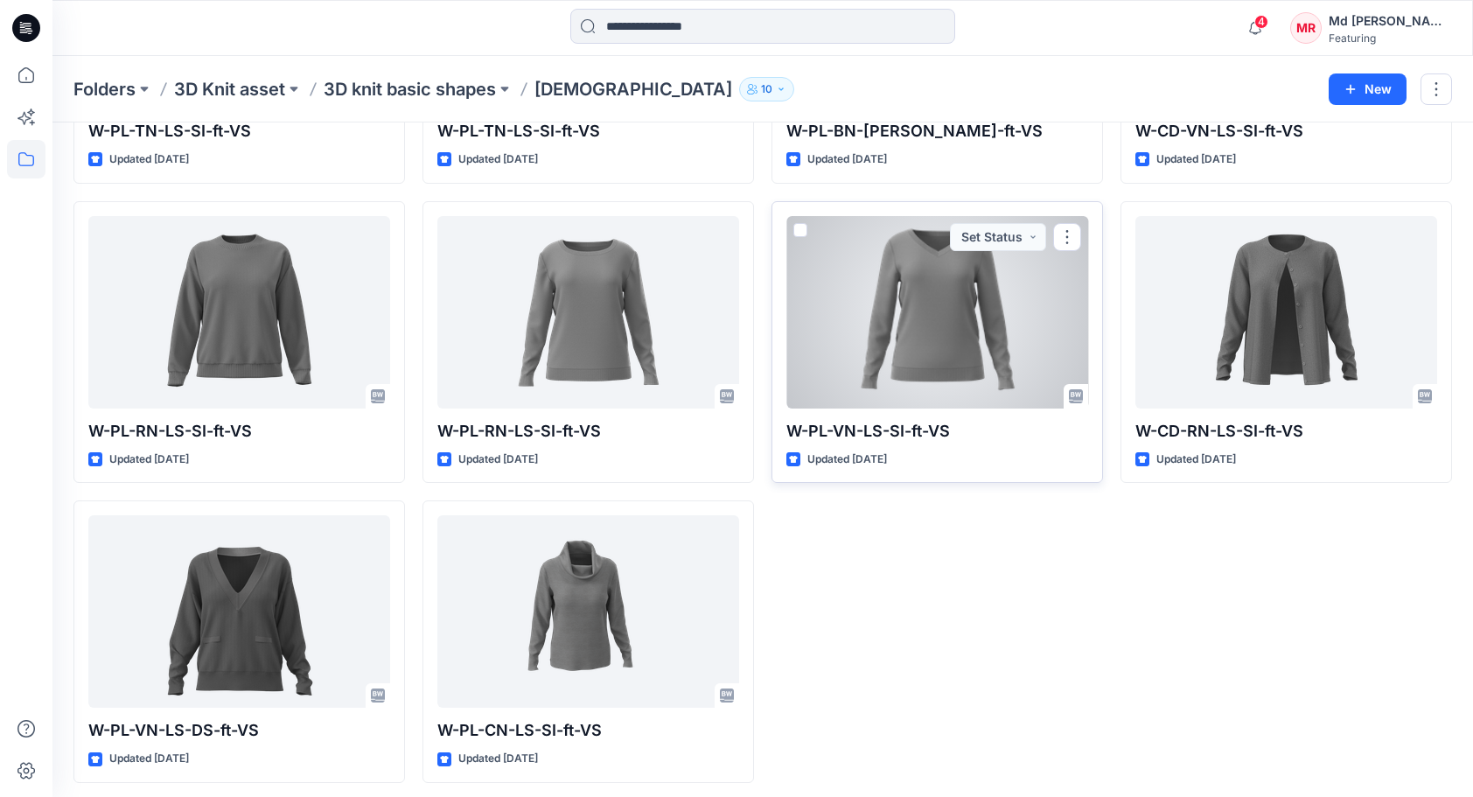
scroll to position [1495, 0]
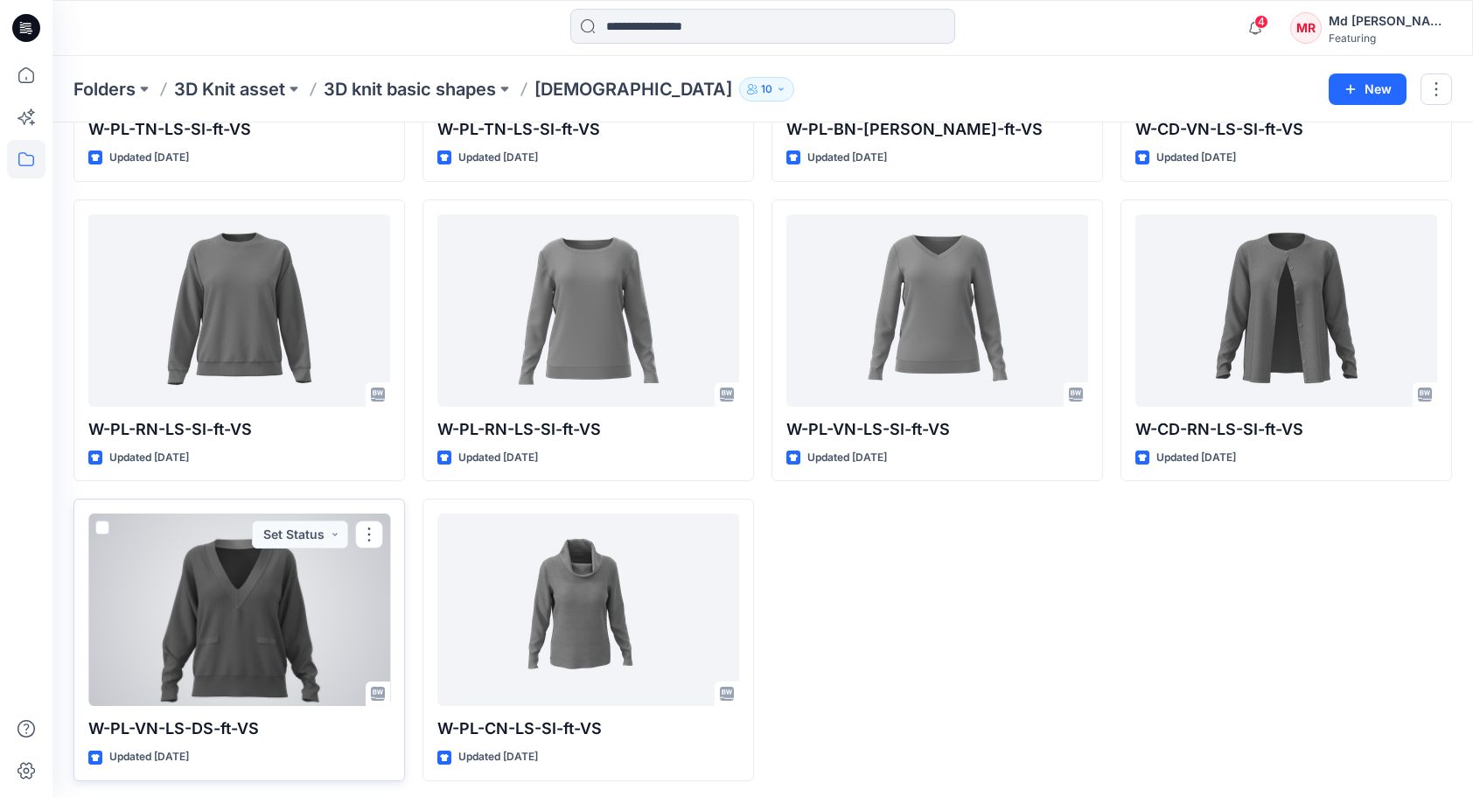
click at [191, 570] on div at bounding box center [239, 609] width 302 height 192
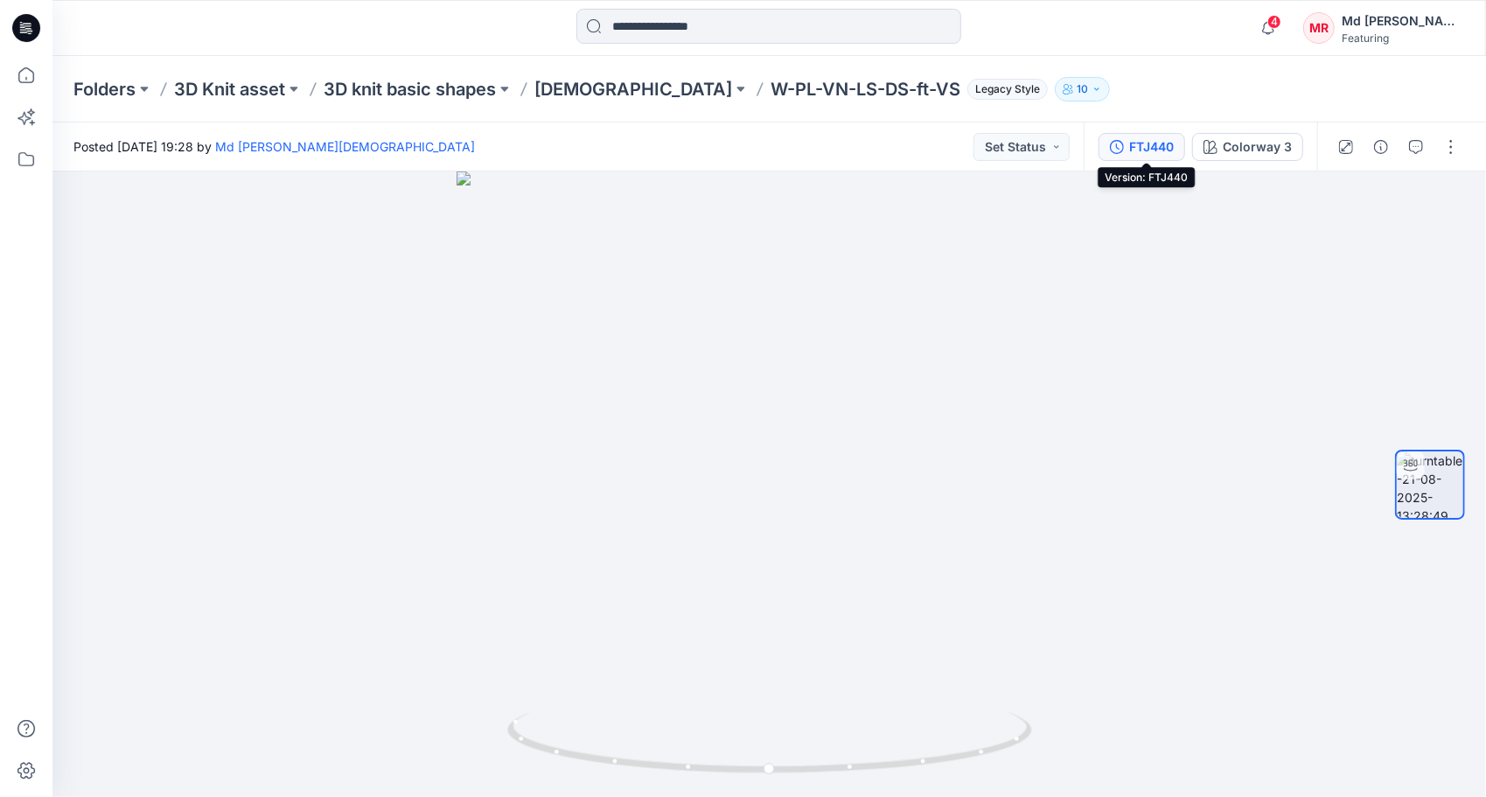
click at [1148, 143] on div "FTJ440" at bounding box center [1151, 146] width 45 height 19
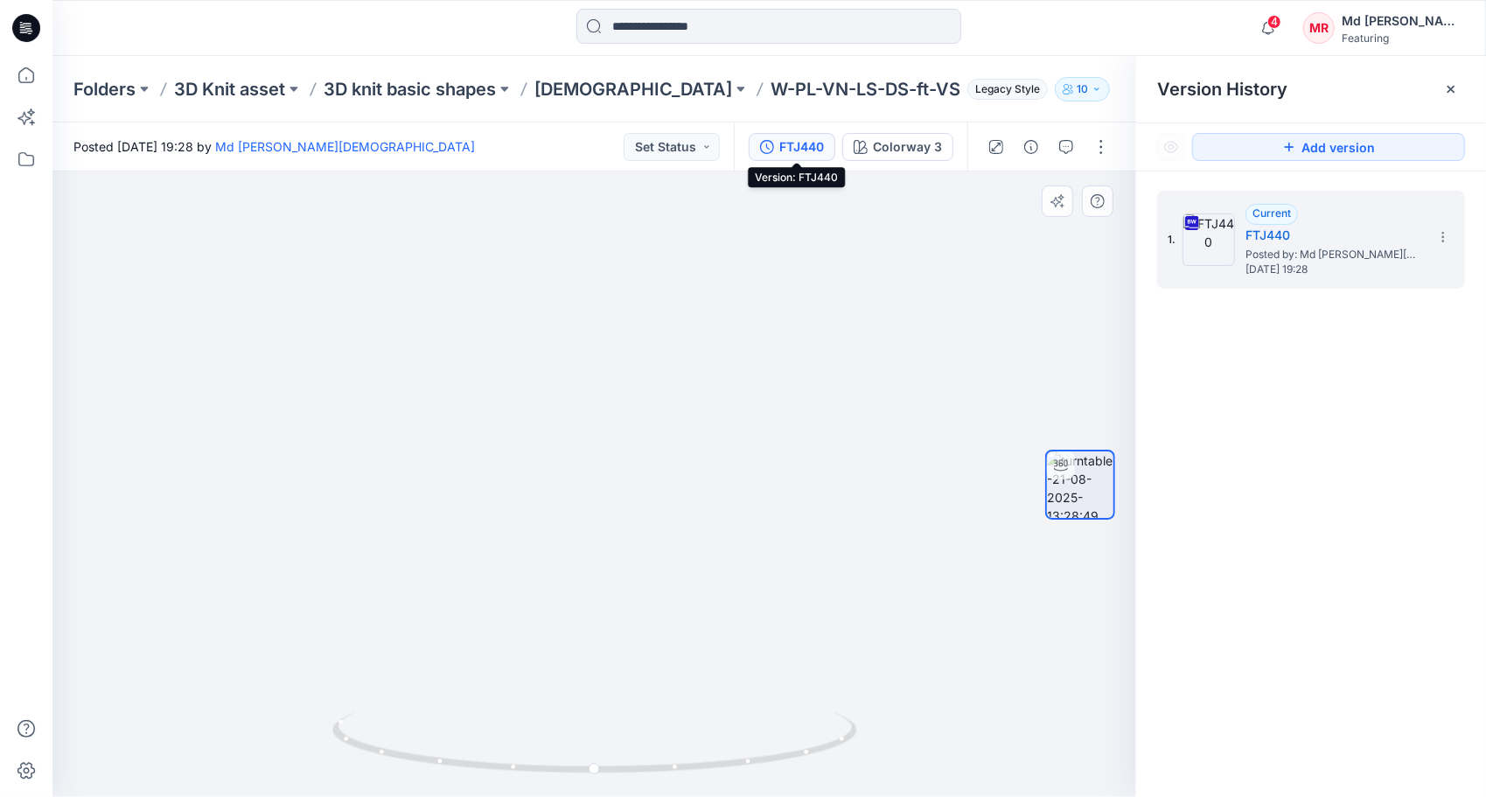
drag, startPoint x: 607, startPoint y: 667, endPoint x: 623, endPoint y: 432, distance: 235.0
click at [623, 432] on img at bounding box center [611, 124] width 1596 height 1345
drag, startPoint x: 644, startPoint y: 654, endPoint x: 388, endPoint y: 653, distance: 255.4
click at [388, 654] on img at bounding box center [594, 423] width 802 height 747
drag, startPoint x: 488, startPoint y: 779, endPoint x: 710, endPoint y: 625, distance: 270.3
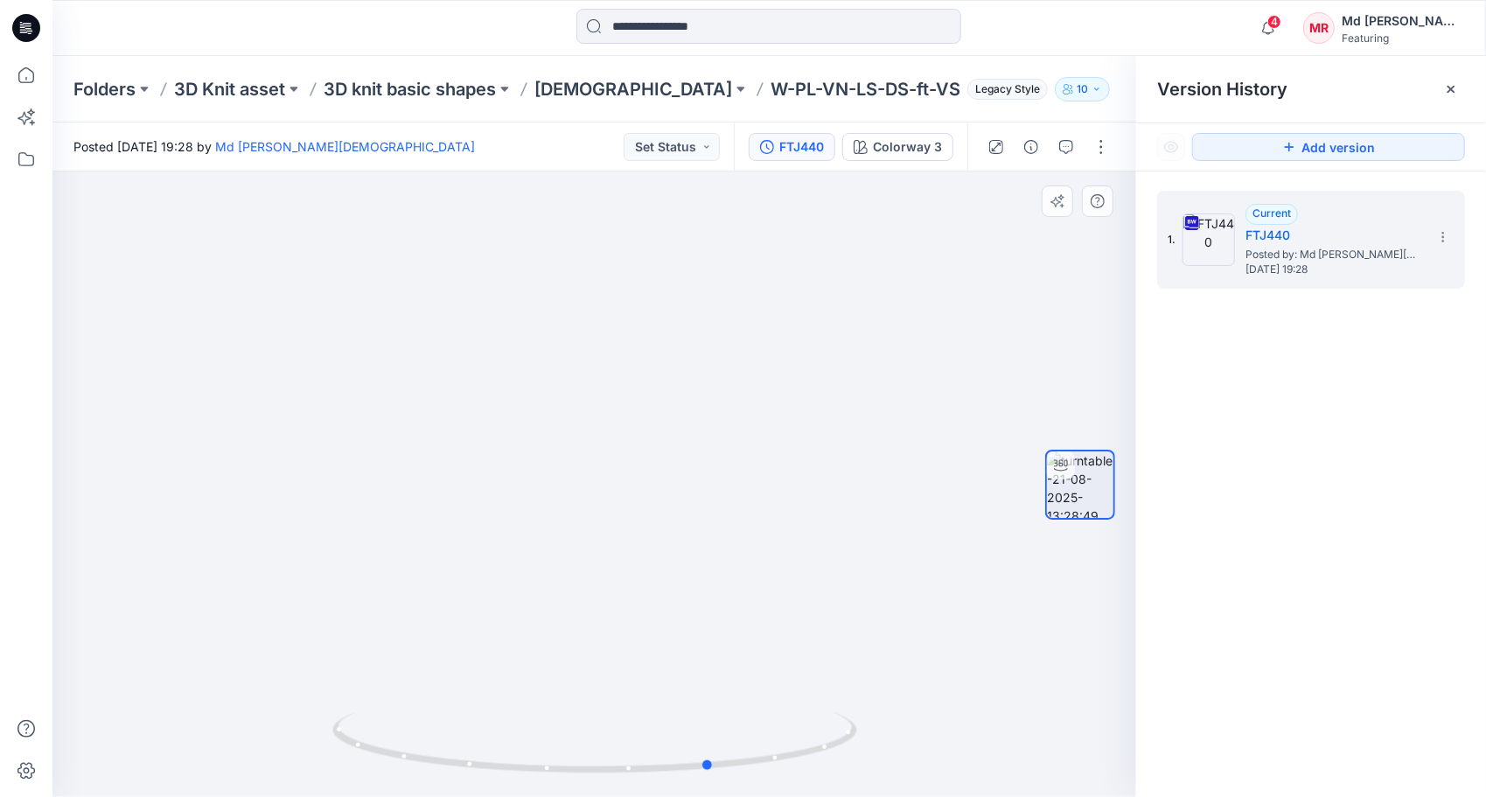
click at [736, 737] on icon at bounding box center [596, 745] width 529 height 66
drag, startPoint x: 688, startPoint y: 774, endPoint x: 653, endPoint y: 687, distance: 94.5
click at [646, 728] on icon at bounding box center [596, 745] width 529 height 66
click at [1447, 234] on icon at bounding box center [1443, 237] width 14 height 14
click at [1331, 271] on span "Download Source BW File" at bounding box center [1355, 271] width 147 height 21
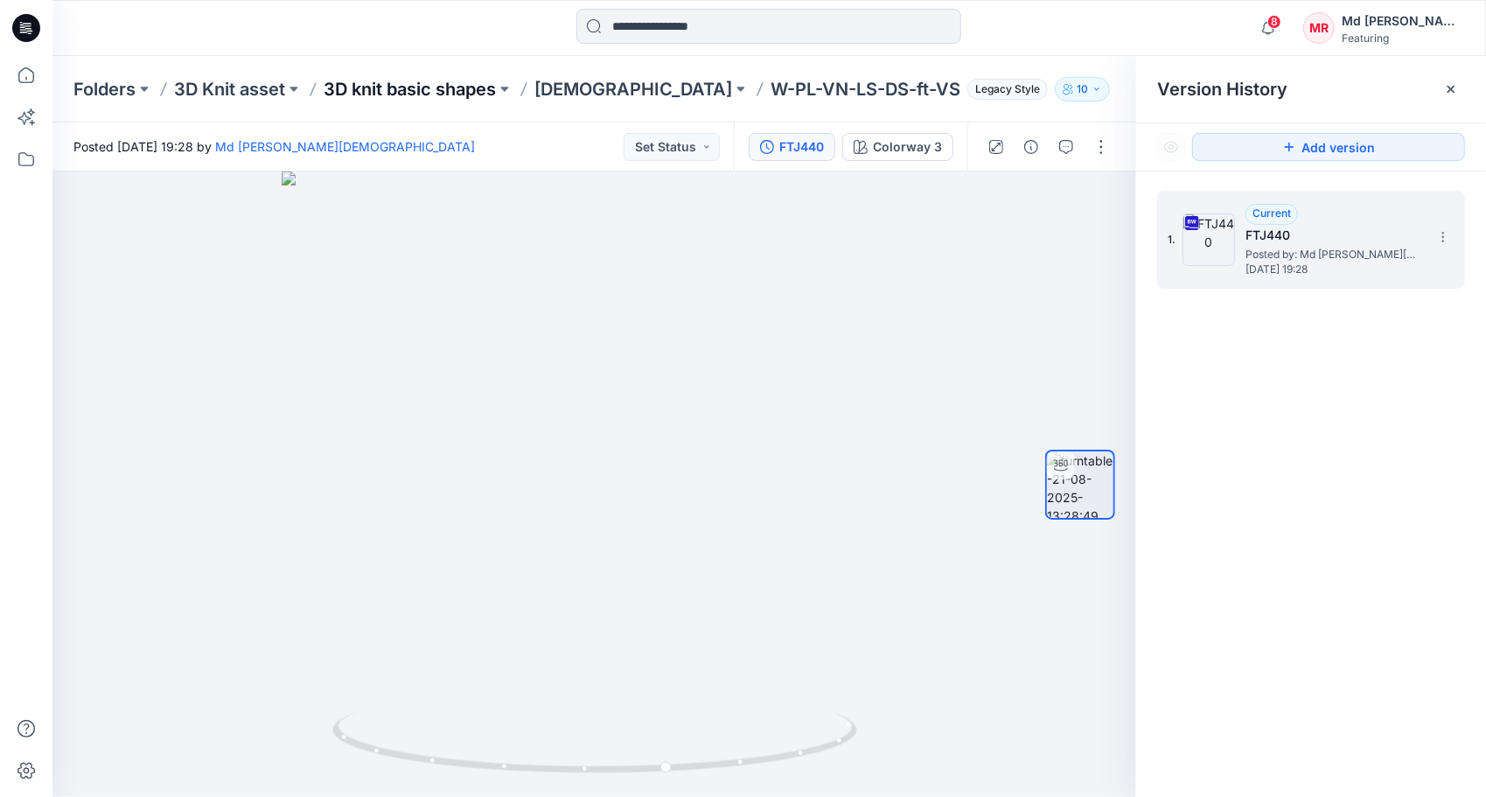
click at [409, 84] on p "3D knit basic shapes" at bounding box center [410, 89] width 172 height 24
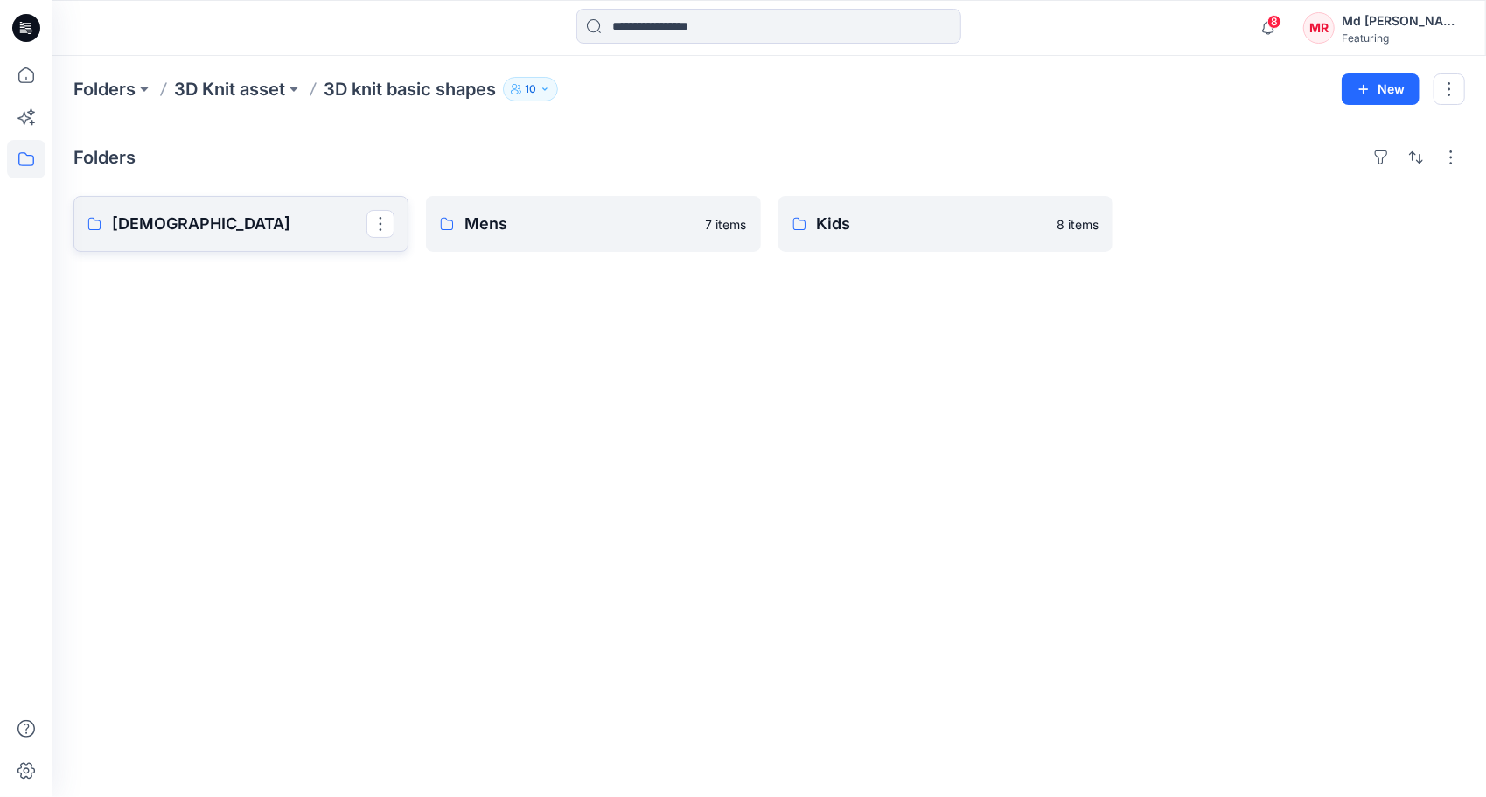
click at [192, 236] on link "[DEMOGRAPHIC_DATA]" at bounding box center [240, 224] width 335 height 56
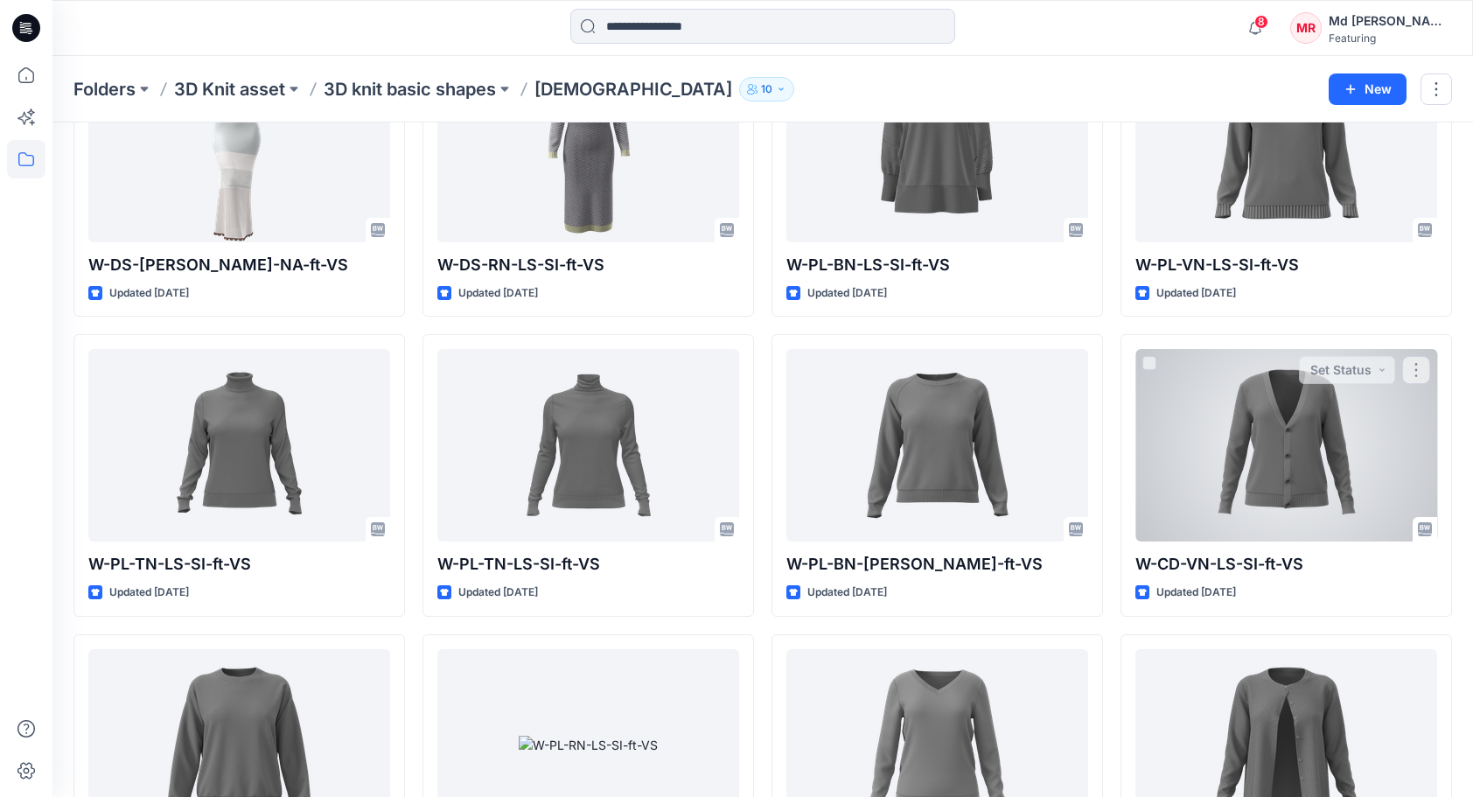
scroll to position [1061, 0]
click at [1317, 460] on div at bounding box center [1286, 444] width 302 height 192
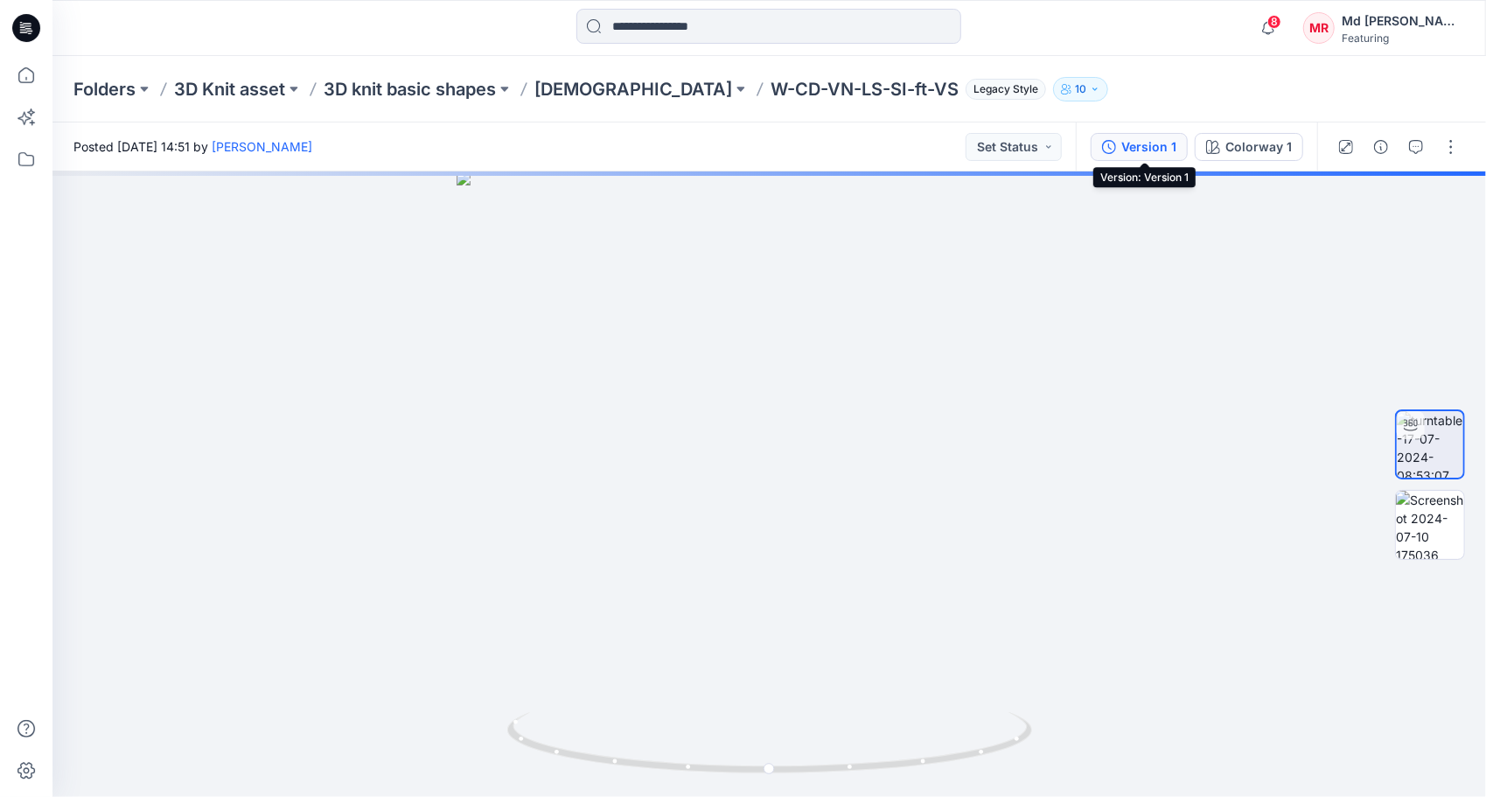
click at [1128, 145] on div "Version 1" at bounding box center [1148, 146] width 55 height 19
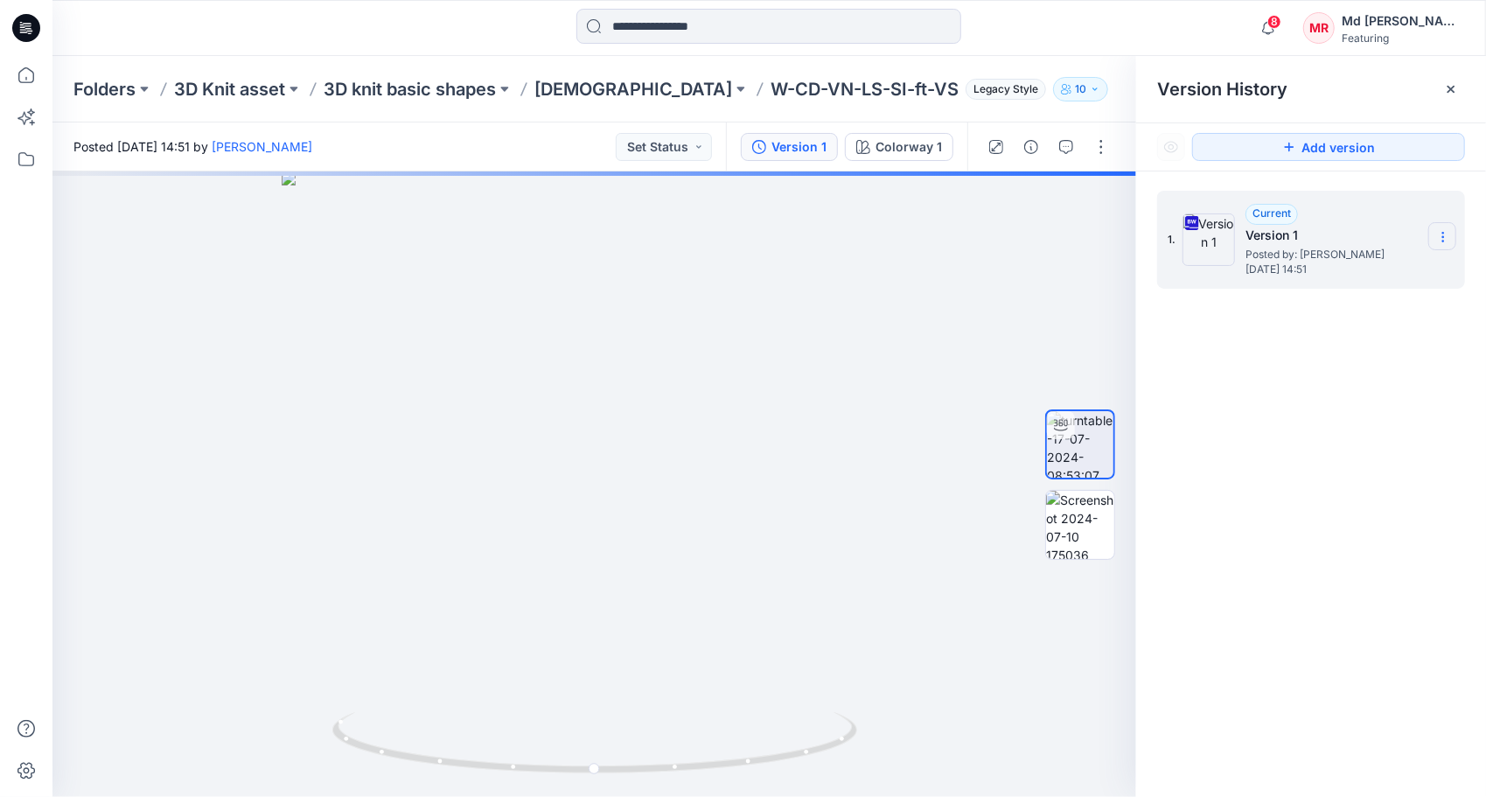
click at [1442, 238] on icon at bounding box center [1443, 237] width 14 height 14
click at [1315, 282] on div "Download Source BW File" at bounding box center [1349, 271] width 203 height 35
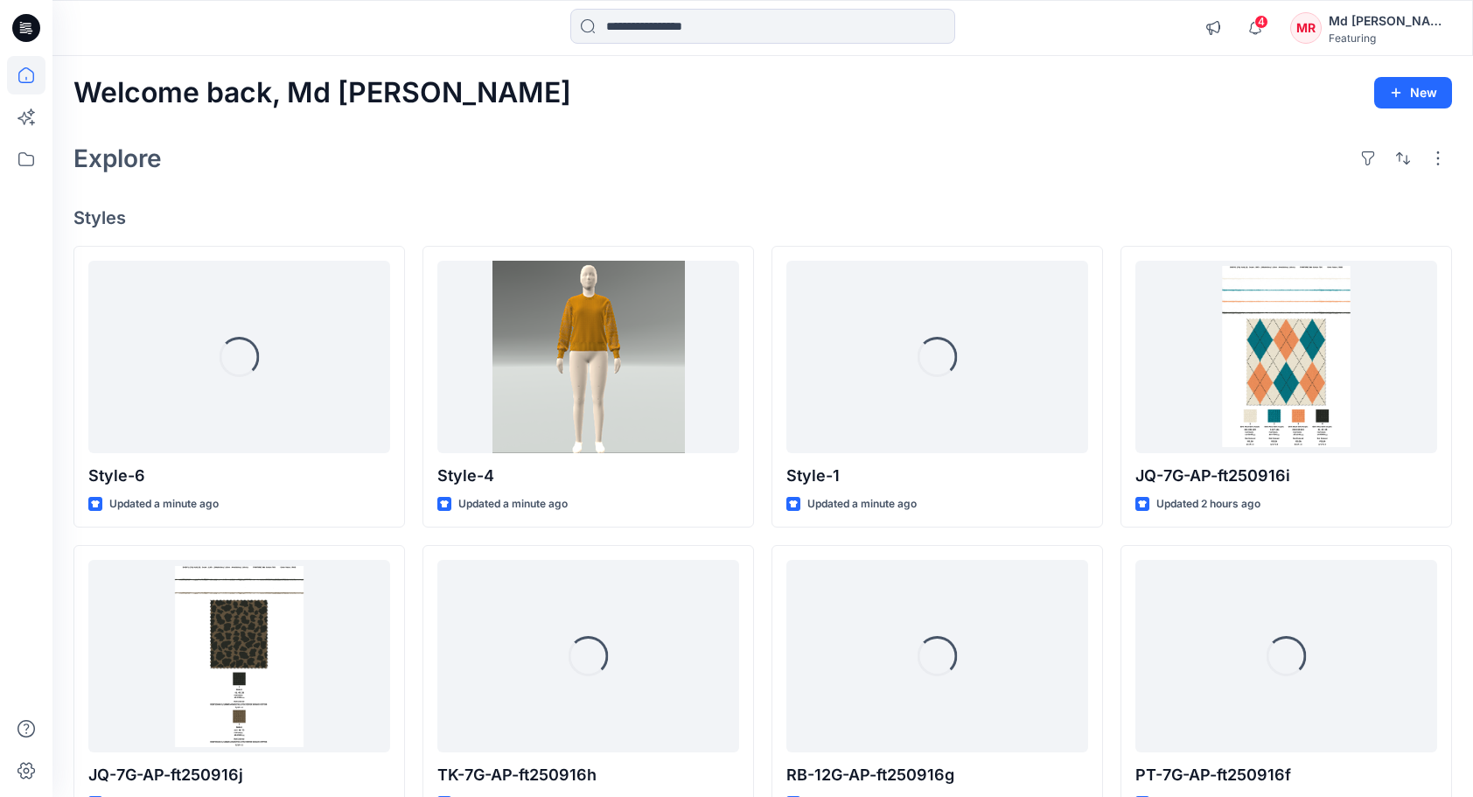
click at [639, 177] on div "Explore" at bounding box center [762, 158] width 1379 height 42
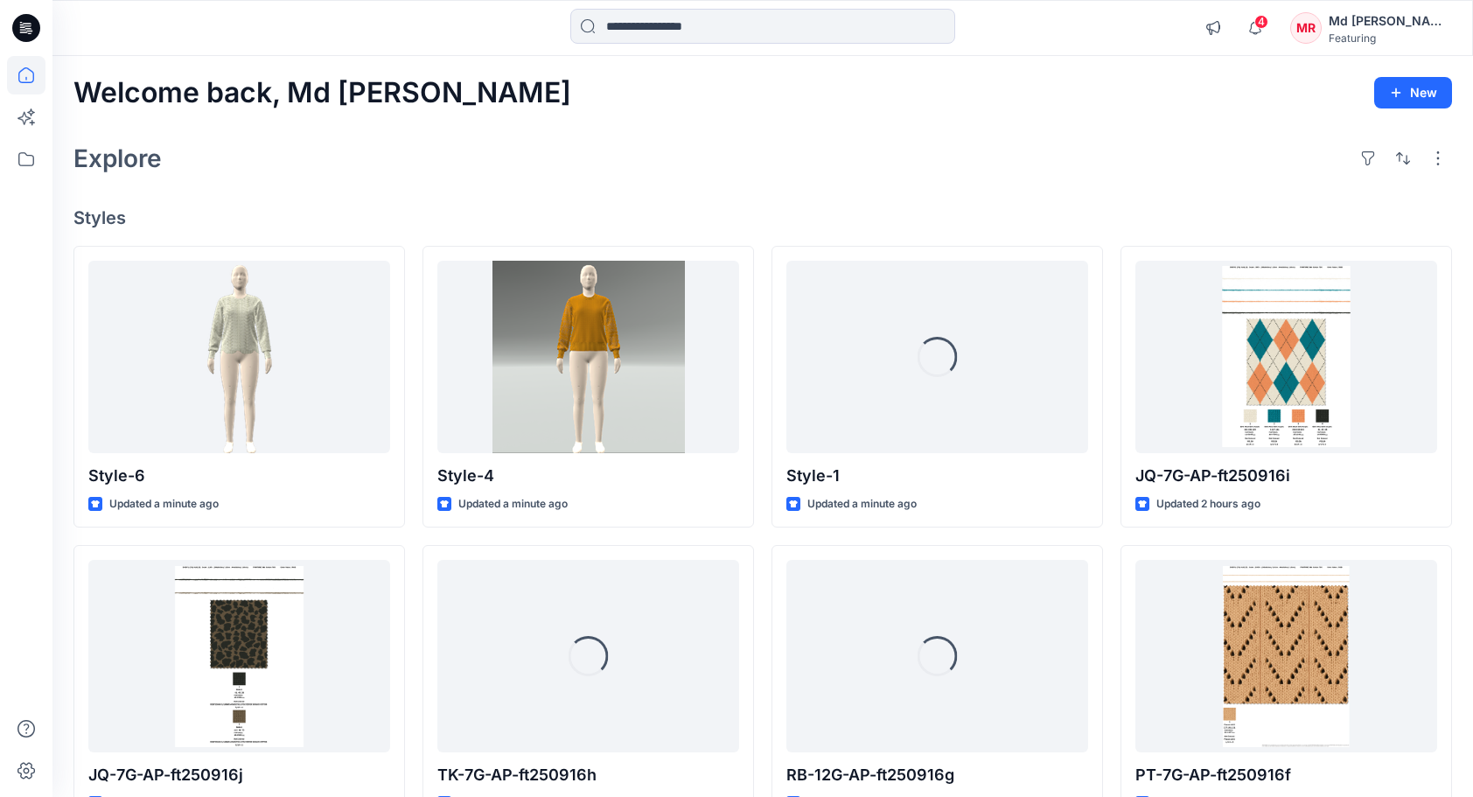
click at [822, 191] on div "Welcome back, Md [PERSON_NAME] New Explore Styles Style-6 Updated a minute ago …" at bounding box center [762, 633] width 1421 height 1155
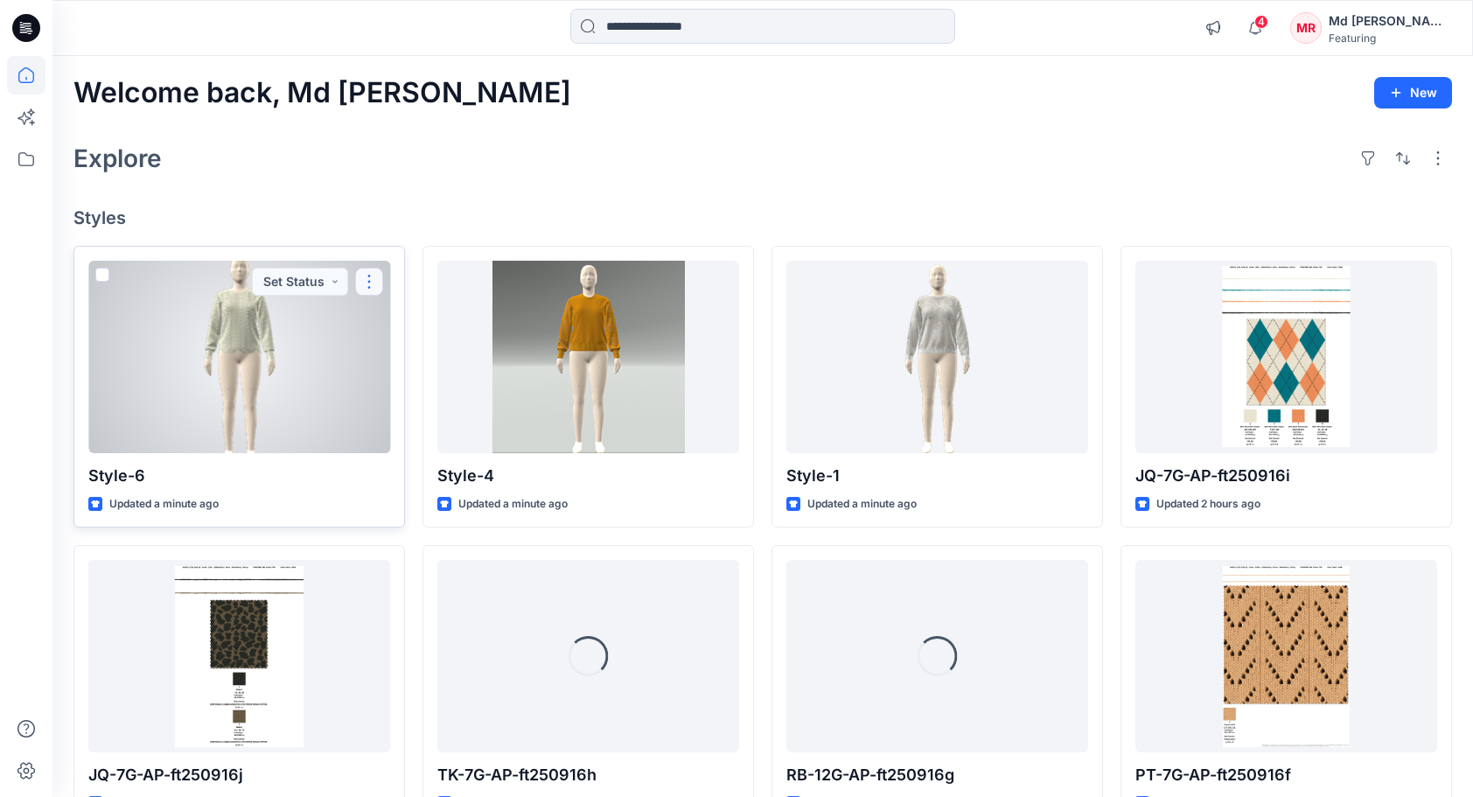
click at [371, 279] on button "button" at bounding box center [369, 282] width 28 height 28
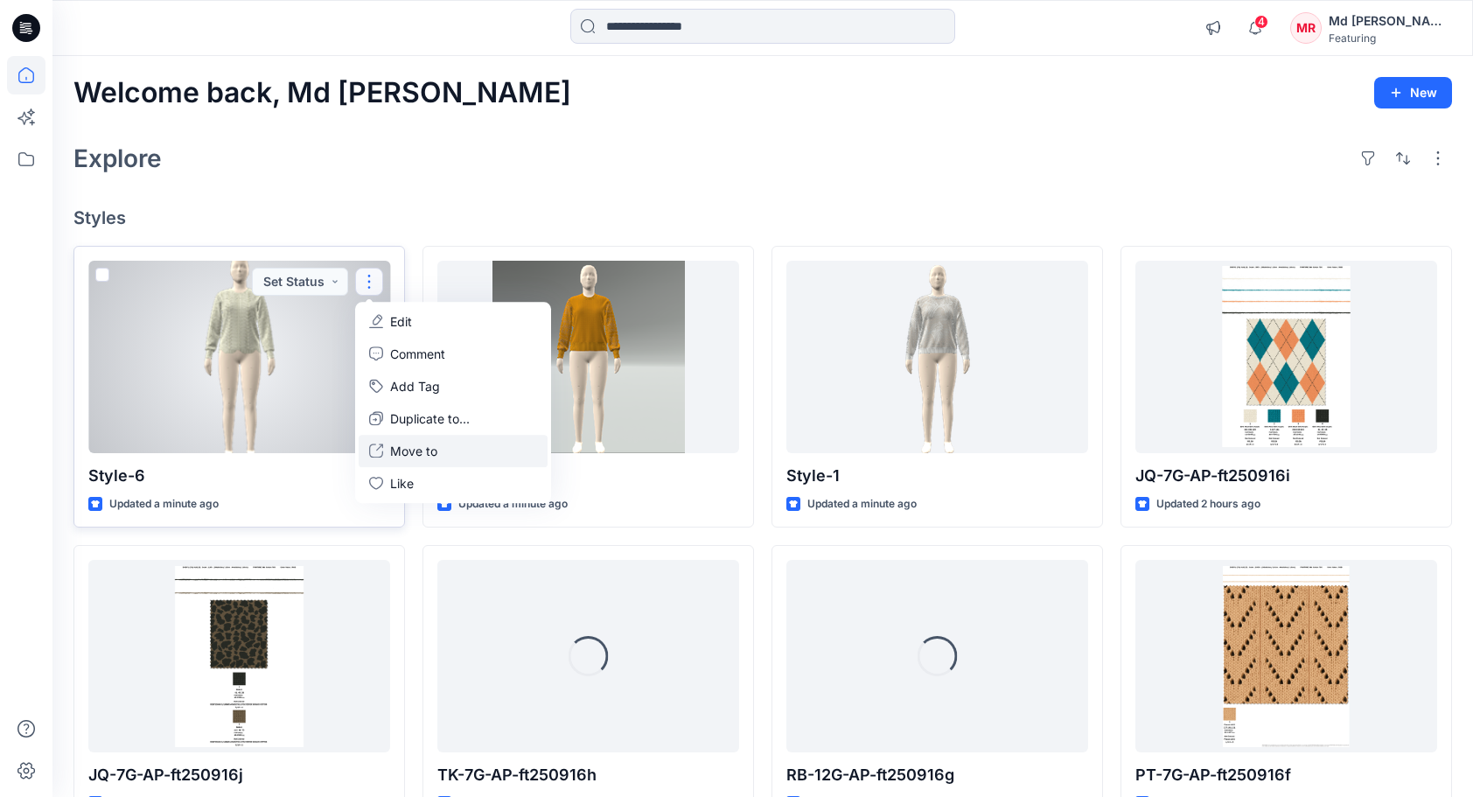
click at [434, 453] on p "Move to" at bounding box center [413, 451] width 47 height 18
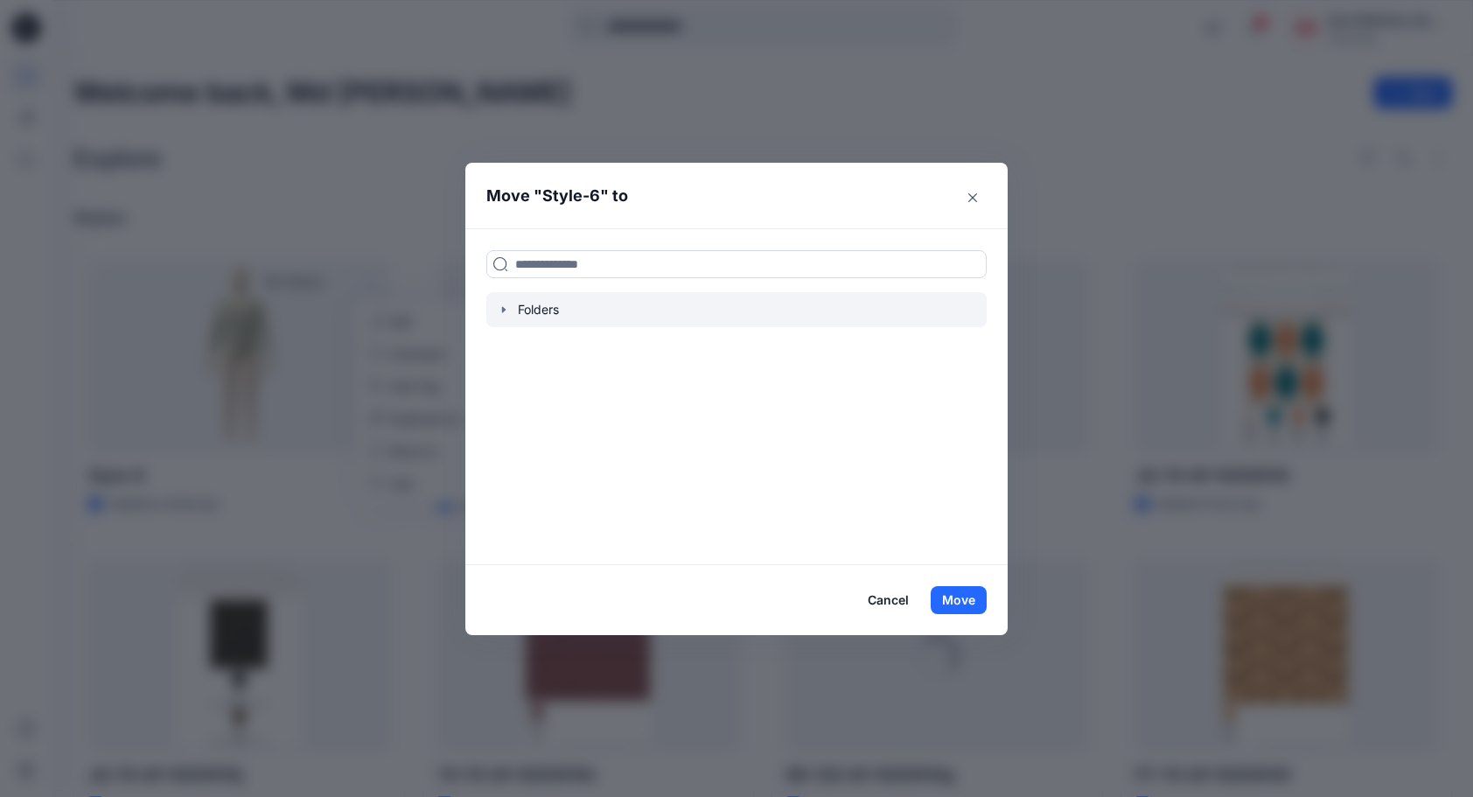
click at [506, 310] on icon "button" at bounding box center [503, 310] width 3 height 6
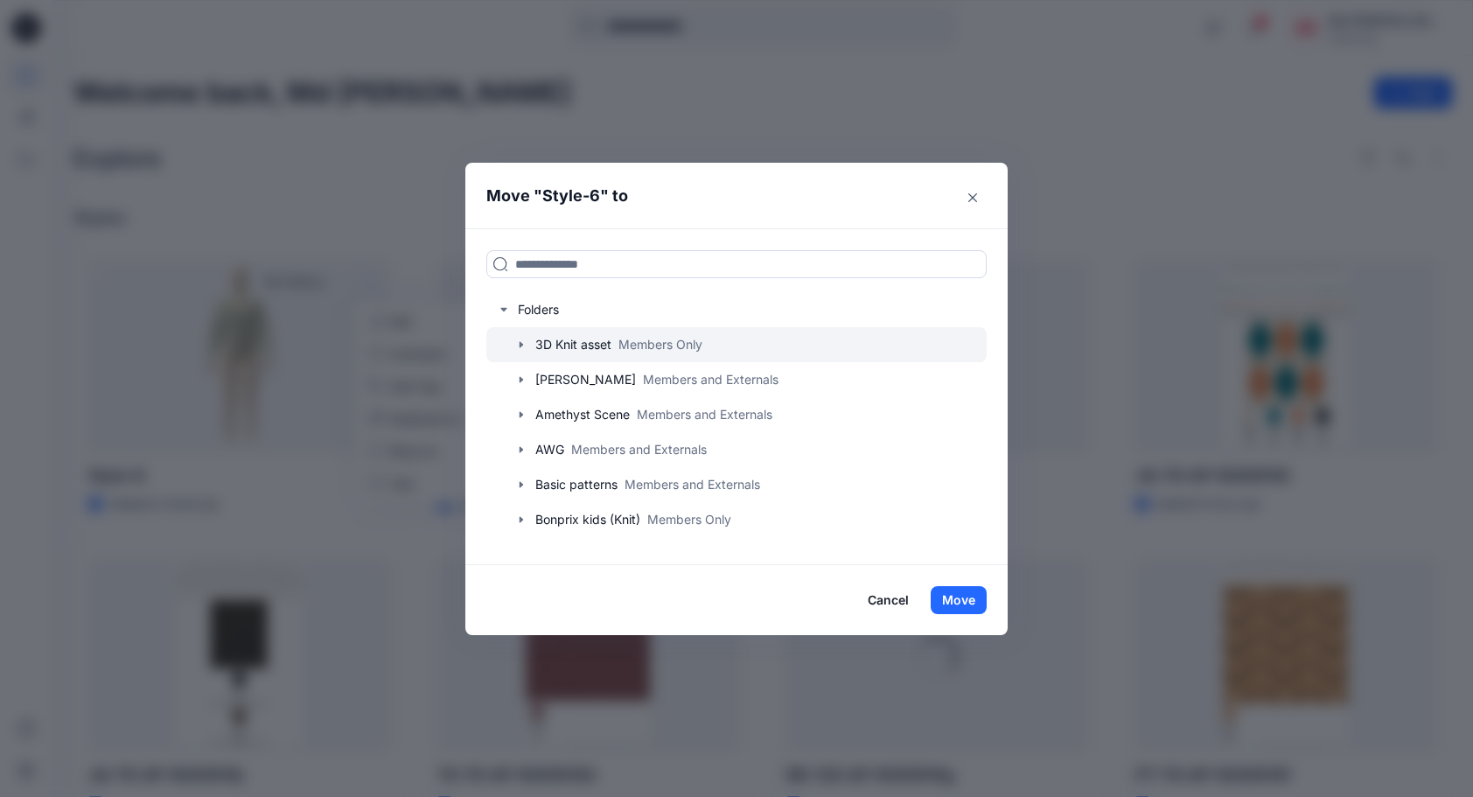
click at [521, 352] on icon "button" at bounding box center [521, 345] width 14 height 14
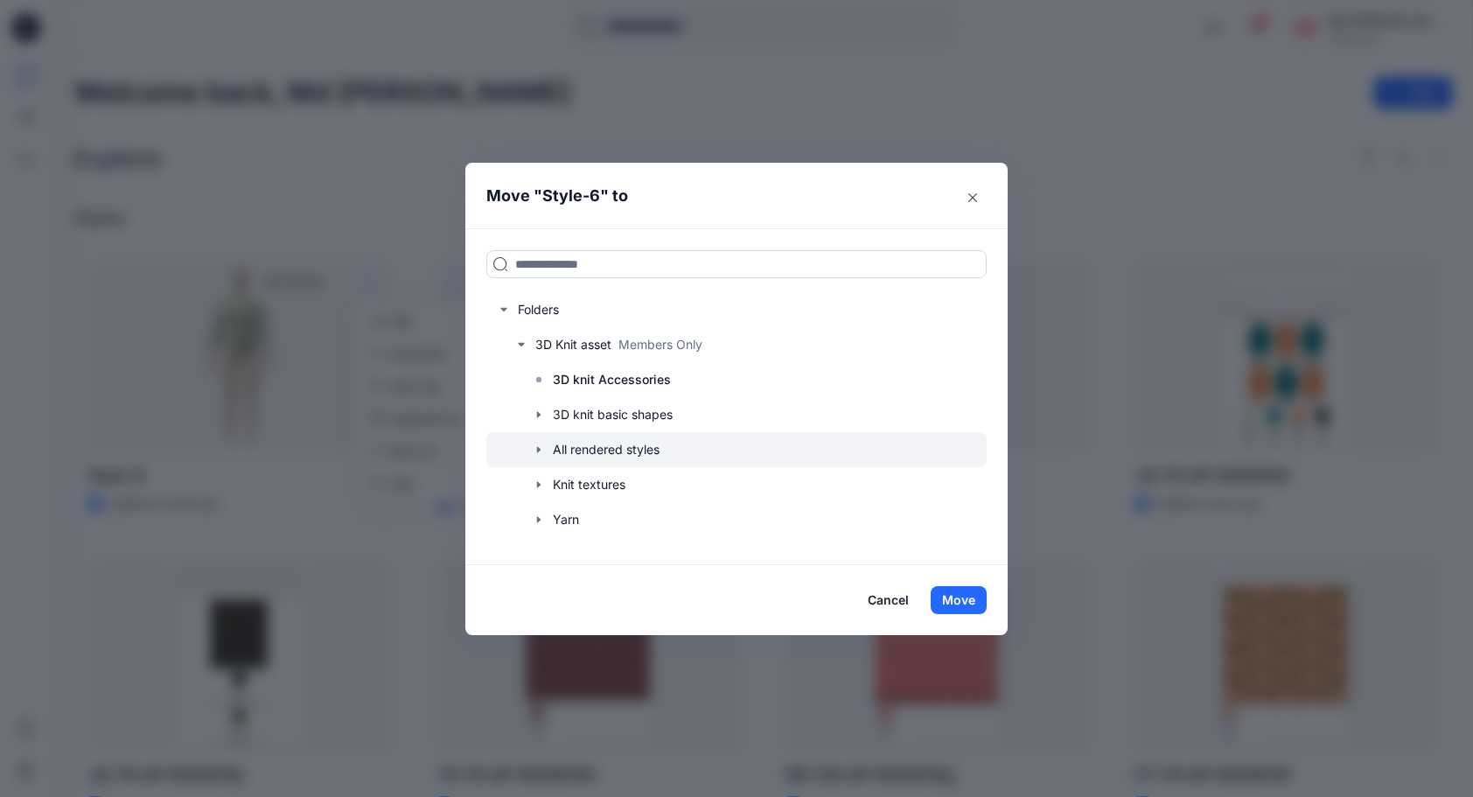
click at [608, 454] on div at bounding box center [736, 449] width 500 height 35
click at [974, 589] on button "Move" at bounding box center [959, 600] width 56 height 28
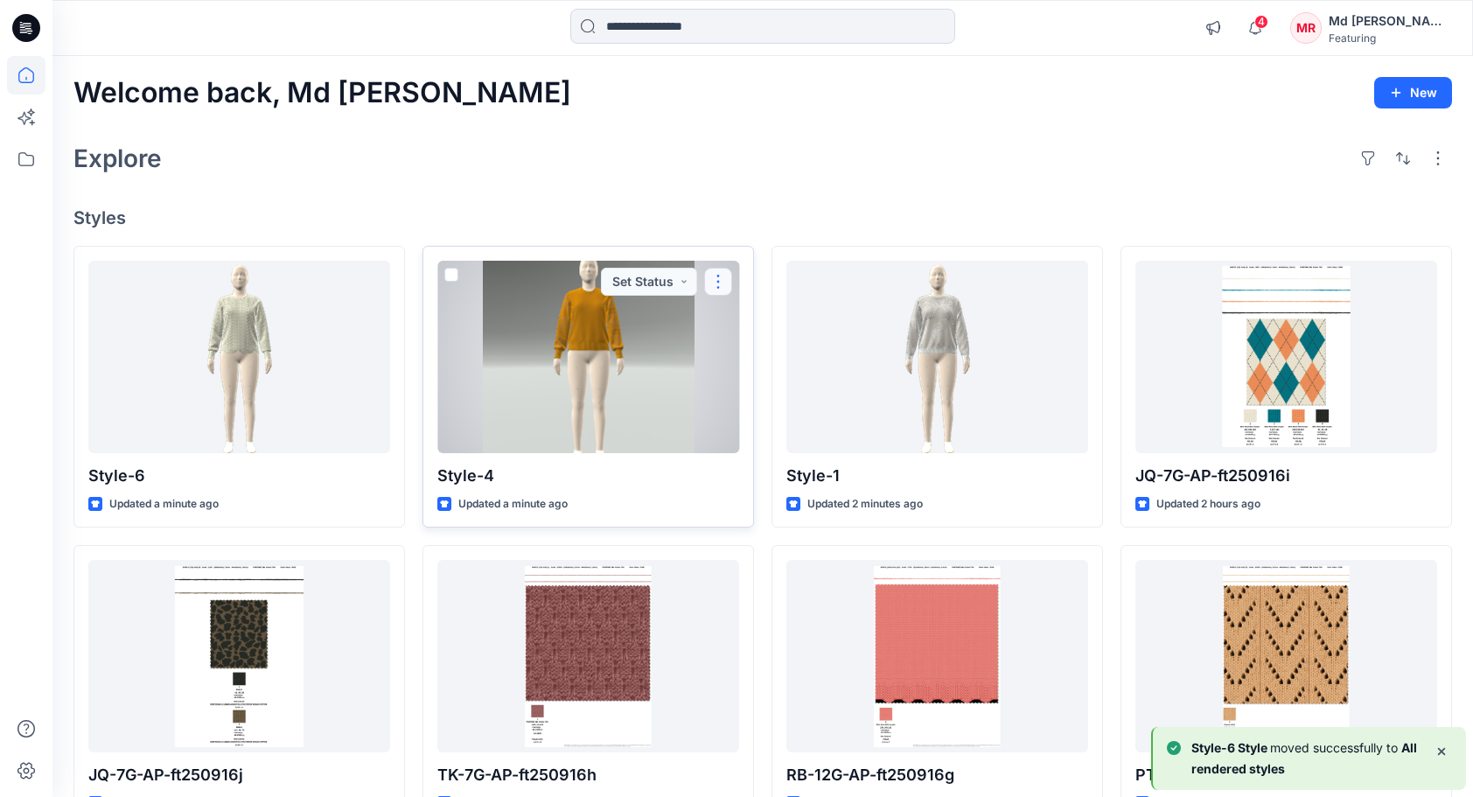
click at [721, 282] on button "button" at bounding box center [718, 282] width 28 height 28
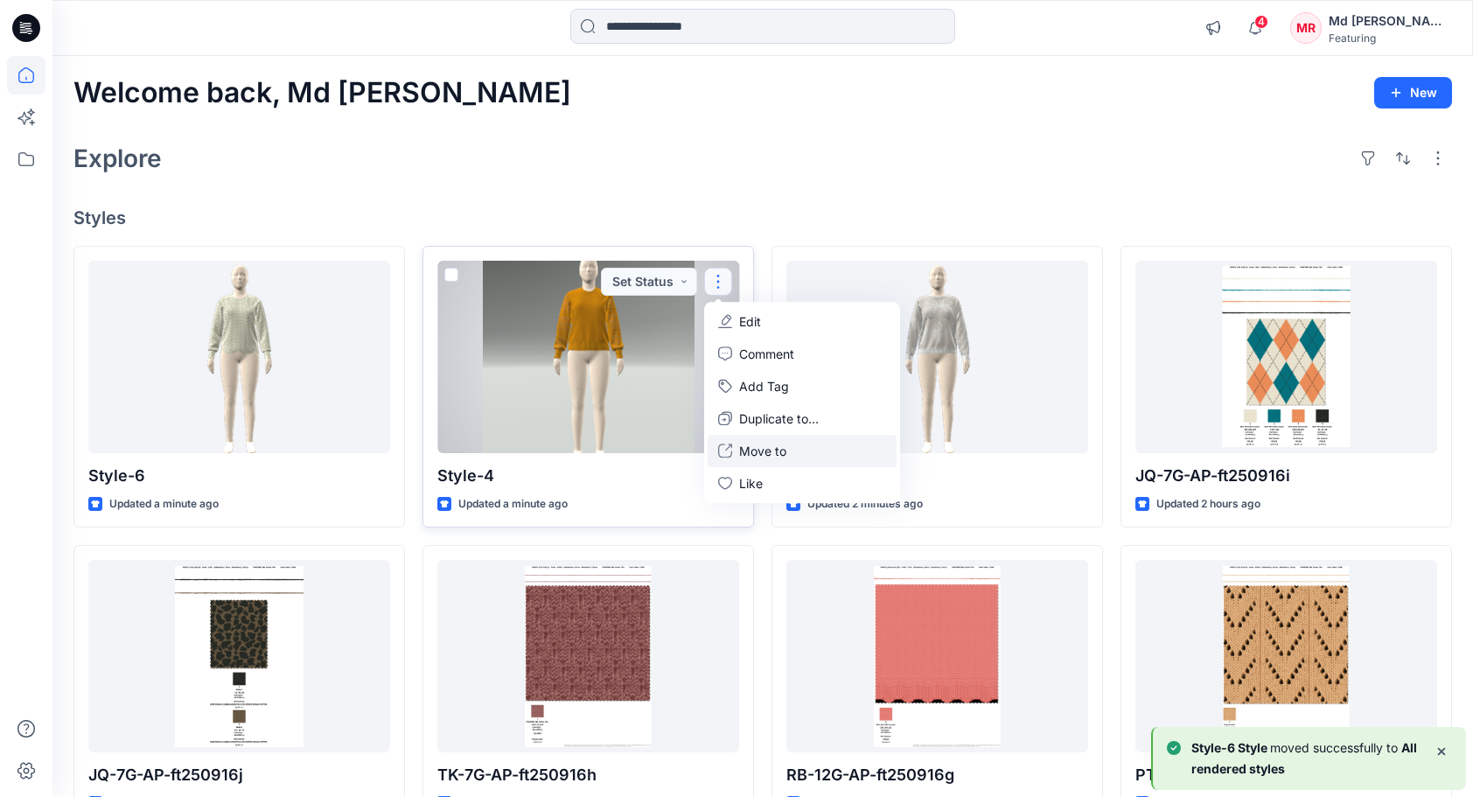
click at [752, 451] on p "Move to" at bounding box center [762, 451] width 47 height 18
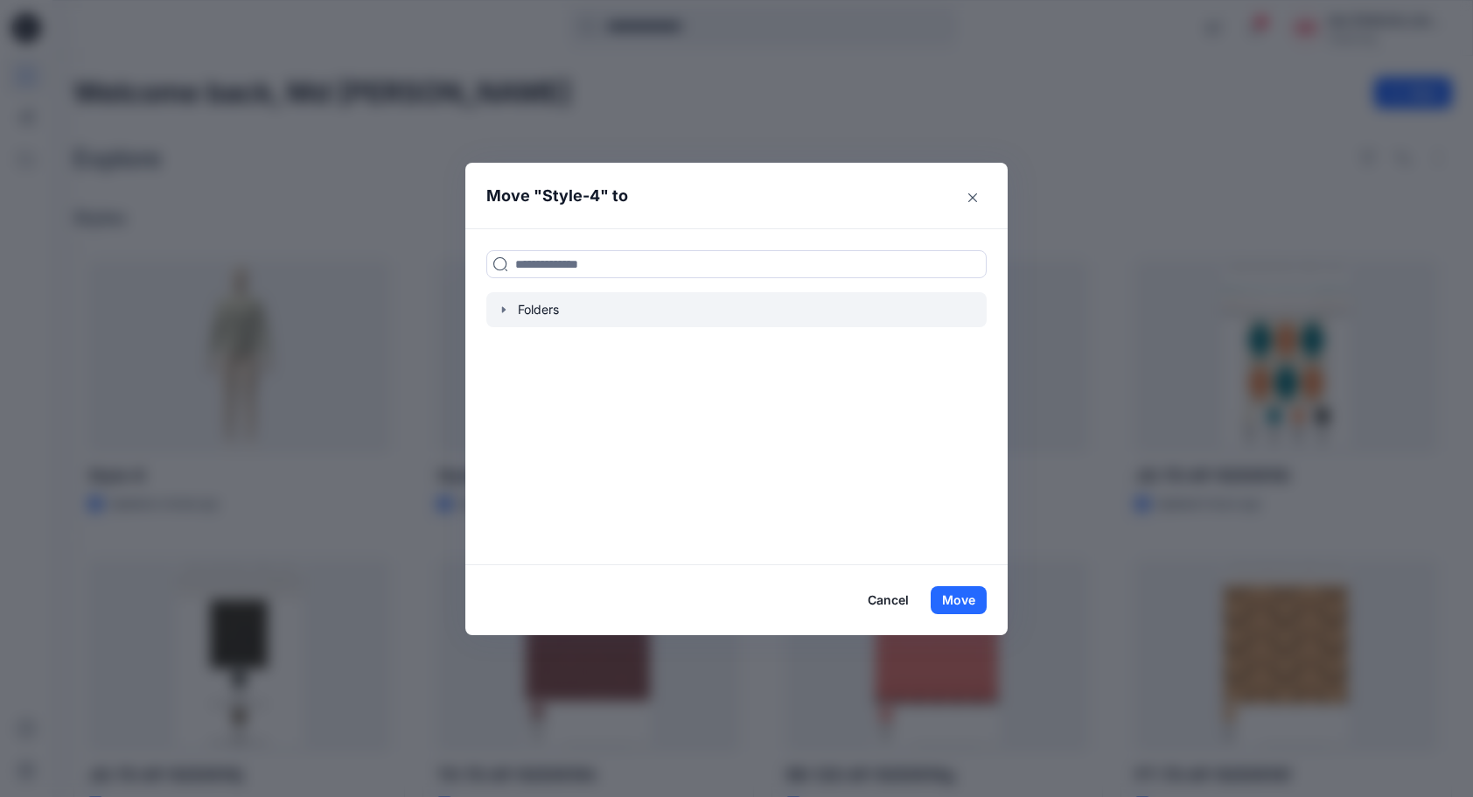
click at [506, 308] on icon "button" at bounding box center [503, 310] width 3 height 6
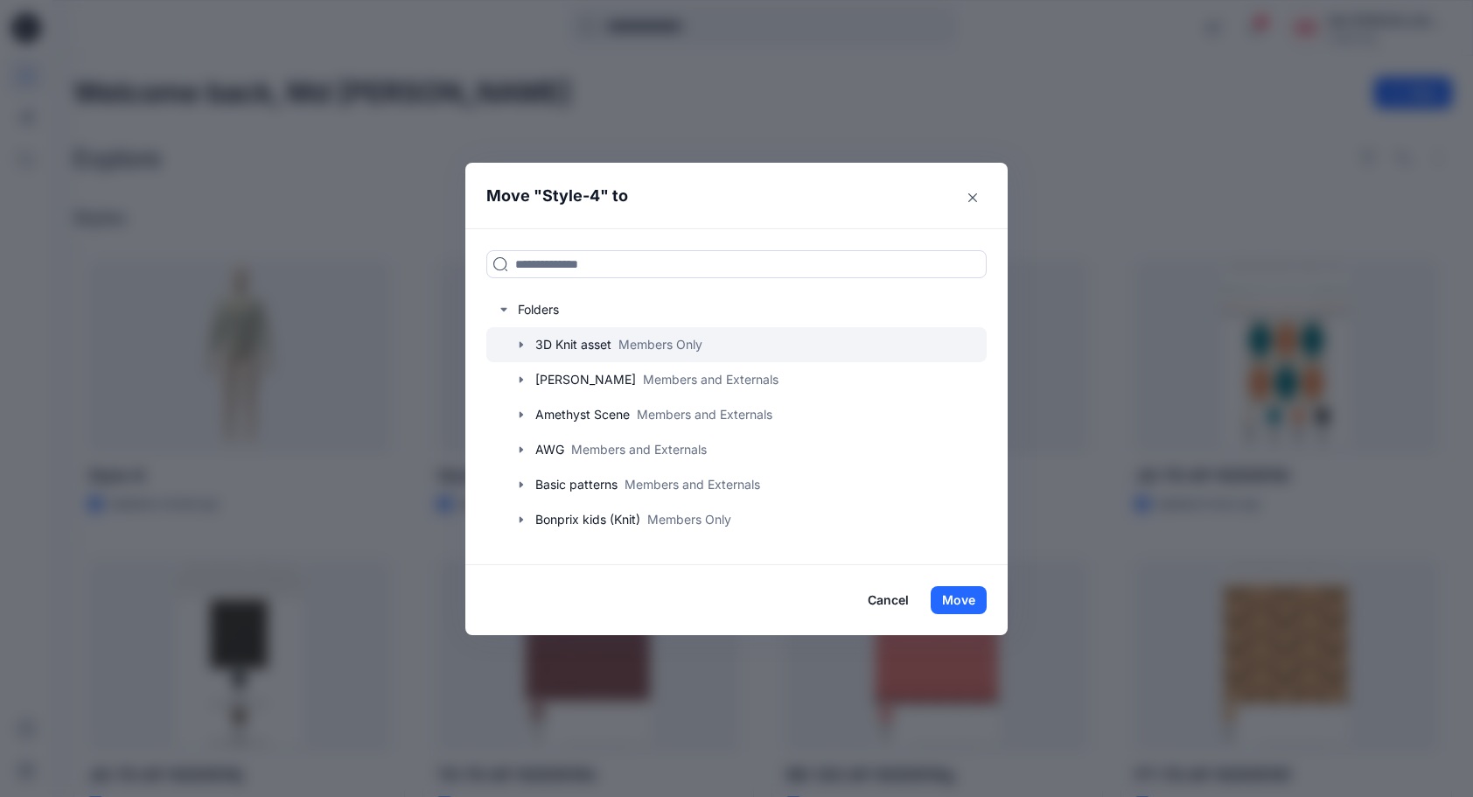
click at [523, 345] on icon "button" at bounding box center [521, 345] width 3 height 6
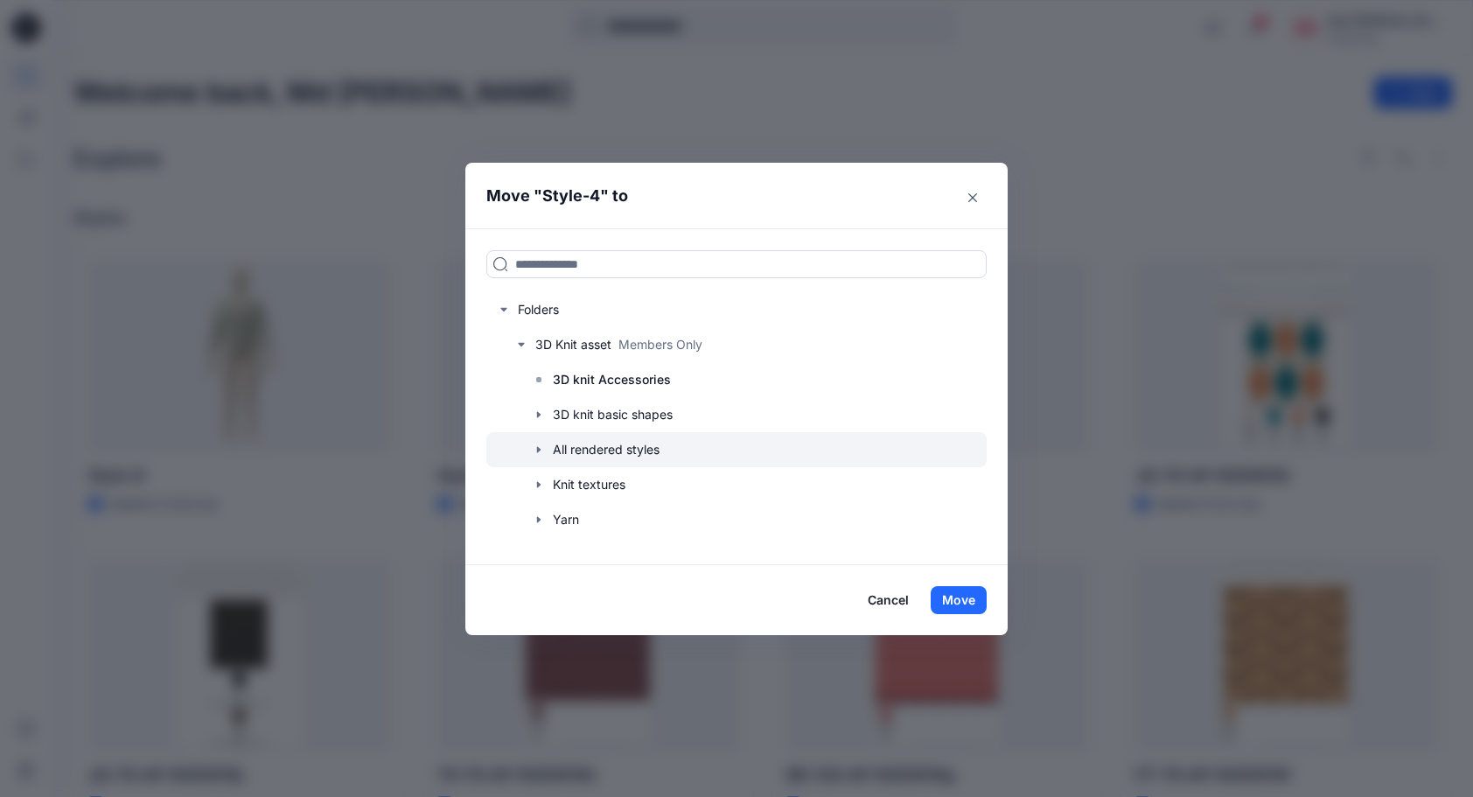
click at [546, 447] on icon "button" at bounding box center [539, 450] width 14 height 14
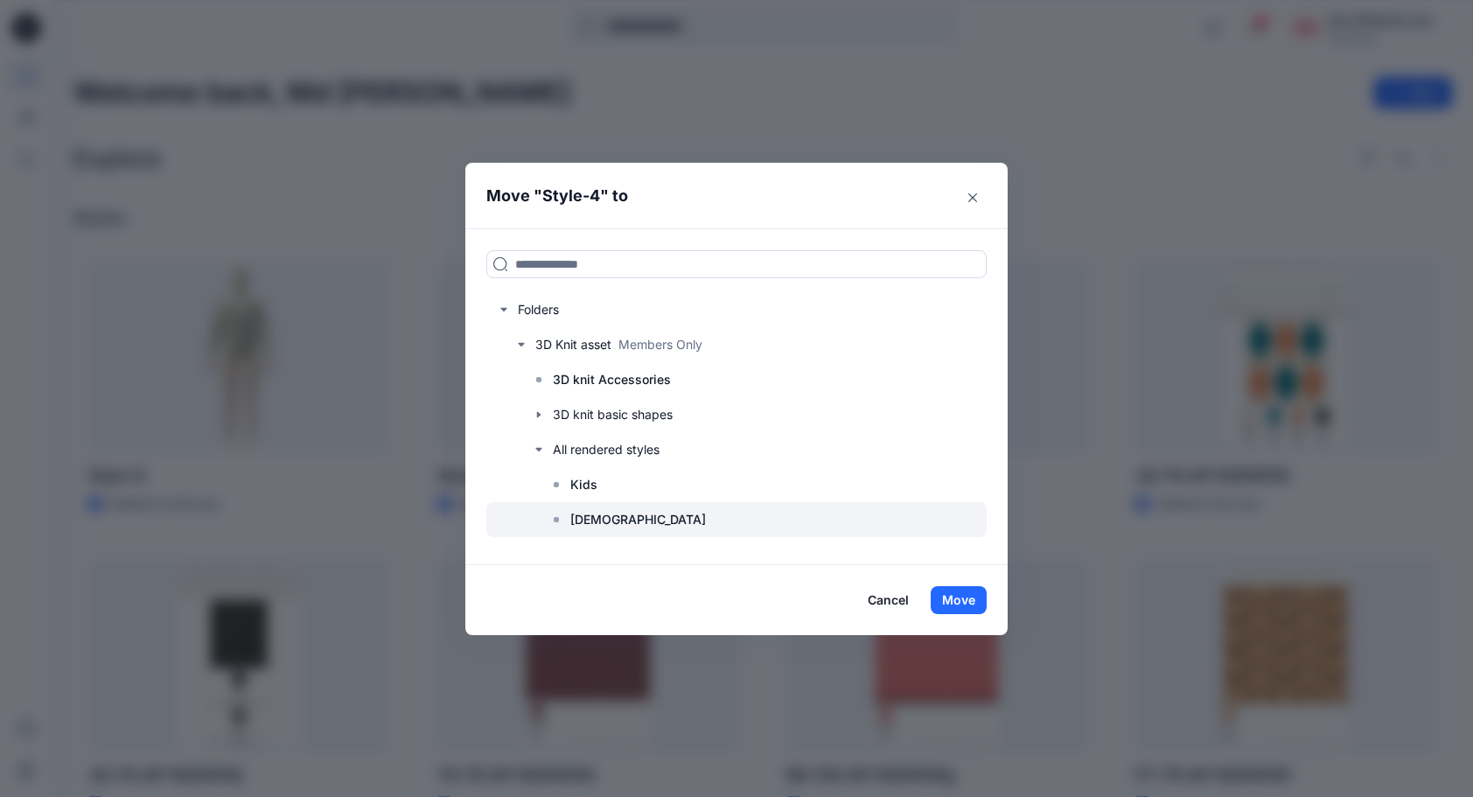
click at [625, 518] on div at bounding box center [736, 519] width 500 height 35
click at [960, 598] on button "Move" at bounding box center [959, 600] width 56 height 28
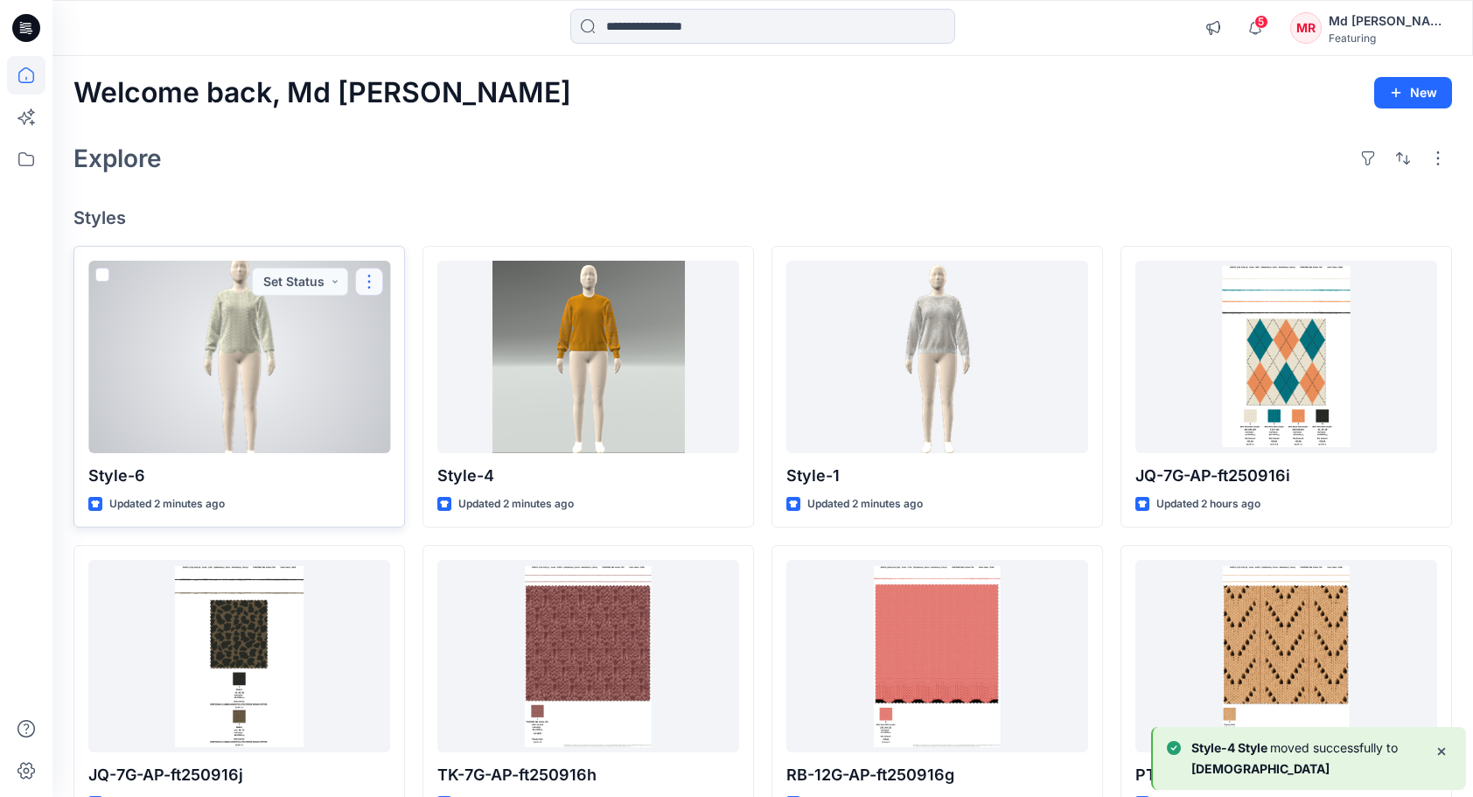
click at [369, 277] on button "button" at bounding box center [369, 282] width 28 height 28
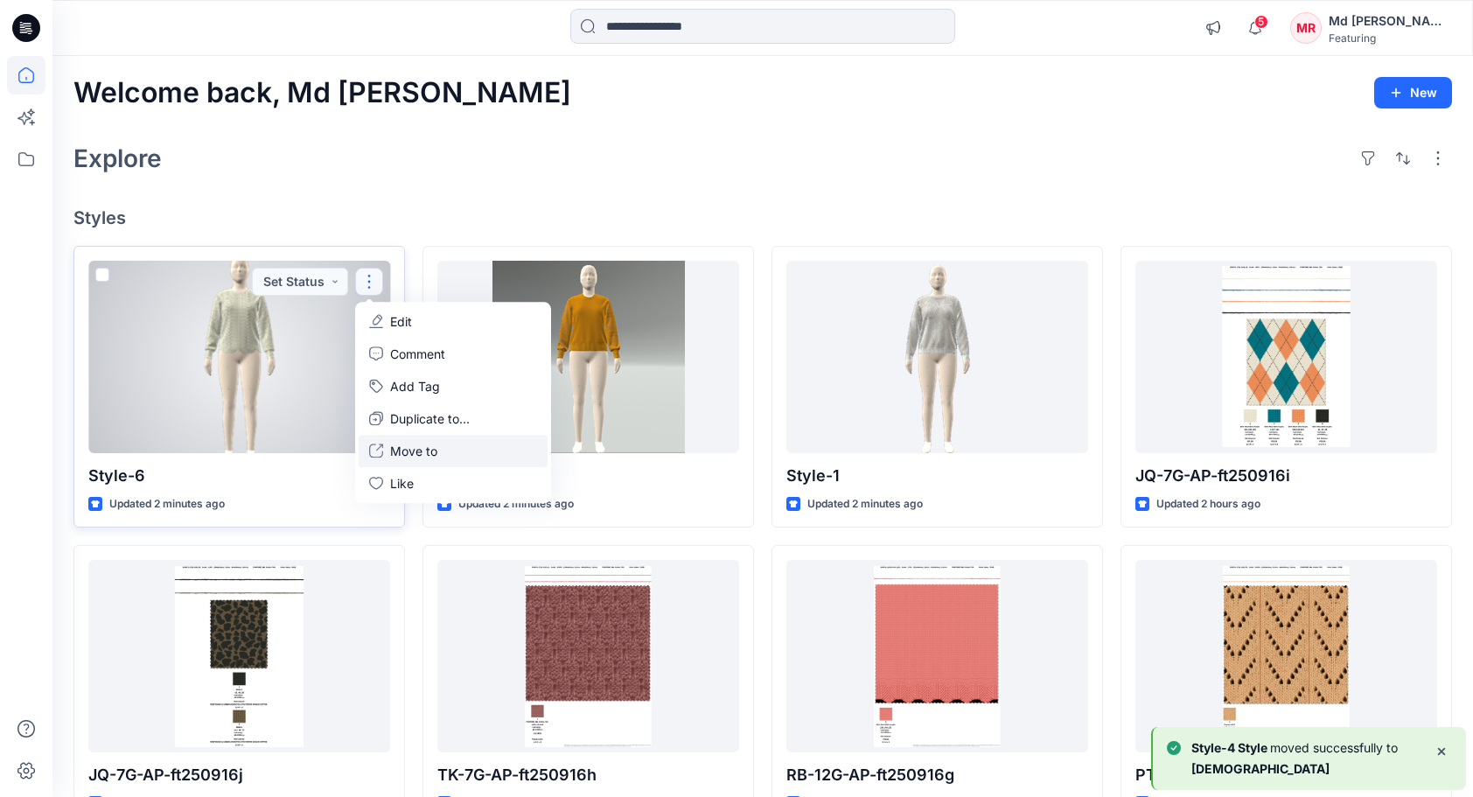
click at [409, 448] on p "Move to" at bounding box center [413, 451] width 47 height 18
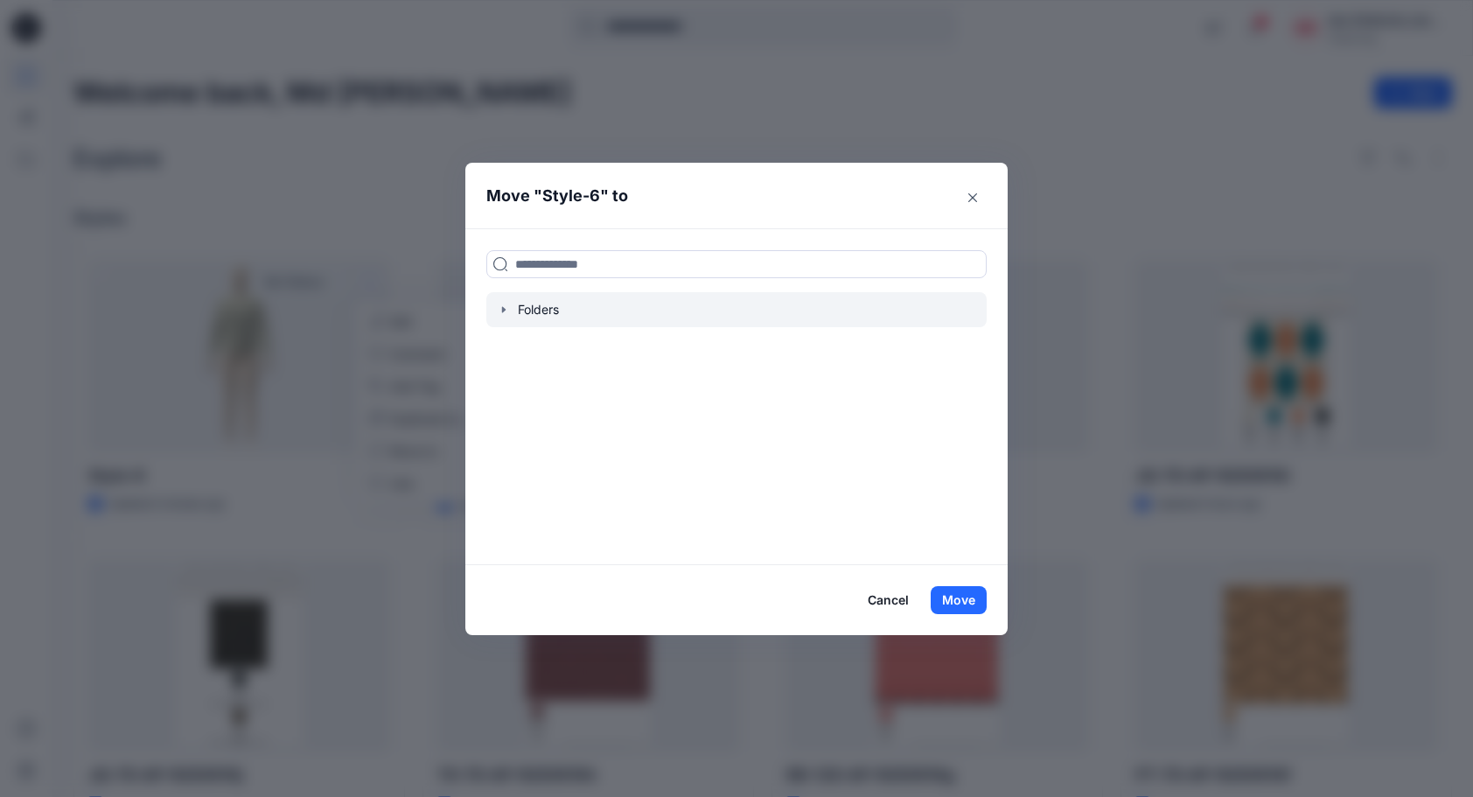
click at [503, 301] on div at bounding box center [736, 309] width 500 height 35
click at [507, 307] on icon "button" at bounding box center [504, 310] width 14 height 14
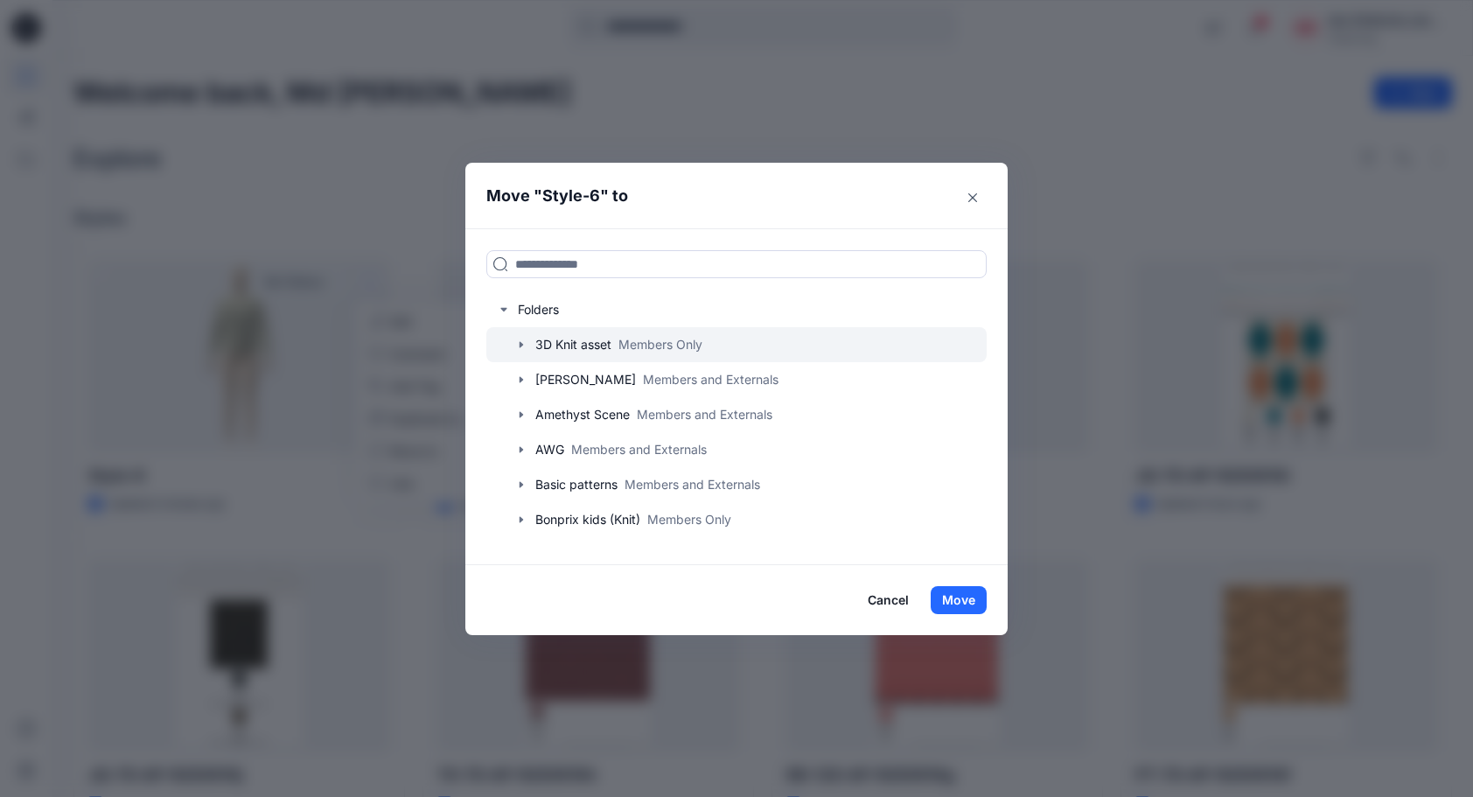
click at [528, 347] on icon "button" at bounding box center [521, 345] width 14 height 14
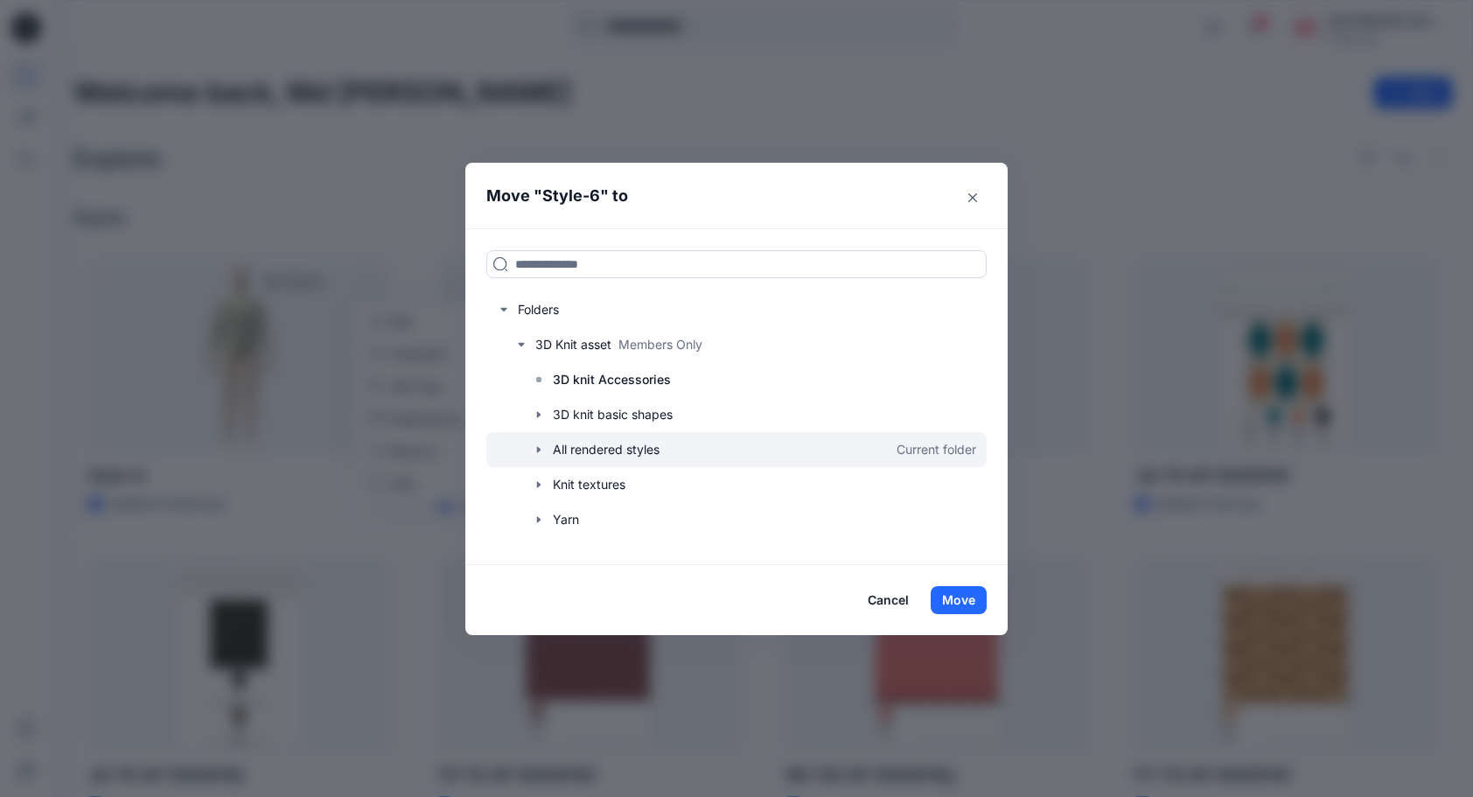
click at [546, 446] on icon "button" at bounding box center [539, 450] width 14 height 14
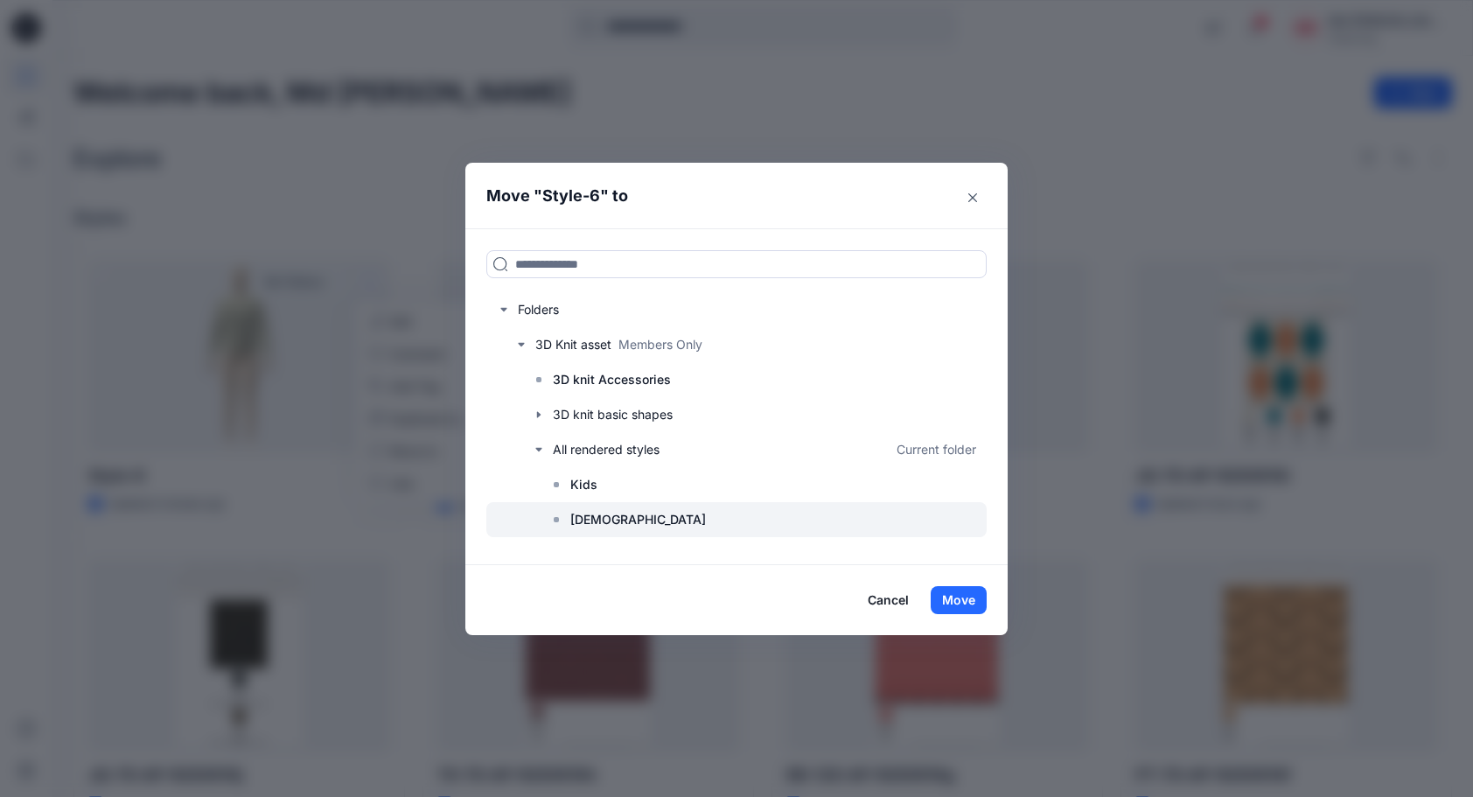
click at [591, 520] on p "[DEMOGRAPHIC_DATA]" at bounding box center [638, 519] width 136 height 21
click at [983, 602] on button "Move" at bounding box center [959, 600] width 56 height 28
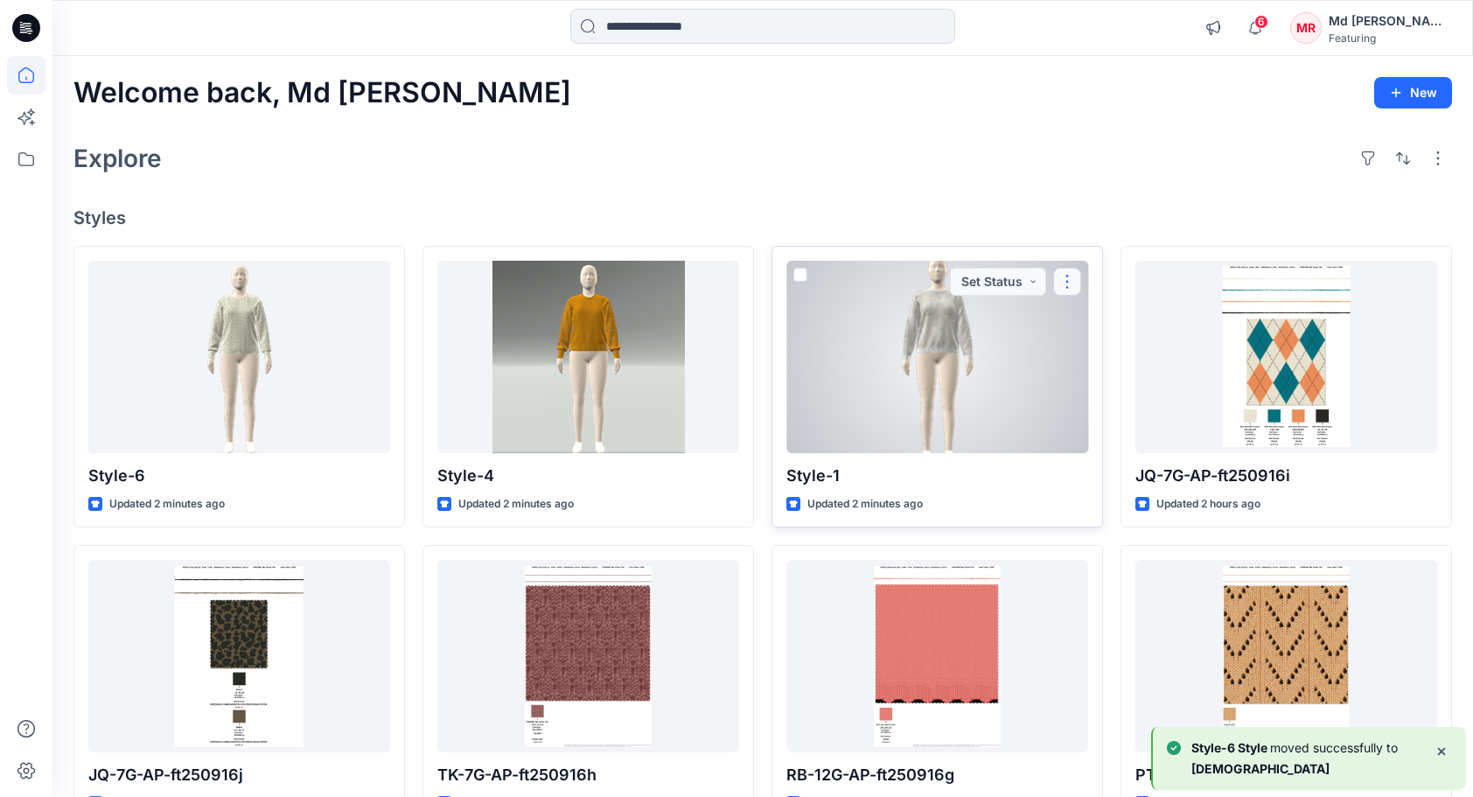
click at [1072, 277] on button "button" at bounding box center [1067, 282] width 28 height 28
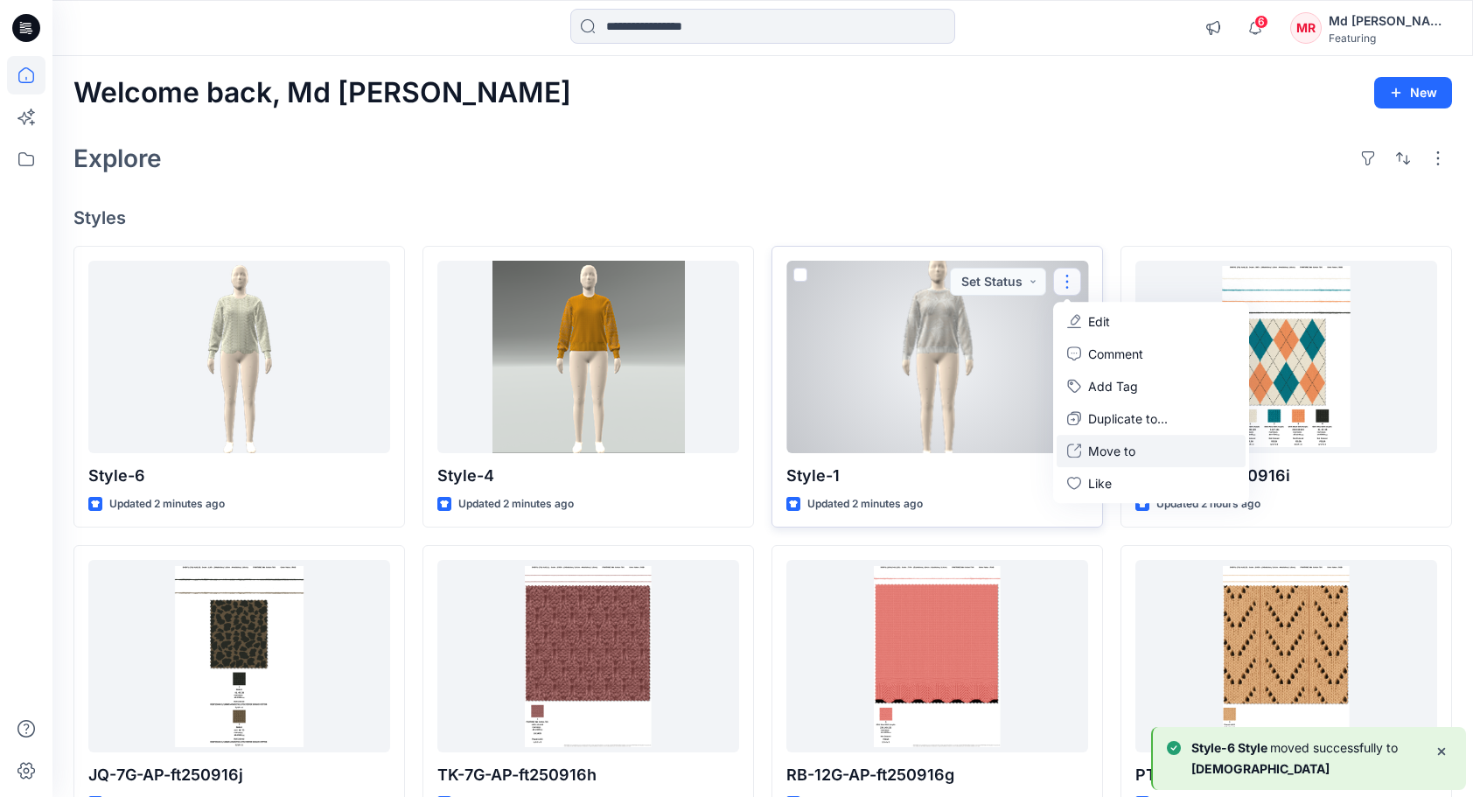
click at [1107, 437] on button "Move to" at bounding box center [1151, 451] width 189 height 32
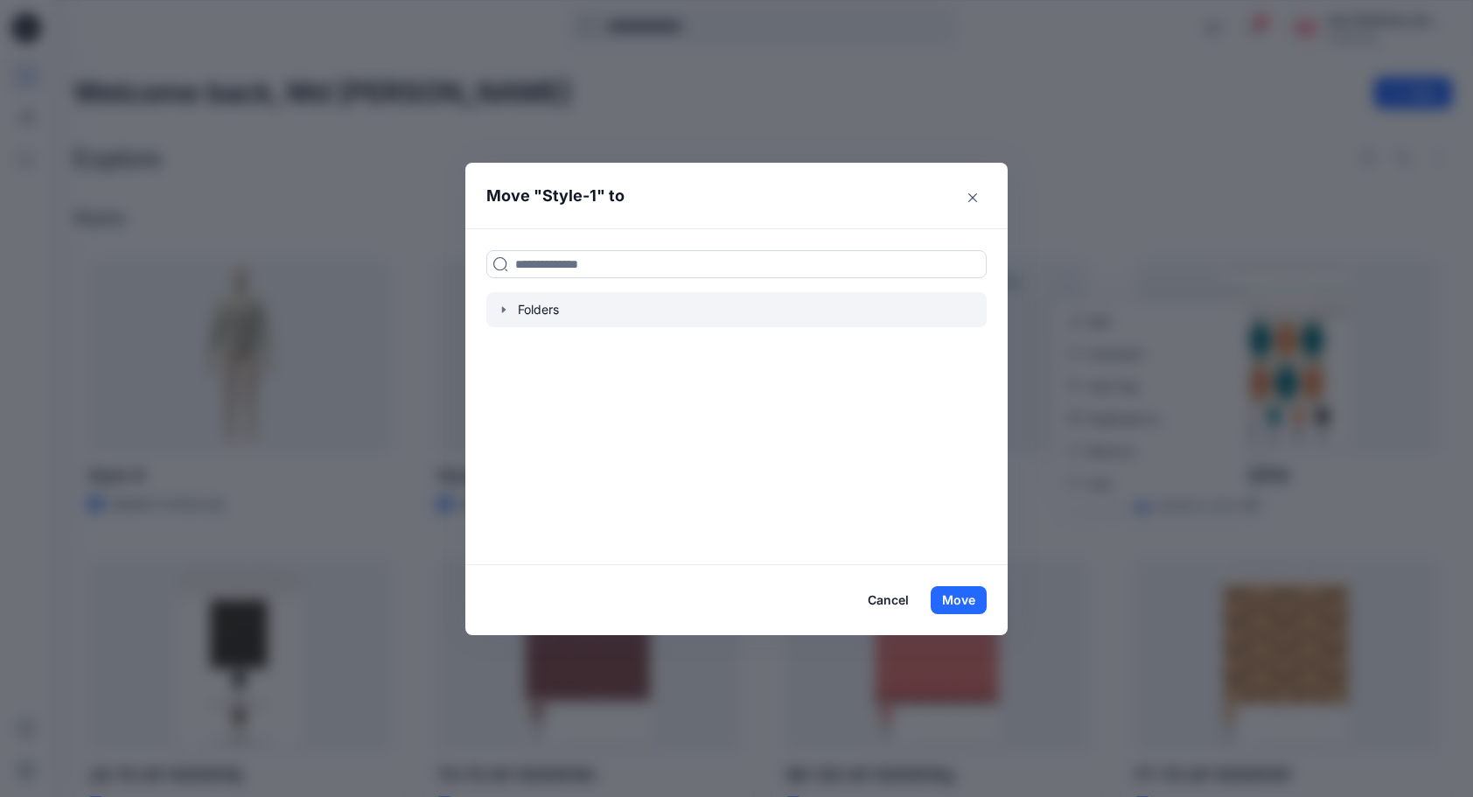
click at [511, 307] on icon "button" at bounding box center [504, 310] width 14 height 14
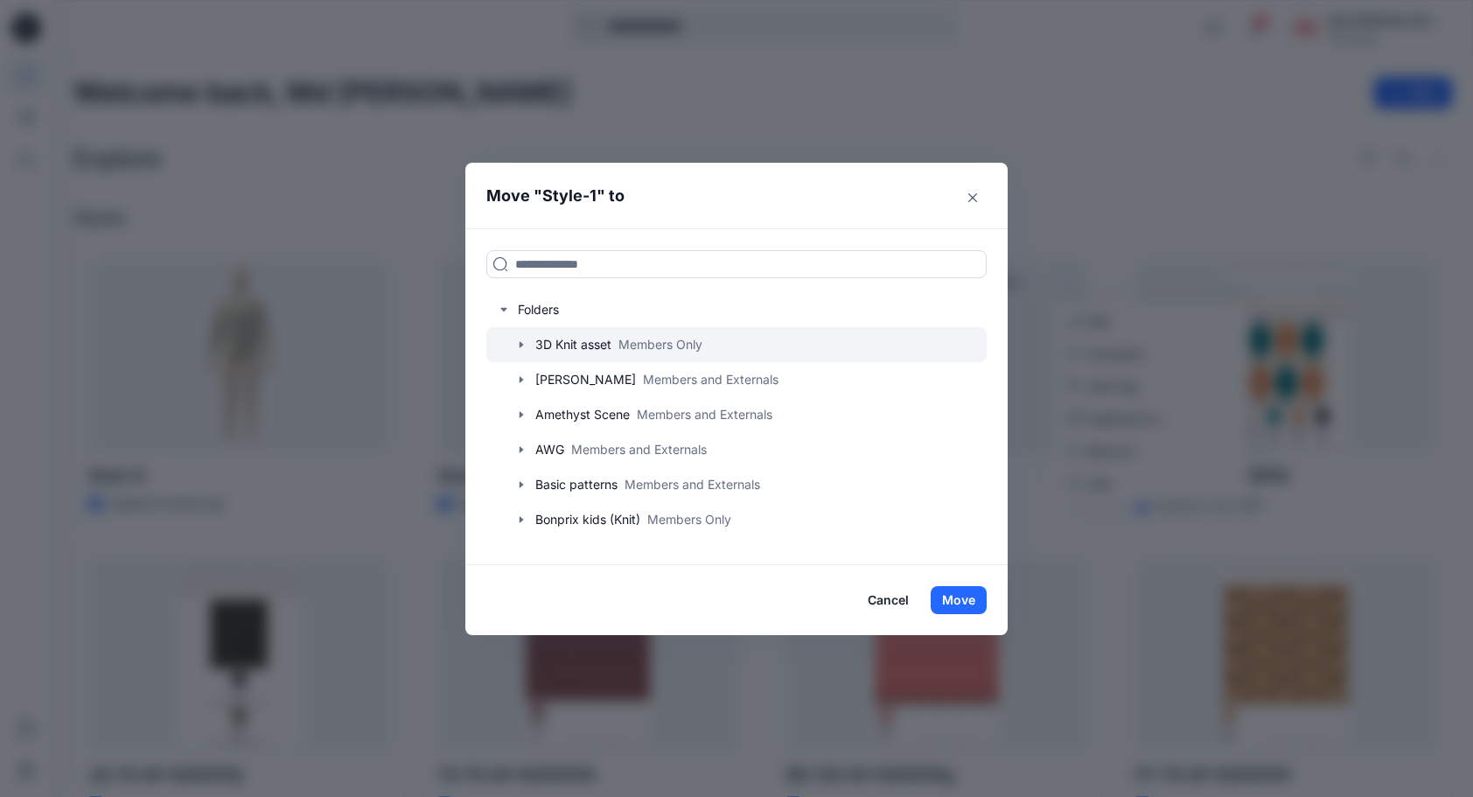
click at [523, 343] on icon "button" at bounding box center [521, 345] width 3 height 6
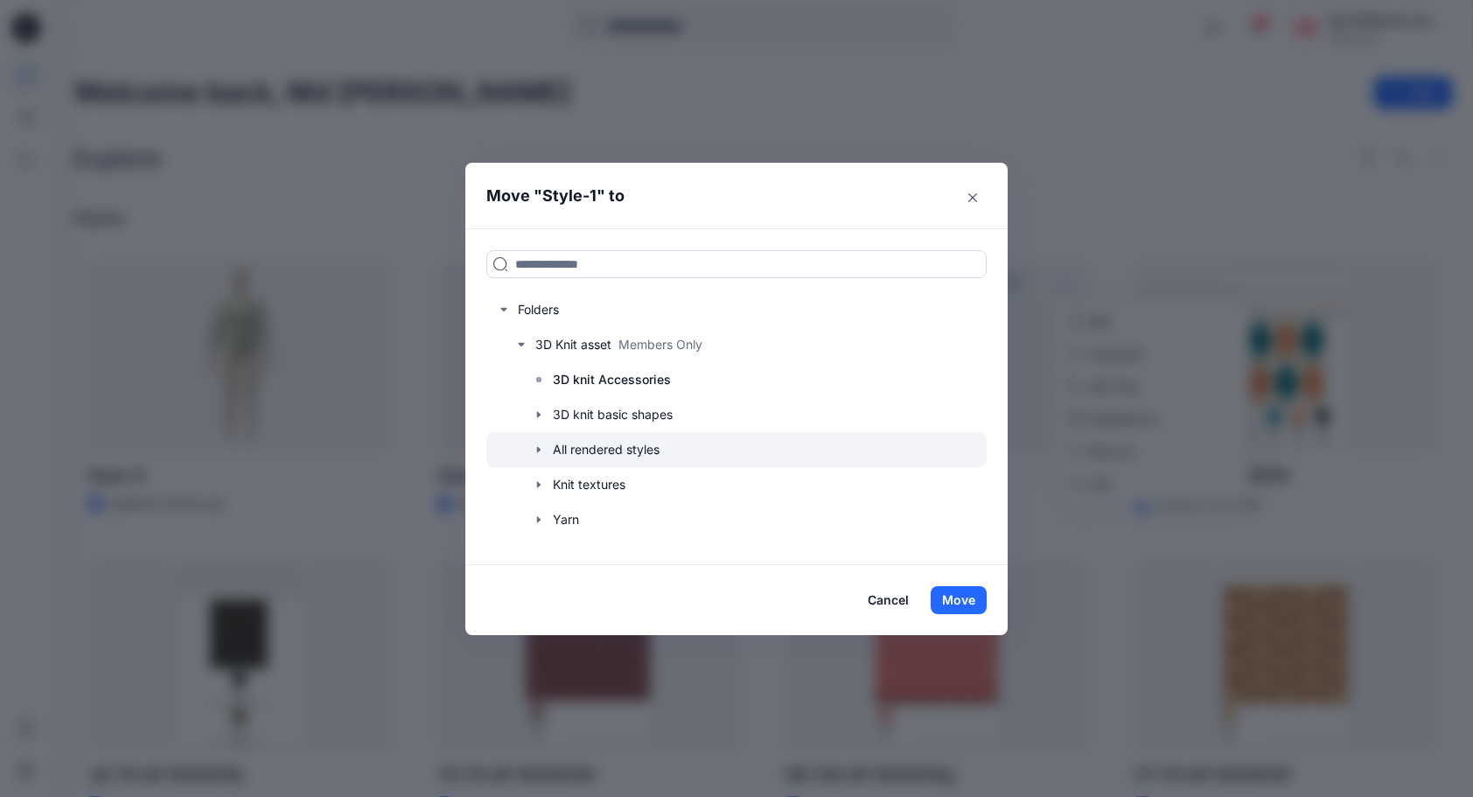
click at [541, 444] on icon "button" at bounding box center [539, 450] width 14 height 14
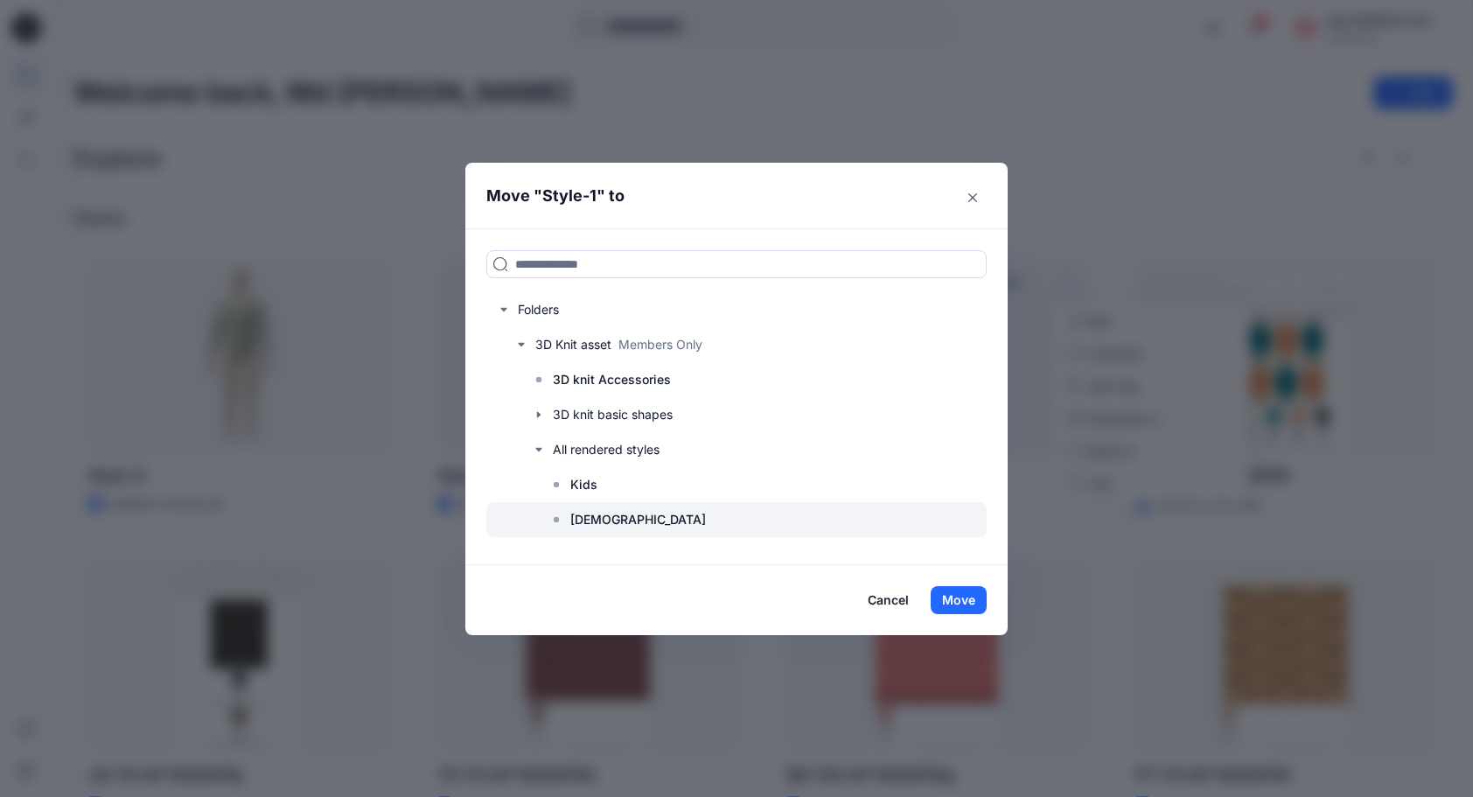
click at [620, 520] on div at bounding box center [736, 519] width 500 height 35
click at [969, 593] on button "Move" at bounding box center [959, 600] width 56 height 28
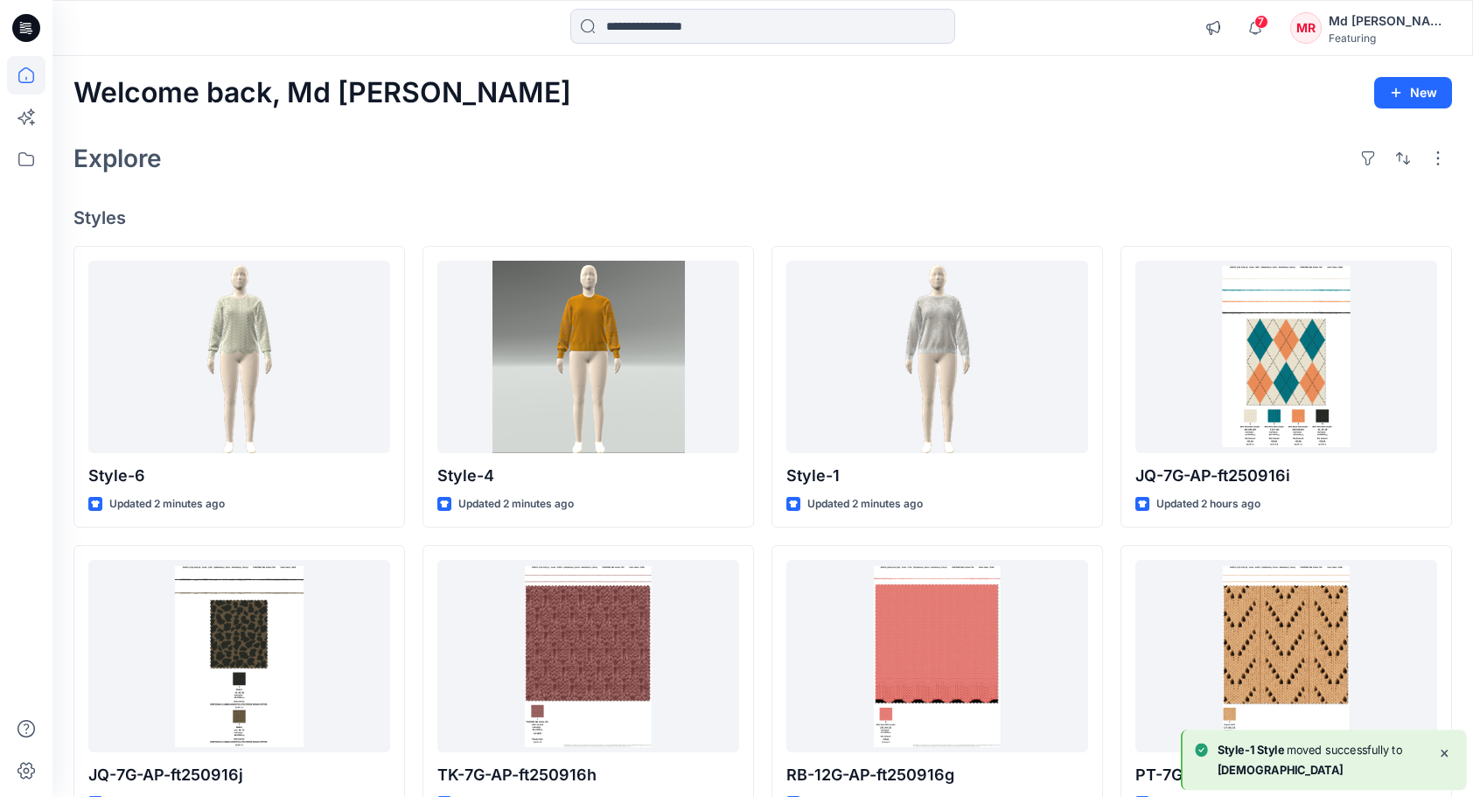
click at [611, 142] on div "Explore" at bounding box center [762, 158] width 1379 height 42
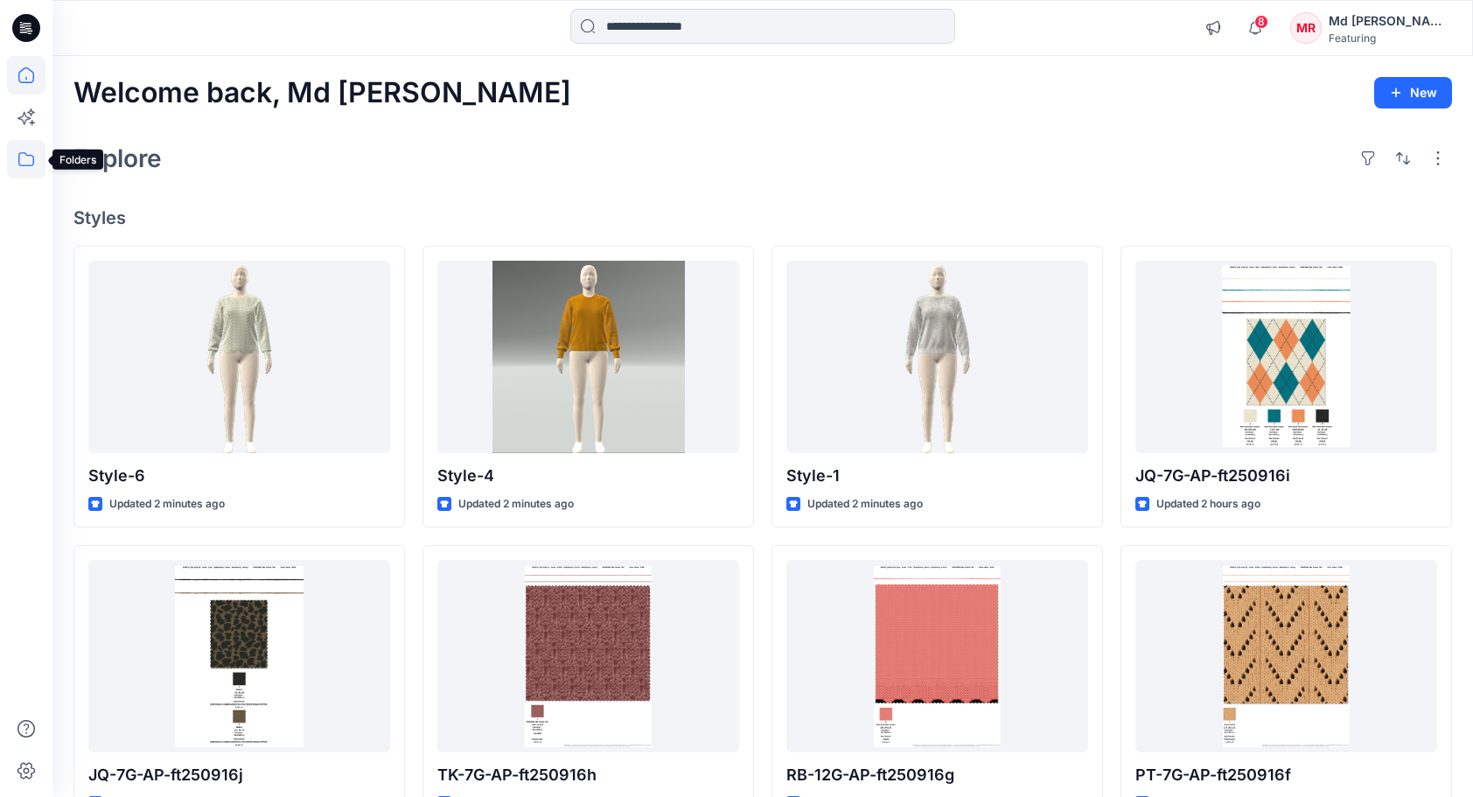
click at [17, 159] on icon at bounding box center [26, 159] width 38 height 38
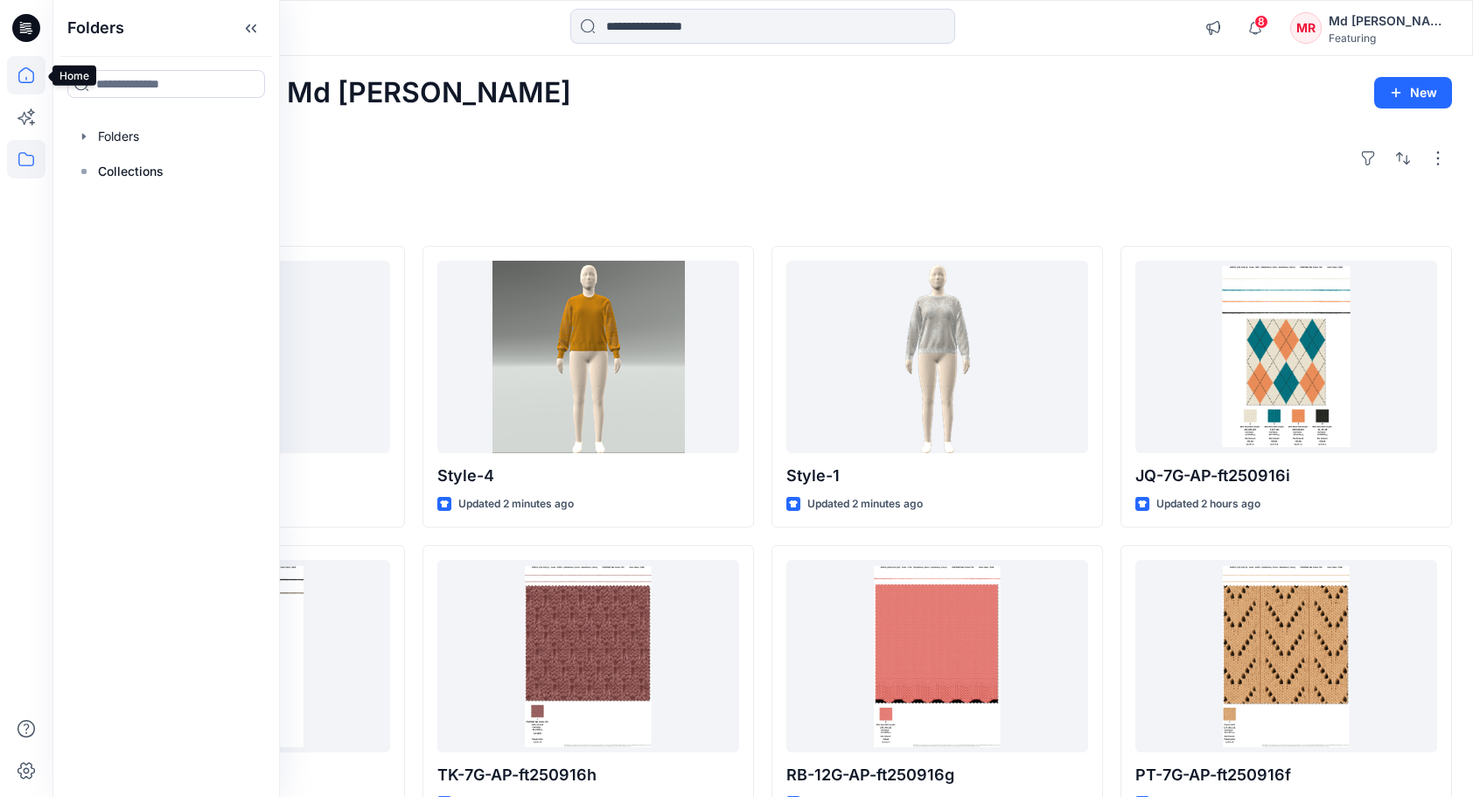
click at [33, 74] on icon at bounding box center [26, 75] width 16 height 16
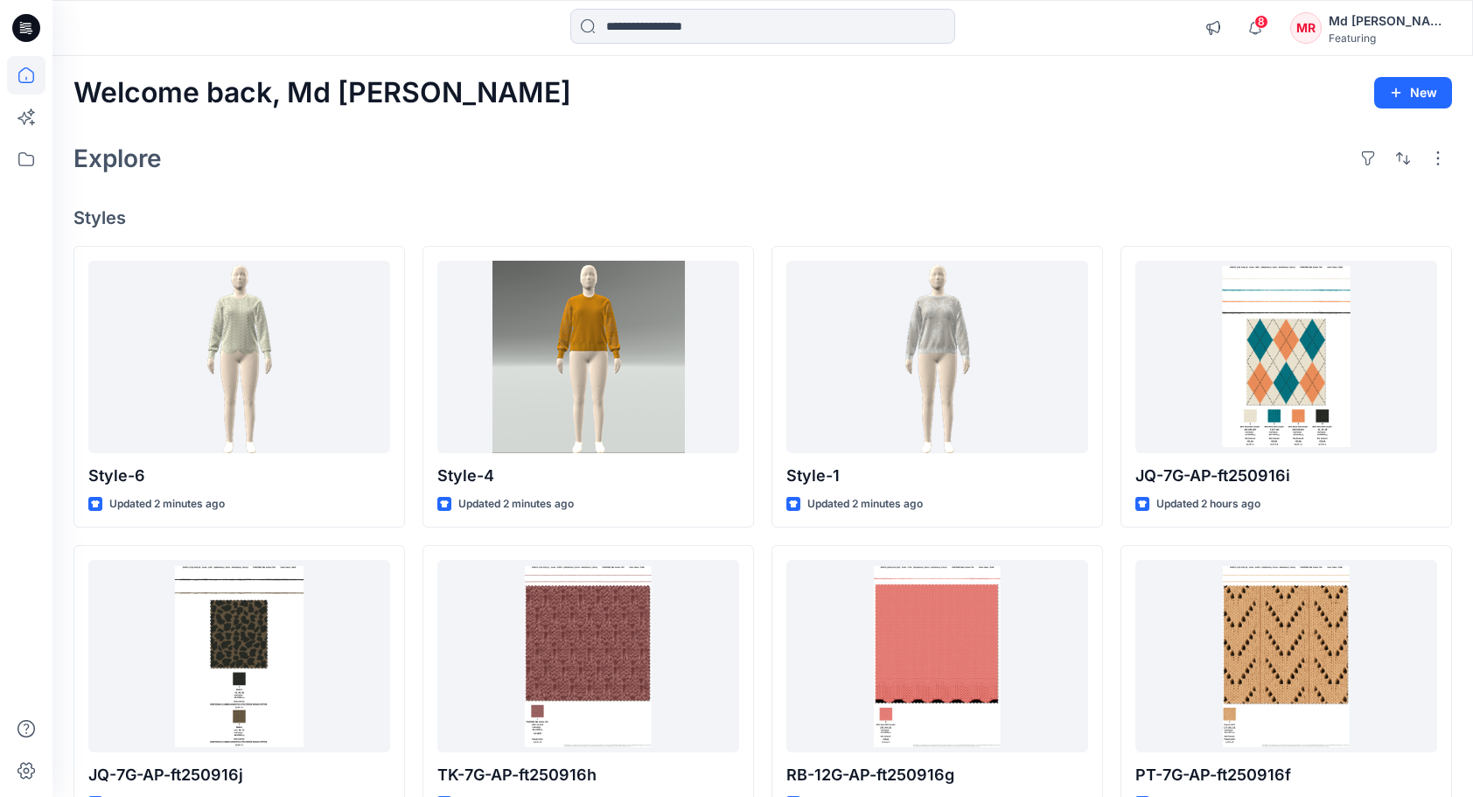
click at [33, 74] on icon at bounding box center [26, 75] width 16 height 16
click at [355, 187] on div "Welcome back, Md [PERSON_NAME] New Explore Styles Style-6 Updated 2 minutes ago…" at bounding box center [762, 633] width 1421 height 1155
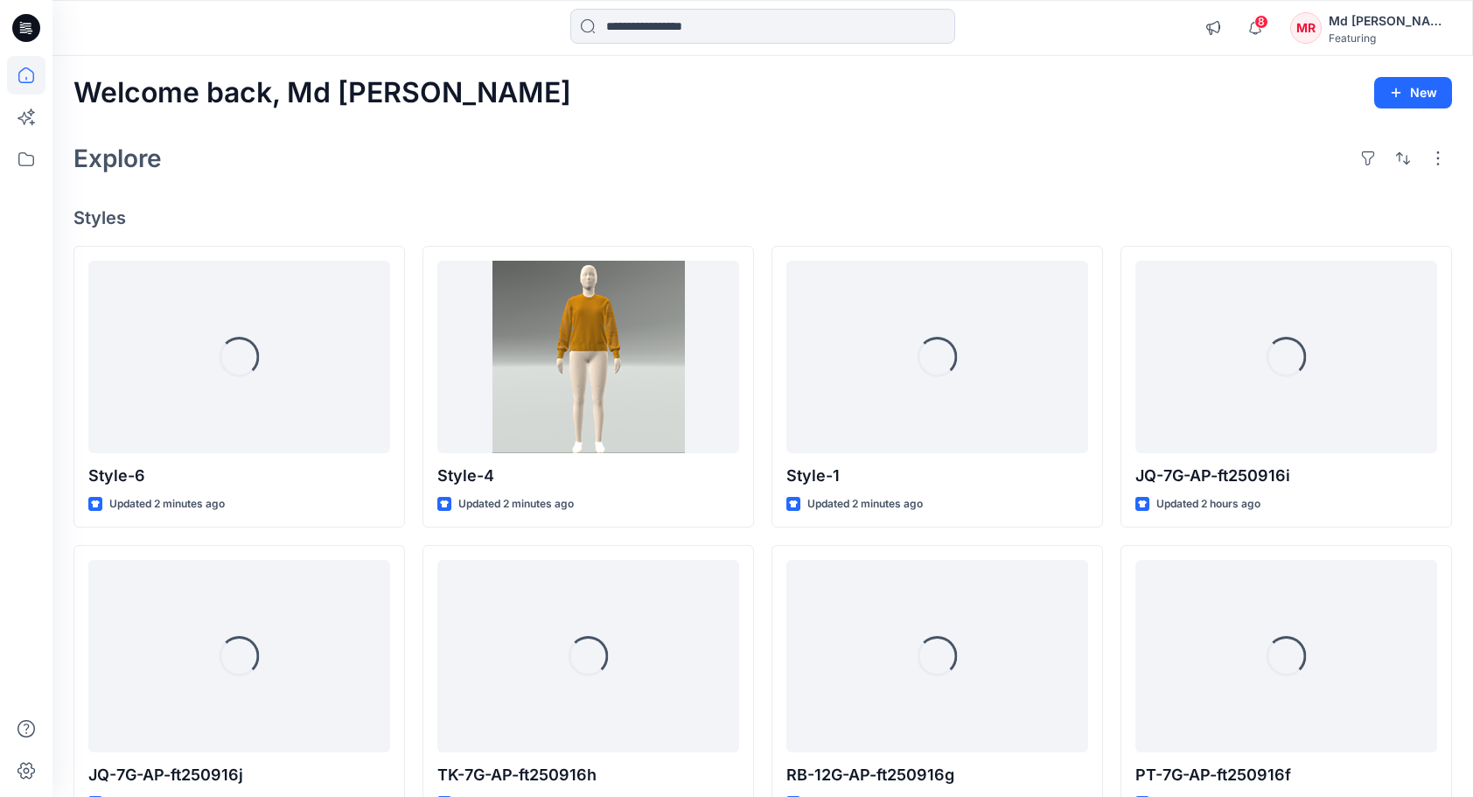
click at [745, 143] on div "Explore" at bounding box center [762, 158] width 1379 height 42
click at [17, 145] on icon at bounding box center [26, 159] width 38 height 38
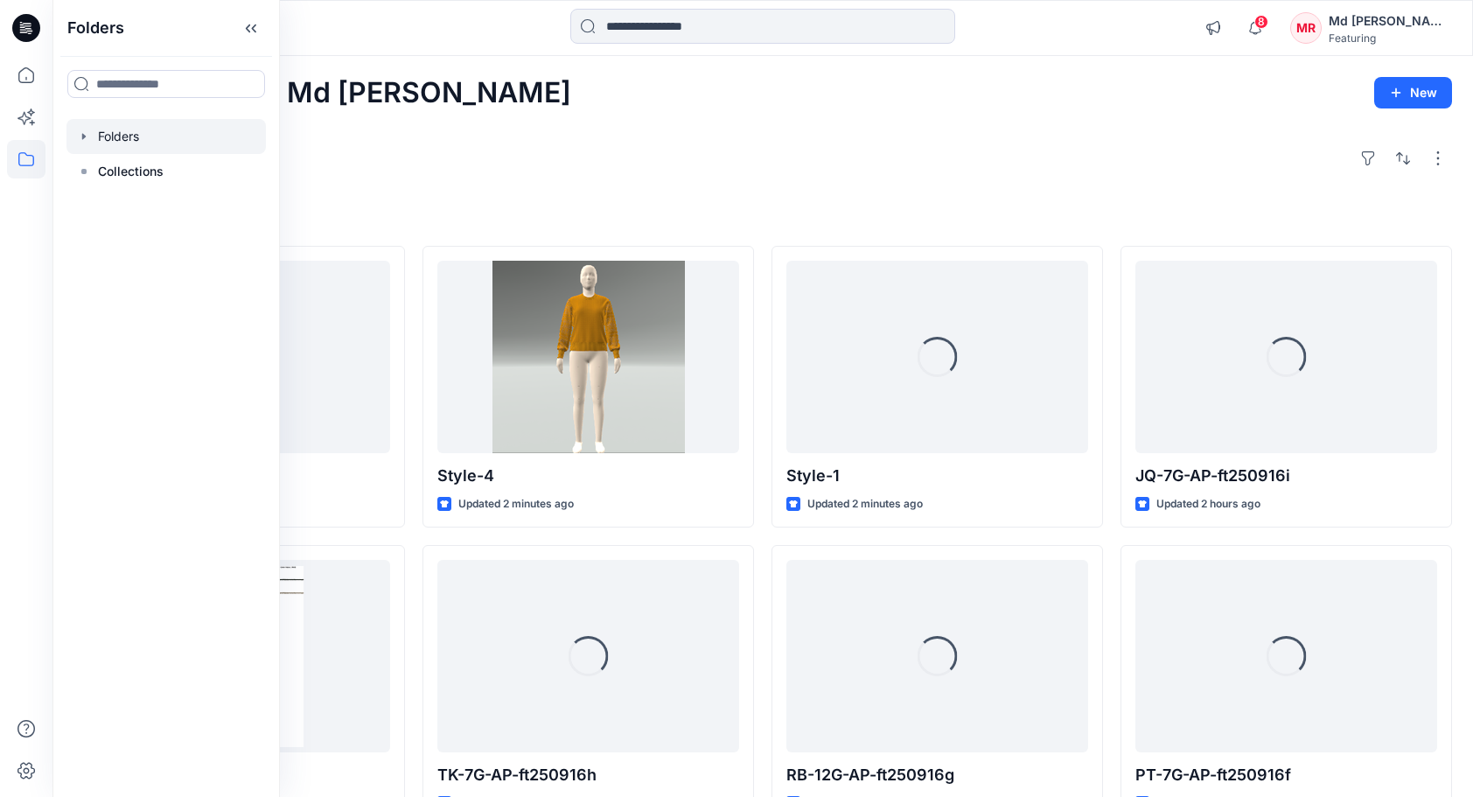
click at [106, 149] on div at bounding box center [165, 136] width 199 height 35
